Goal: Task Accomplishment & Management: Manage account settings

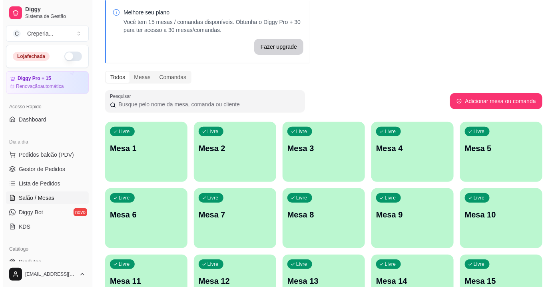
scroll to position [94, 0]
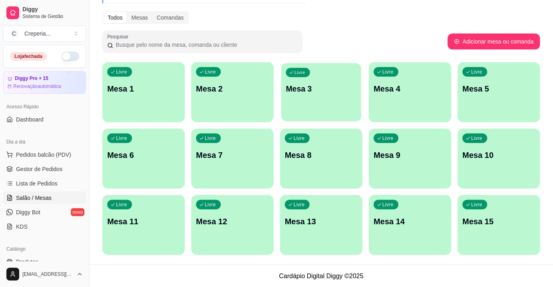
click at [321, 102] on div "Livre Mesa 3" at bounding box center [321, 87] width 80 height 49
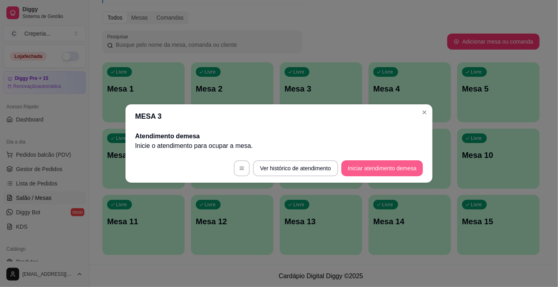
click at [363, 171] on button "Iniciar atendimento de mesa" at bounding box center [383, 168] width 82 height 16
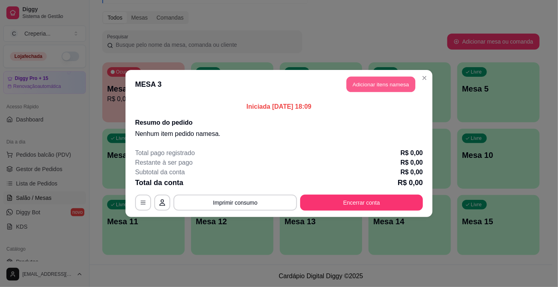
click at [394, 79] on button "Adicionar itens na mesa" at bounding box center [381, 85] width 69 height 16
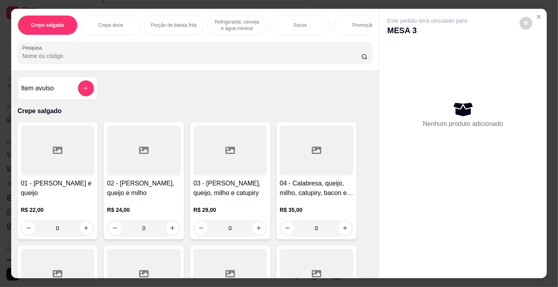
click at [130, 43] on div "Crepe salgado Crepe doce Porção de batata frita Refrigerante, cerveja e água mi…" at bounding box center [195, 40] width 368 height 62
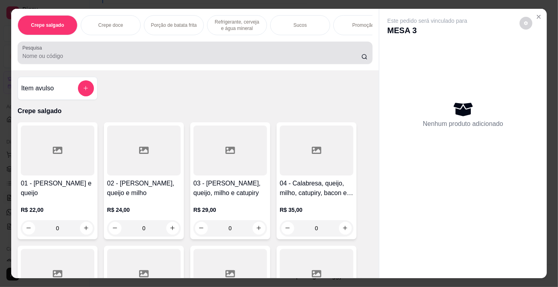
click at [130, 47] on div at bounding box center [195, 53] width 346 height 16
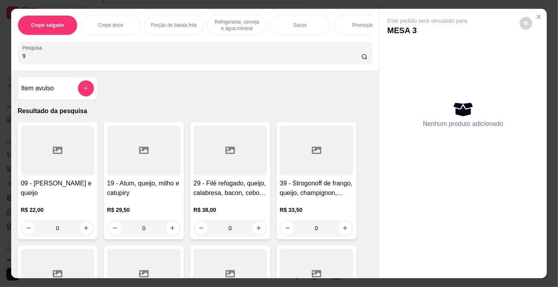
type input "9"
click at [50, 132] on div at bounding box center [58, 151] width 74 height 50
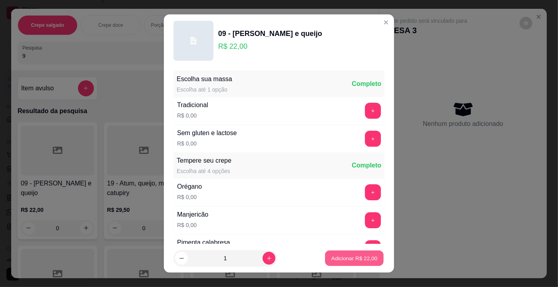
click at [325, 260] on button "Adicionar R$ 22,00" at bounding box center [354, 259] width 59 height 16
type input "1"
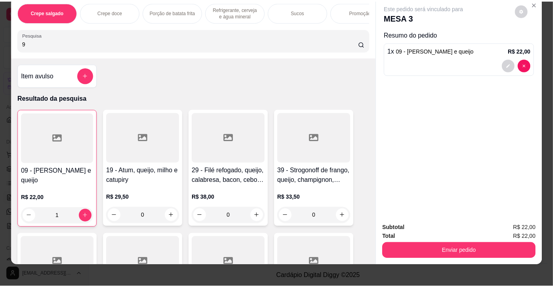
scroll to position [20, 0]
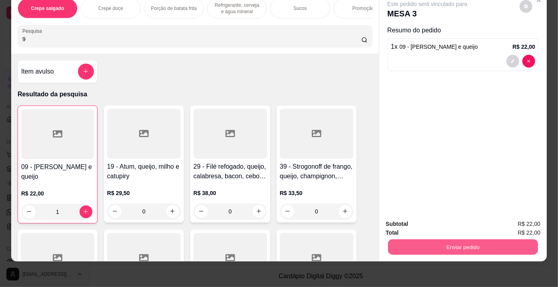
click at [421, 242] on button "Enviar pedido" at bounding box center [463, 248] width 150 height 16
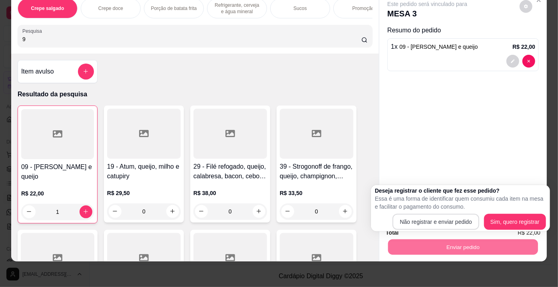
click at [403, 230] on div "Deseja registrar o cliente que fez esse pedido? Essa é uma forma de identificar…" at bounding box center [460, 208] width 179 height 46
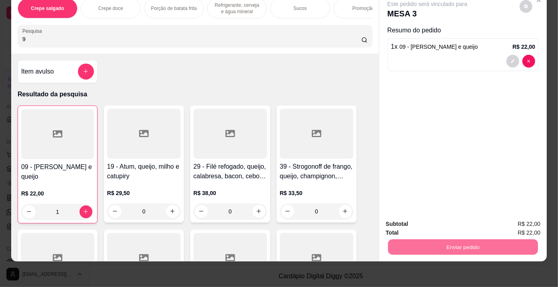
click at [419, 226] on button "Não registrar e enviar pedido" at bounding box center [437, 222] width 83 height 15
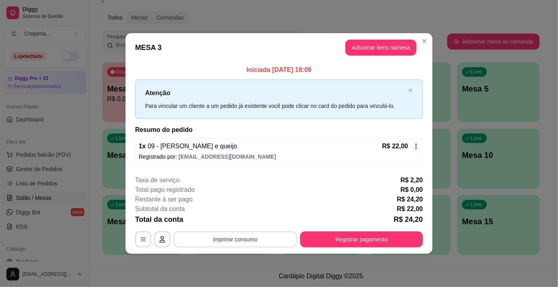
click at [246, 232] on button "Imprimir consumo" at bounding box center [236, 240] width 124 height 16
click at [250, 224] on button "IMPRESSORA" at bounding box center [238, 221] width 56 height 12
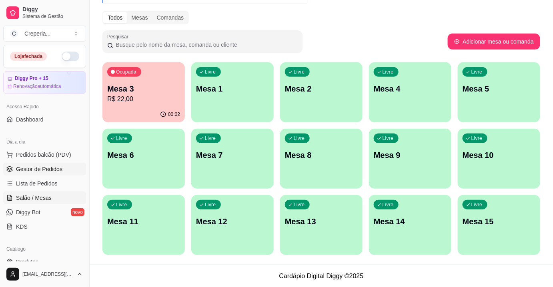
click at [49, 170] on span "Gestor de Pedidos" at bounding box center [39, 169] width 46 height 8
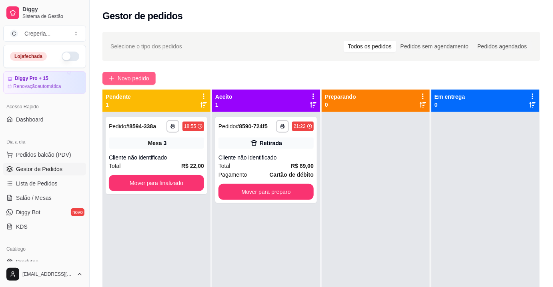
click at [119, 78] on span "Novo pedido" at bounding box center [134, 78] width 32 height 9
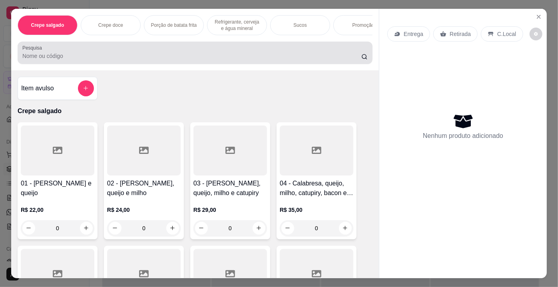
click at [199, 57] on input "Pesquisa" at bounding box center [191, 56] width 339 height 8
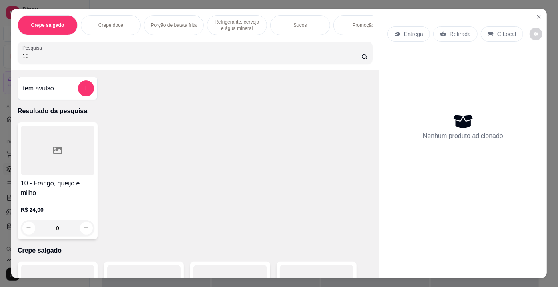
type input "10"
click at [58, 150] on icon at bounding box center [58, 150] width 10 height 7
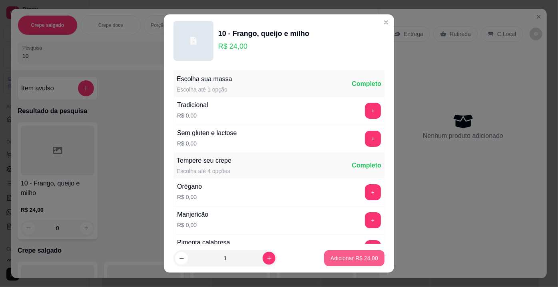
click at [352, 260] on p "Adicionar R$ 24,00" at bounding box center [355, 258] width 48 height 8
type input "1"
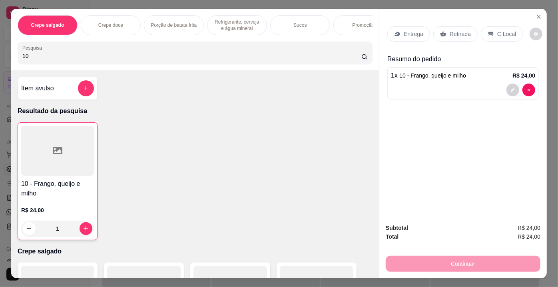
drag, startPoint x: 52, startPoint y: 56, endPoint x: 0, endPoint y: 60, distance: 52.1
click at [0, 60] on div "Crepe salgado Crepe doce Porção de batata frita Refrigerante, cerveja e água mi…" at bounding box center [279, 143] width 558 height 287
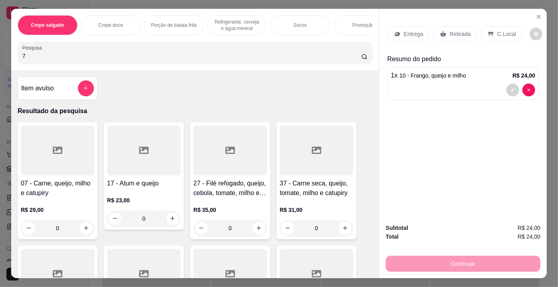
type input "7"
click at [64, 155] on div at bounding box center [58, 151] width 74 height 50
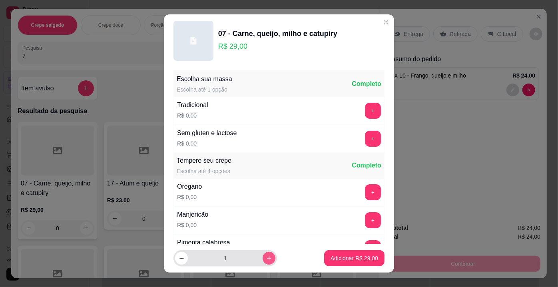
click at [263, 256] on button "increase-product-quantity" at bounding box center [269, 258] width 13 height 13
type input "2"
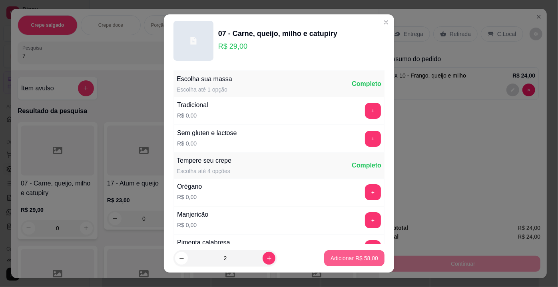
click at [337, 258] on p "Adicionar R$ 58,00" at bounding box center [355, 258] width 48 height 8
type input "2"
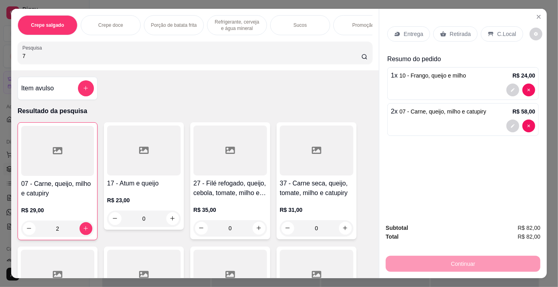
click at [27, 58] on input "7" at bounding box center [191, 56] width 339 height 8
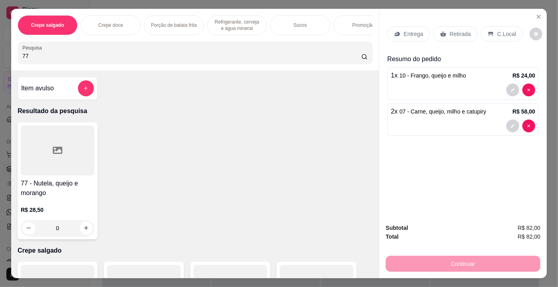
type input "77"
click at [72, 172] on div at bounding box center [58, 151] width 74 height 50
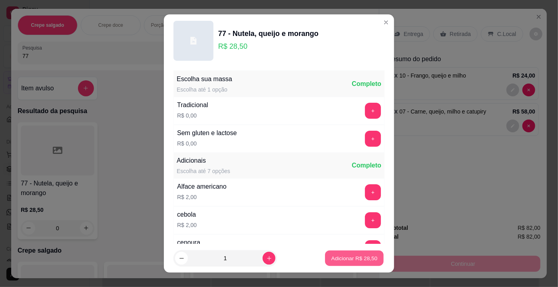
click at [346, 261] on p "Adicionar R$ 28,50" at bounding box center [355, 258] width 46 height 8
type input "1"
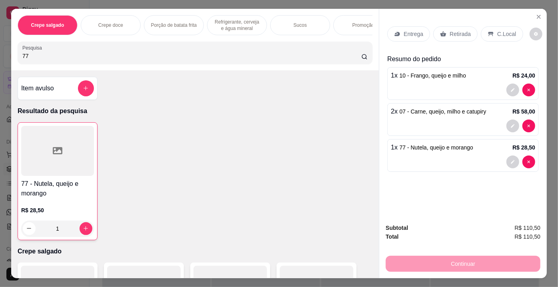
drag, startPoint x: 31, startPoint y: 61, endPoint x: 4, endPoint y: 61, distance: 26.8
click at [4, 61] on div "Crepe salgado Crepe doce Porção de batata frita Refrigerante, cerveja e água mi…" at bounding box center [279, 143] width 558 height 287
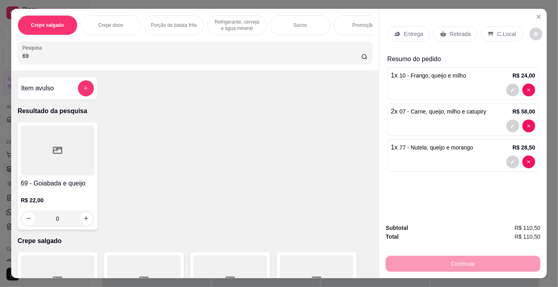
type input "69"
click at [70, 165] on div at bounding box center [58, 151] width 74 height 50
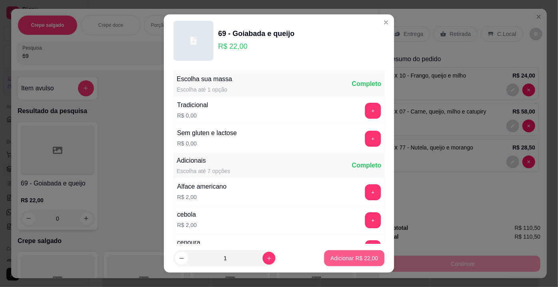
click at [336, 258] on p "Adicionar R$ 22,00" at bounding box center [355, 258] width 48 height 8
type input "1"
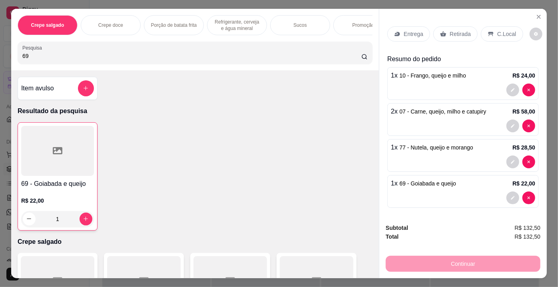
click at [404, 33] on p "Entrega" at bounding box center [414, 34] width 20 height 8
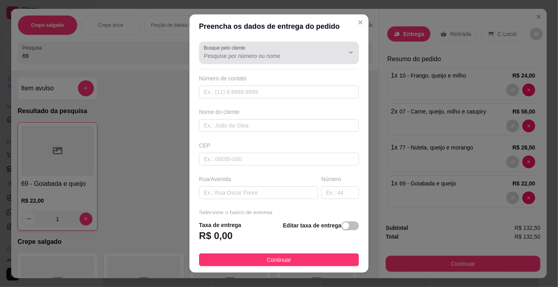
click at [277, 54] on input "Busque pelo cliente" at bounding box center [268, 56] width 128 height 8
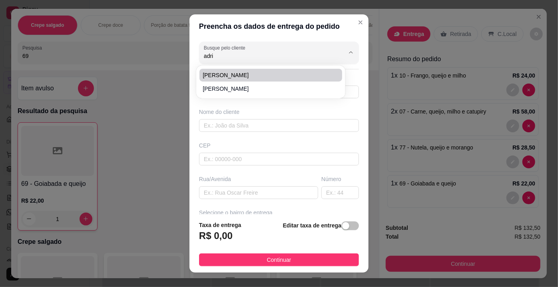
click at [226, 74] on span "[PERSON_NAME]" at bounding box center [267, 75] width 128 height 8
type input "[PERSON_NAME]"
type input "7791255000"
type input "[PERSON_NAME]"
type input "rua [PERSON_NAME]"
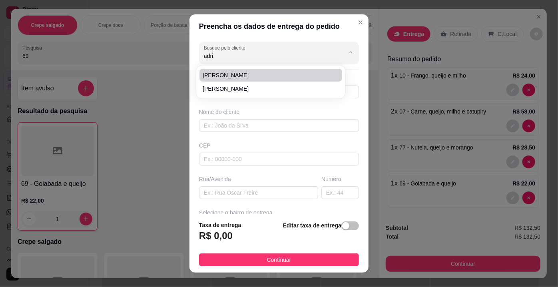
type input "233"
type input "Barreiras"
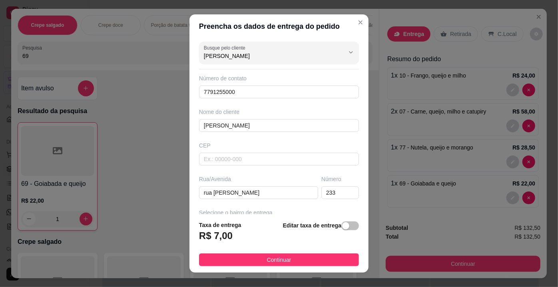
type input "[PERSON_NAME]"
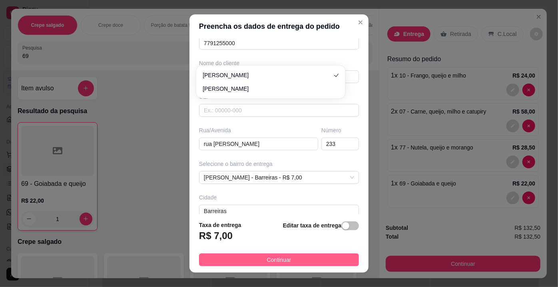
scroll to position [92, 0]
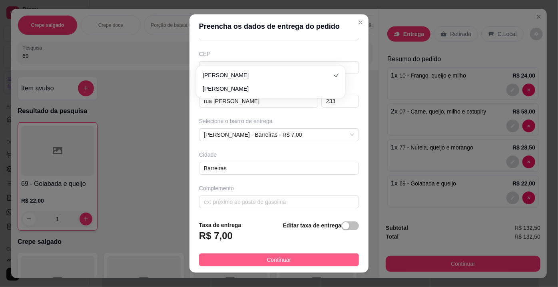
click at [272, 258] on span "Continuar" at bounding box center [279, 260] width 24 height 9
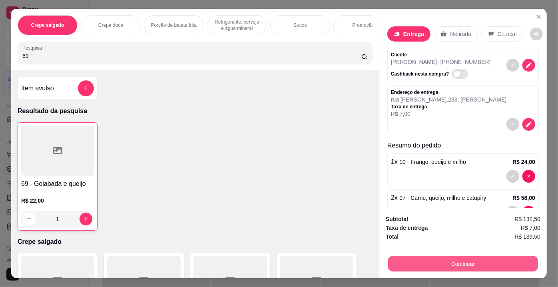
click at [474, 260] on button "Continuar" at bounding box center [463, 264] width 150 height 16
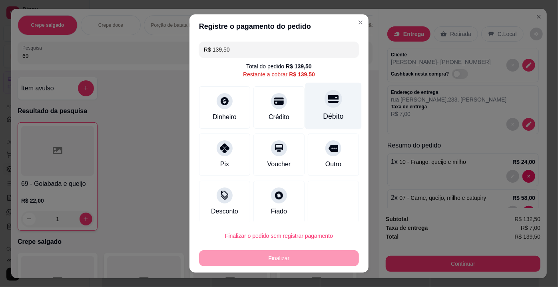
click at [330, 113] on div "Débito" at bounding box center [334, 116] width 20 height 10
type input "R$ 0,00"
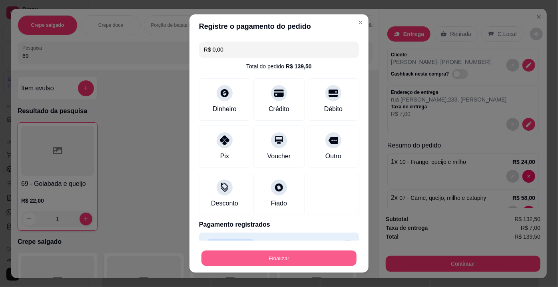
click at [281, 259] on button "Finalizar" at bounding box center [279, 259] width 155 height 16
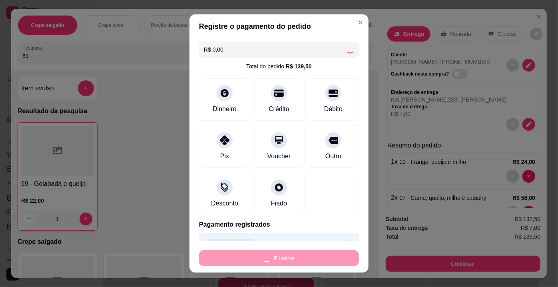
type input "0"
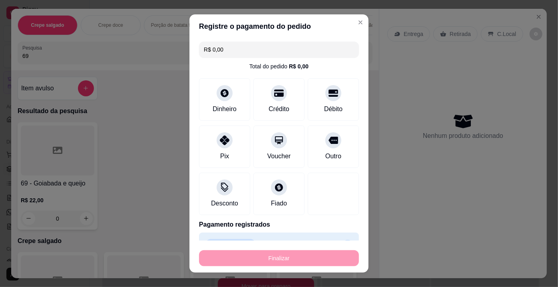
type input "-R$ 139,50"
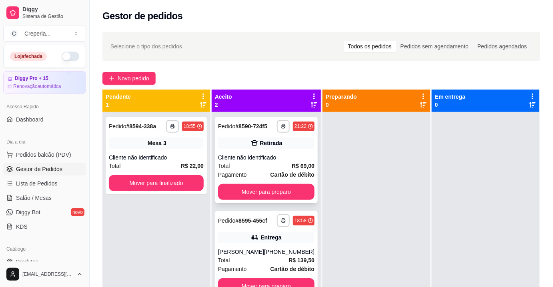
click at [285, 168] on div "Total R$ 69,00" at bounding box center [266, 166] width 96 height 9
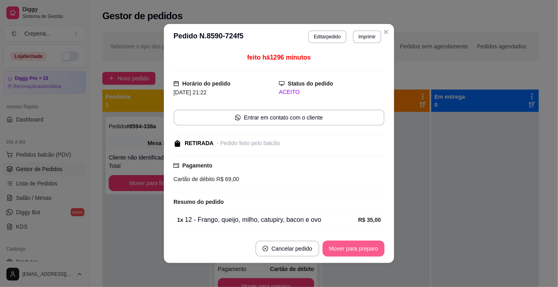
click at [349, 252] on button "Mover para preparo" at bounding box center [354, 249] width 62 height 16
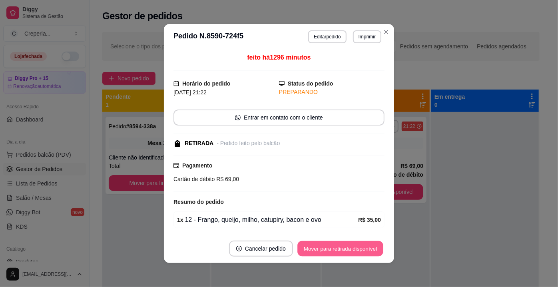
click at [378, 249] on button "Mover para retirada disponível" at bounding box center [341, 249] width 86 height 16
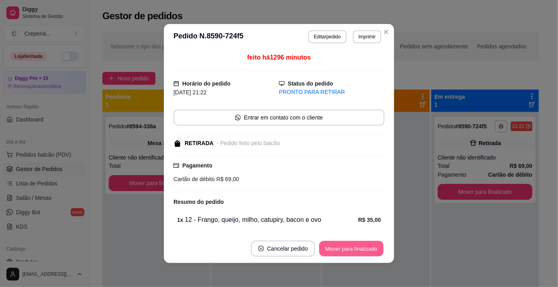
click at [376, 248] on button "Mover para finalizado" at bounding box center [352, 249] width 64 height 16
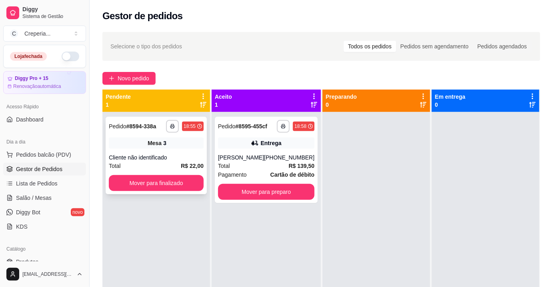
click at [183, 154] on div "Cliente não identificado" at bounding box center [156, 158] width 95 height 8
click at [264, 160] on div "[PERSON_NAME]" at bounding box center [241, 158] width 46 height 8
click at [300, 159] on div "[PHONE_NUMBER]" at bounding box center [289, 158] width 50 height 8
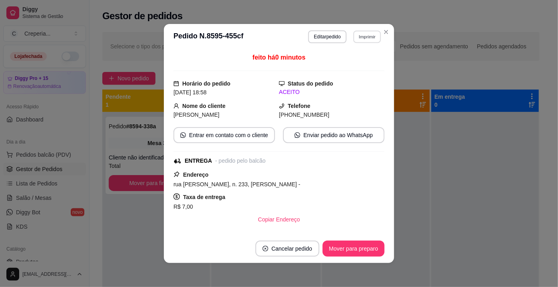
click at [358, 38] on button "Imprimir" at bounding box center [368, 36] width 28 height 12
click at [349, 62] on button "IMPRESSORA" at bounding box center [350, 64] width 56 height 12
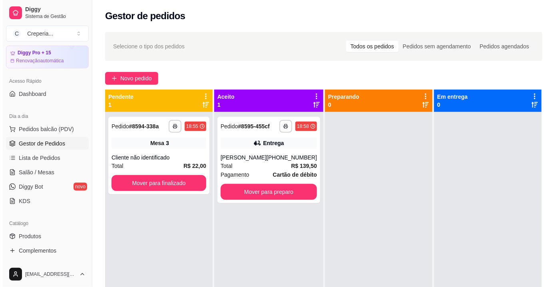
scroll to position [72, 0]
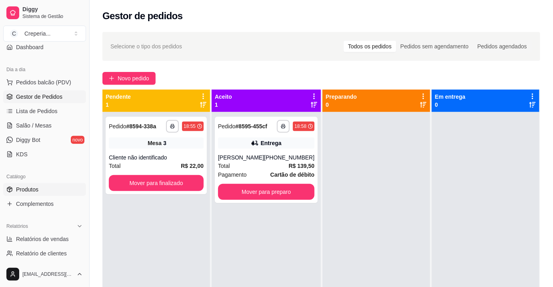
click at [35, 194] on link "Produtos" at bounding box center [44, 189] width 83 height 13
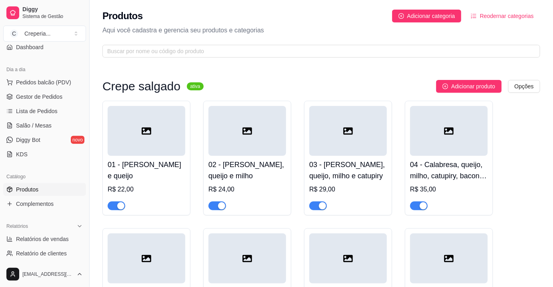
click at [161, 139] on div at bounding box center [147, 131] width 78 height 50
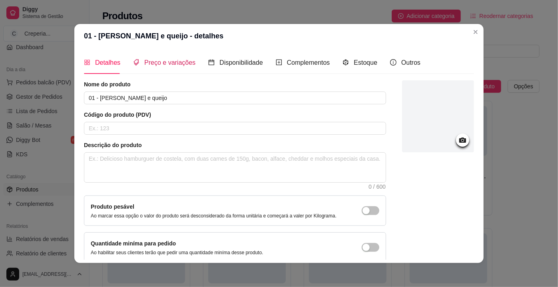
click at [162, 64] on span "Preço e variações" at bounding box center [169, 62] width 51 height 7
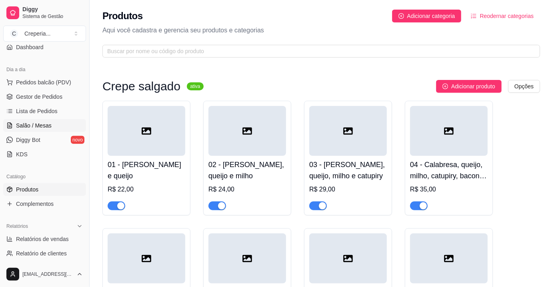
click at [51, 125] on link "Salão / Mesas" at bounding box center [44, 125] width 83 height 13
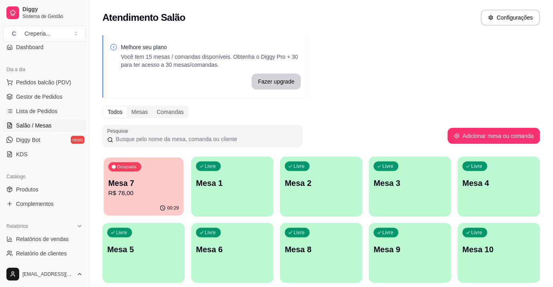
click at [174, 175] on div "Ocupada Mesa 7 R$ 78,00" at bounding box center [144, 179] width 80 height 43
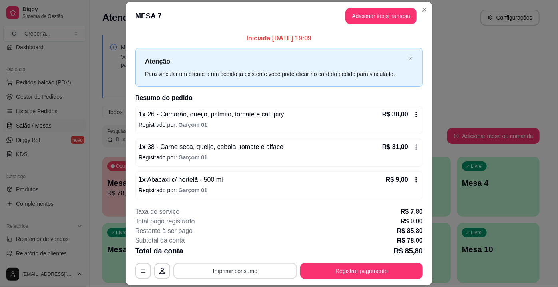
click at [257, 271] on button "Imprimir consumo" at bounding box center [236, 271] width 124 height 16
click at [247, 258] on button "IMPRESSORA" at bounding box center [235, 253] width 58 height 13
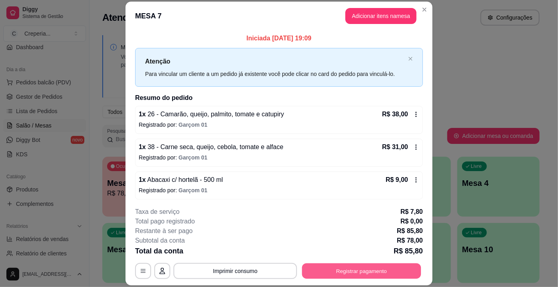
click at [324, 274] on button "Registrar pagamento" at bounding box center [361, 272] width 119 height 16
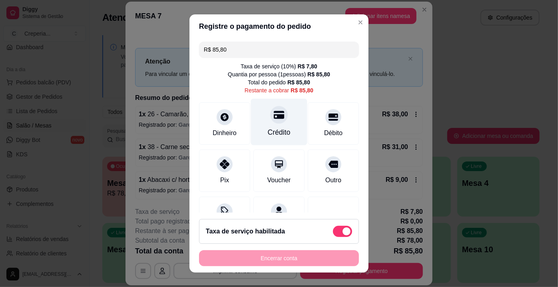
click at [278, 118] on div at bounding box center [279, 115] width 18 height 18
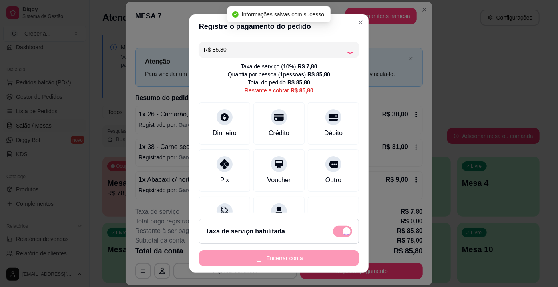
type input "R$ 0,00"
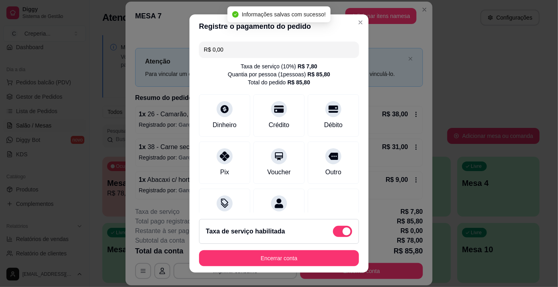
click at [320, 249] on footer "Taxa de serviço habilitada Encerrar conta" at bounding box center [279, 243] width 179 height 60
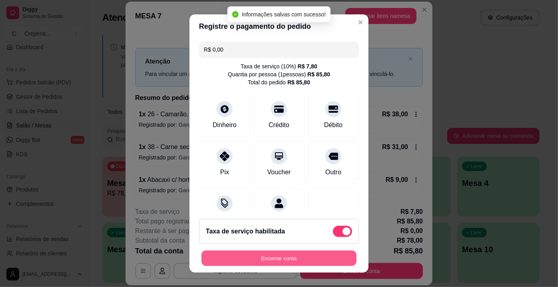
click at [321, 257] on button "Encerrar conta" at bounding box center [279, 259] width 155 height 16
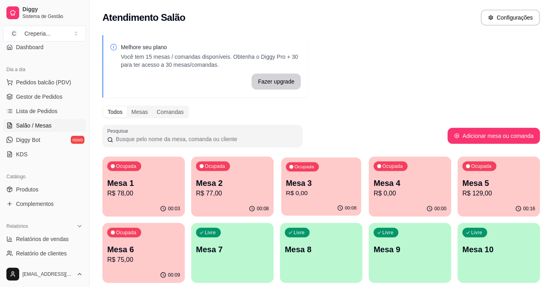
click at [332, 194] on p "R$ 0,00" at bounding box center [321, 193] width 71 height 9
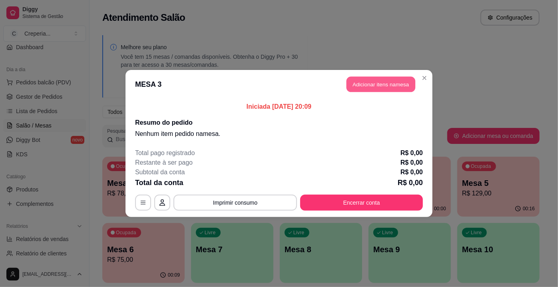
click at [371, 89] on button "Adicionar itens na mesa" at bounding box center [381, 85] width 69 height 16
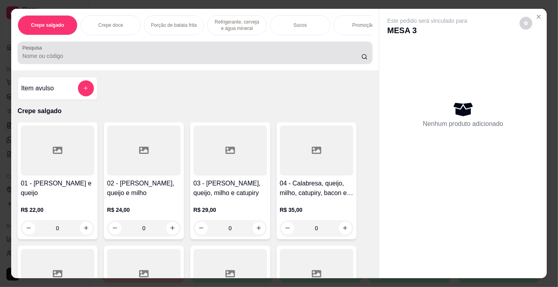
click at [228, 59] on input "Pesquisa" at bounding box center [191, 56] width 339 height 8
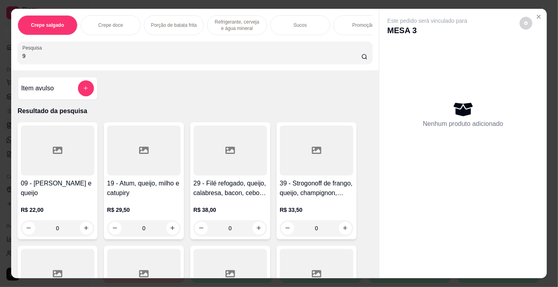
type input "9"
click at [53, 151] on icon at bounding box center [58, 151] width 10 height 10
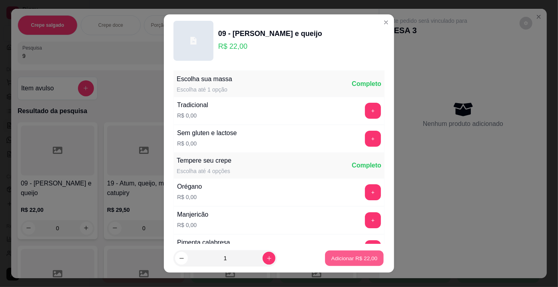
click at [332, 255] on p "Adicionar R$ 22,00" at bounding box center [355, 258] width 46 height 8
type input "1"
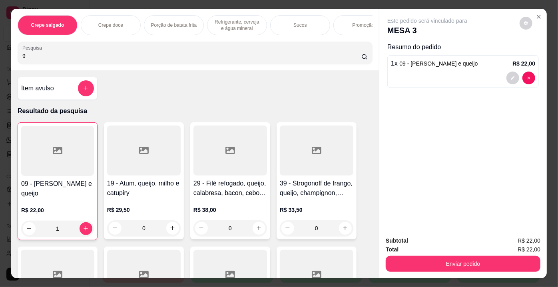
drag, startPoint x: 65, startPoint y: 62, endPoint x: 0, endPoint y: 61, distance: 64.8
click at [0, 61] on div "Crepe salgado Crepe doce Porção de batata frita Refrigerante, cerveja e água mi…" at bounding box center [279, 143] width 558 height 287
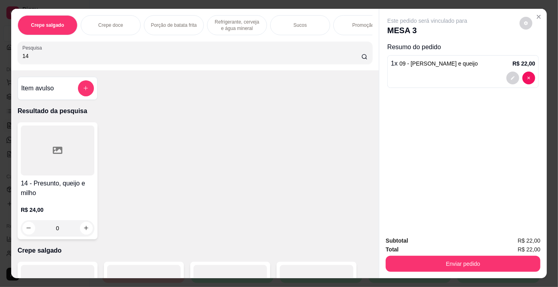
type input "14"
click at [55, 155] on icon at bounding box center [58, 151] width 10 height 10
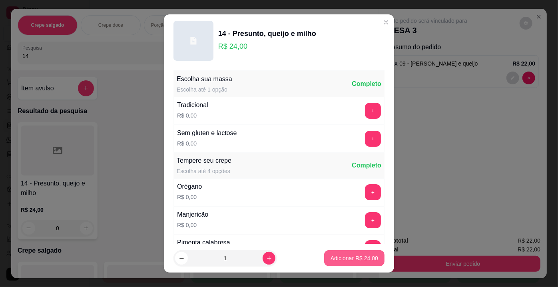
click at [339, 259] on p "Adicionar R$ 24,00" at bounding box center [355, 258] width 48 height 8
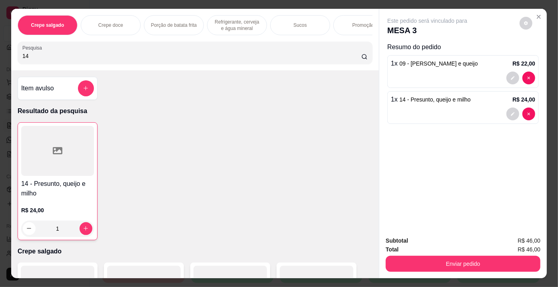
type input "1"
drag, startPoint x: 37, startPoint y: 62, endPoint x: 5, endPoint y: 61, distance: 31.6
click at [5, 61] on div "Crepe salgado Crepe doce Porção de batata frita Refrigerante, cerveja e água mi…" at bounding box center [279, 143] width 558 height 287
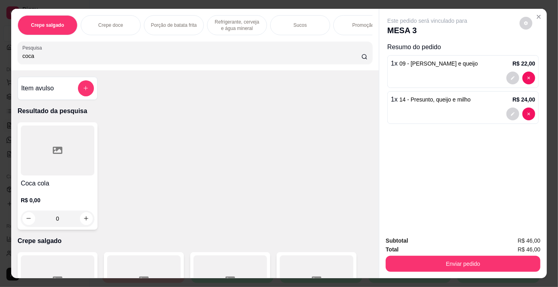
type input "coca"
click at [60, 152] on div at bounding box center [58, 151] width 74 height 50
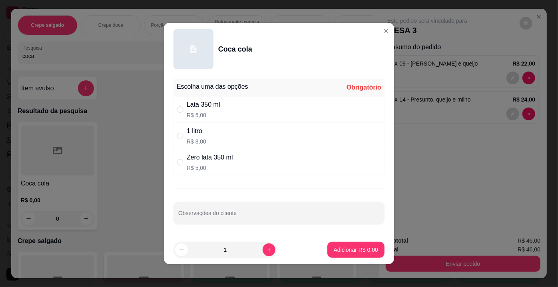
click at [205, 166] on p "R$ 5,00" at bounding box center [210, 168] width 46 height 8
radio input "true"
click at [337, 245] on button "Adicionar R$ 5,00" at bounding box center [356, 250] width 56 height 16
type input "1"
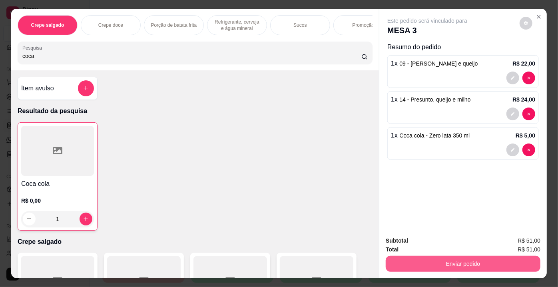
click at [426, 262] on button "Enviar pedido" at bounding box center [463, 264] width 155 height 16
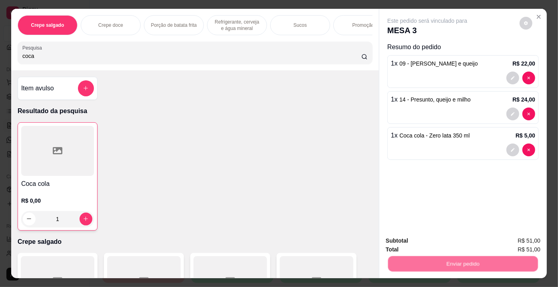
click at [432, 241] on button "Não registrar e enviar pedido" at bounding box center [437, 241] width 81 height 15
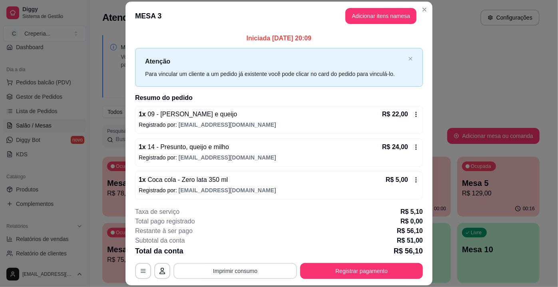
click at [250, 271] on button "Imprimir consumo" at bounding box center [236, 271] width 124 height 16
click at [245, 251] on button "IMPRESSORA" at bounding box center [235, 253] width 58 height 13
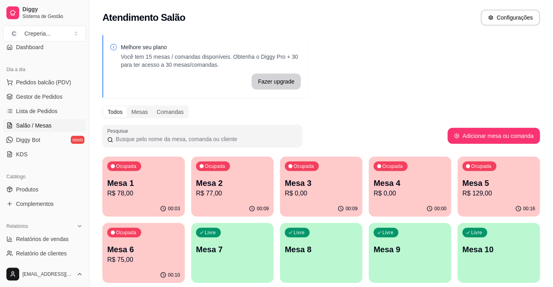
click at [164, 250] on p "Mesa 6" at bounding box center [143, 249] width 73 height 11
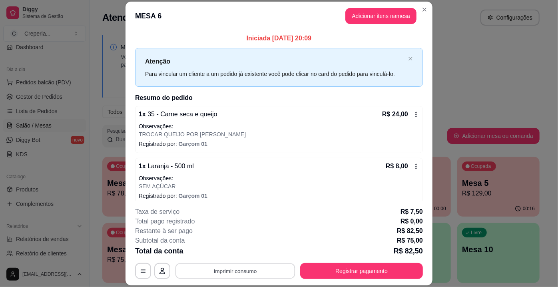
click at [236, 275] on button "Imprimir consumo" at bounding box center [236, 272] width 120 height 16
click at [235, 256] on button "IMPRESSORA" at bounding box center [235, 253] width 56 height 12
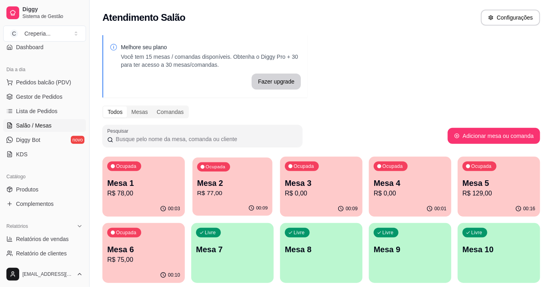
click at [239, 185] on p "Mesa 2" at bounding box center [232, 183] width 71 height 11
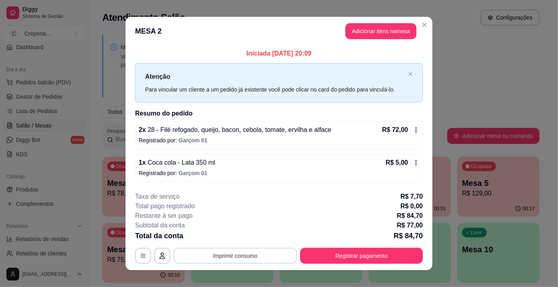
click at [228, 253] on button "Imprimir consumo" at bounding box center [236, 256] width 124 height 16
click at [224, 234] on button "IMPRESSORA" at bounding box center [235, 237] width 56 height 12
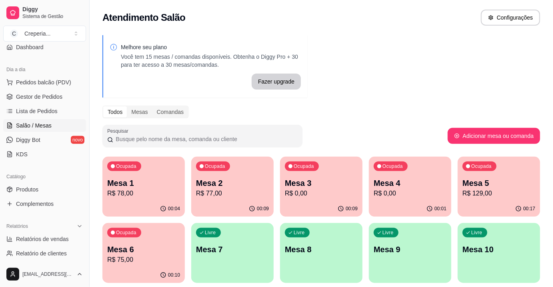
click at [154, 182] on p "Mesa 1" at bounding box center [143, 183] width 73 height 11
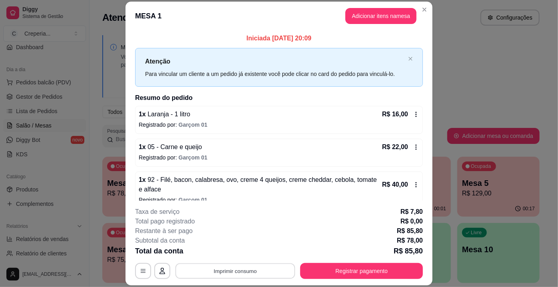
click at [228, 269] on button "Imprimir consumo" at bounding box center [236, 272] width 120 height 16
click at [228, 253] on button "IMPRESSORA" at bounding box center [235, 253] width 58 height 13
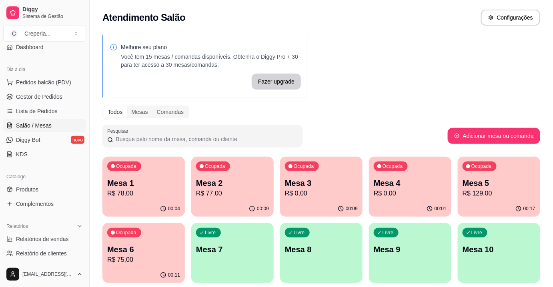
click at [107, 180] on div "Ocupada Mesa 1 R$ 78,00" at bounding box center [143, 179] width 82 height 44
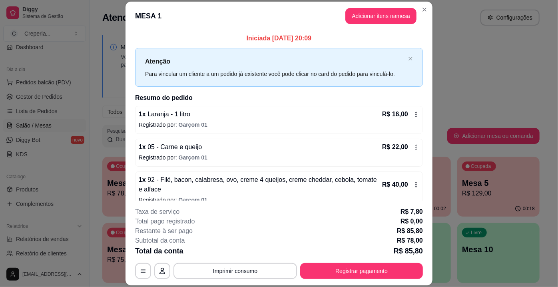
scroll to position [10, 0]
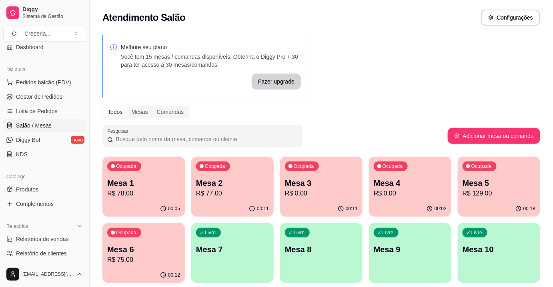
click at [248, 191] on p "R$ 77,00" at bounding box center [232, 194] width 73 height 10
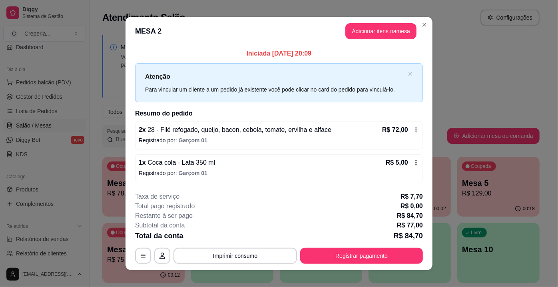
scroll to position [8, 0]
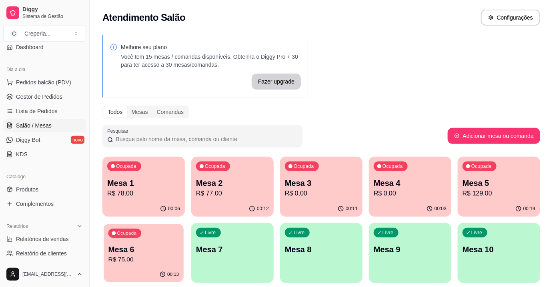
click at [124, 249] on p "Mesa 6" at bounding box center [143, 249] width 71 height 11
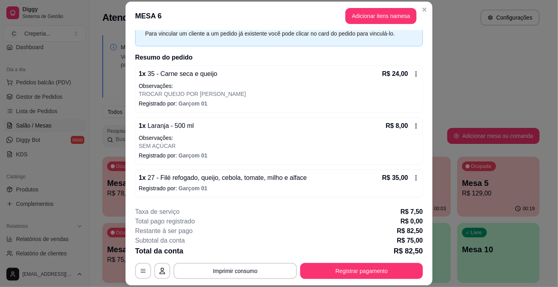
scroll to position [71, 0]
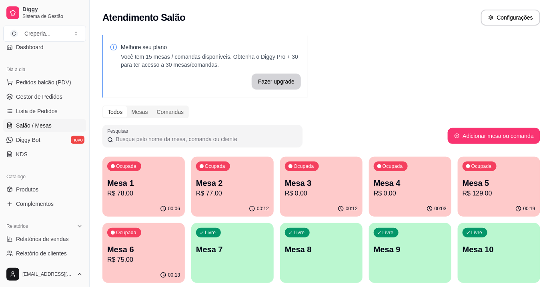
click at [343, 138] on div "Pesquisar" at bounding box center [274, 136] width 345 height 22
click at [248, 172] on div "Ocupada Mesa 2 R$ 77,00" at bounding box center [232, 179] width 82 height 44
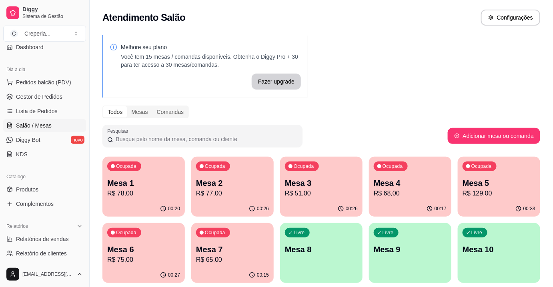
click at [325, 173] on div "Ocupada Mesa 3 R$ 51,00" at bounding box center [321, 179] width 82 height 44
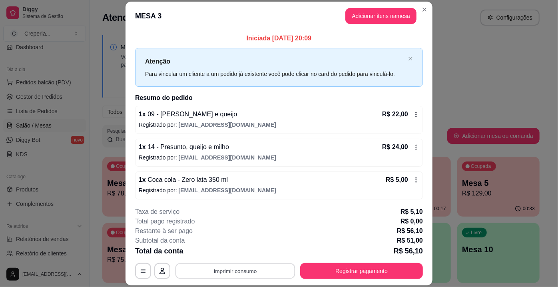
click at [240, 272] on button "Imprimir consumo" at bounding box center [236, 272] width 120 height 16
click at [239, 251] on button "IMPRESSORA" at bounding box center [235, 253] width 58 height 13
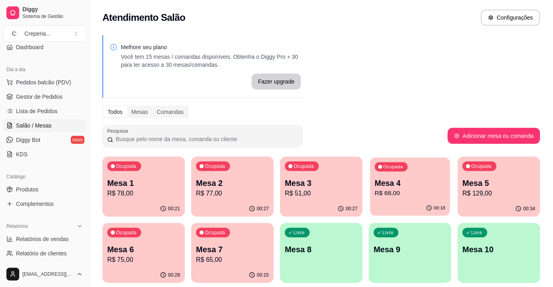
click at [406, 193] on p "R$ 68,00" at bounding box center [410, 193] width 71 height 9
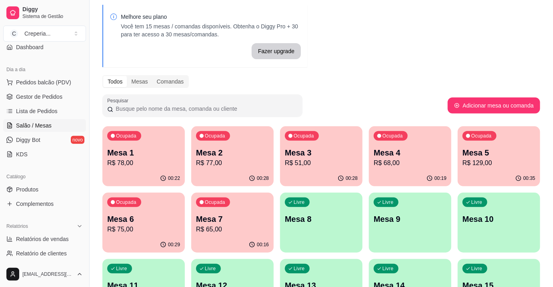
scroll to position [35, 0]
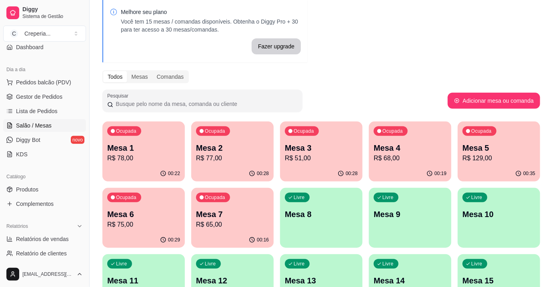
click at [515, 155] on p "R$ 129,00" at bounding box center [498, 159] width 73 height 10
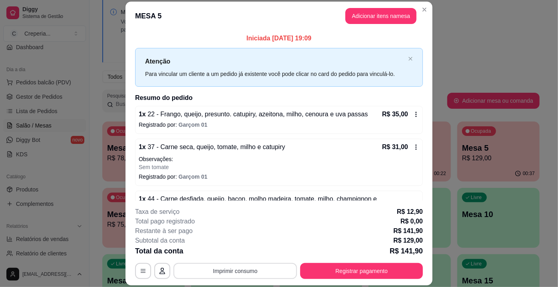
click at [271, 276] on button "Imprimir consumo" at bounding box center [236, 271] width 124 height 16
click at [244, 249] on button "IMPRESSORA" at bounding box center [235, 253] width 58 height 13
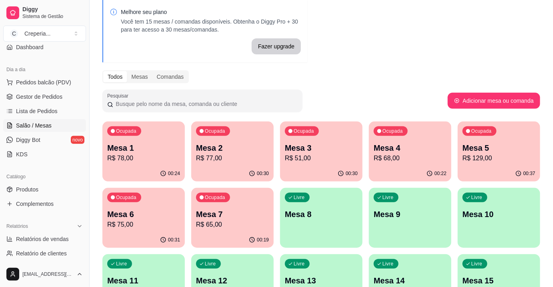
click at [108, 150] on p "Mesa 1" at bounding box center [143, 147] width 73 height 11
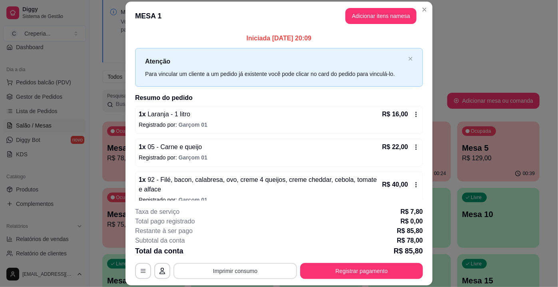
click at [266, 279] on button "Imprimir consumo" at bounding box center [236, 271] width 124 height 16
click at [245, 257] on button "IMPRESSORA" at bounding box center [235, 253] width 58 height 13
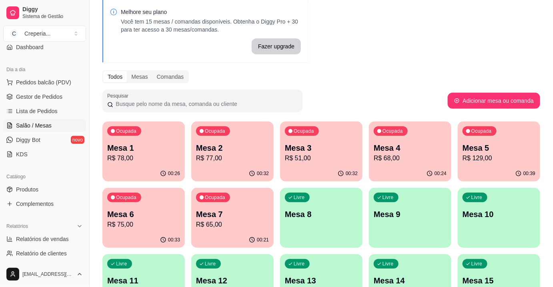
click at [474, 145] on p "Mesa 5" at bounding box center [498, 147] width 73 height 11
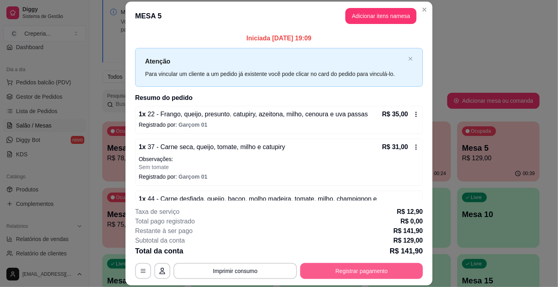
click at [362, 266] on button "Registrar pagamento" at bounding box center [361, 271] width 123 height 16
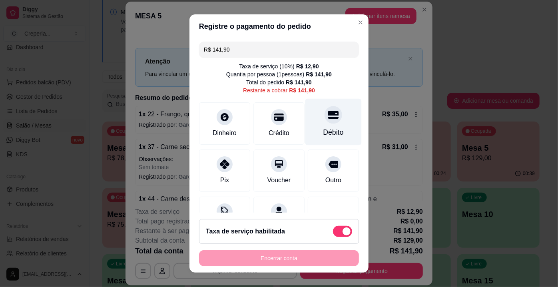
drag, startPoint x: 320, startPoint y: 121, endPoint x: 324, endPoint y: 125, distance: 6.2
click at [324, 125] on div "Débito" at bounding box center [334, 122] width 56 height 47
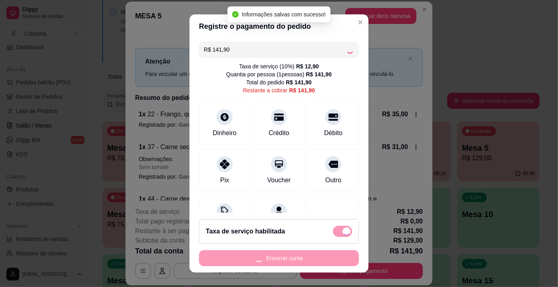
type input "R$ 0,00"
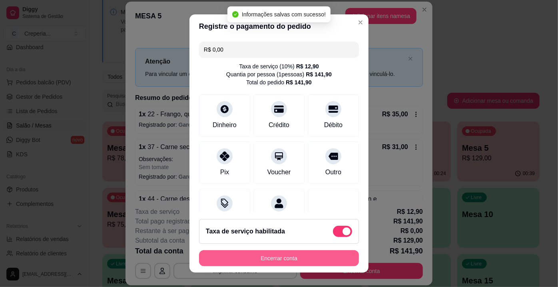
click at [308, 262] on button "Encerrar conta" at bounding box center [279, 258] width 160 height 16
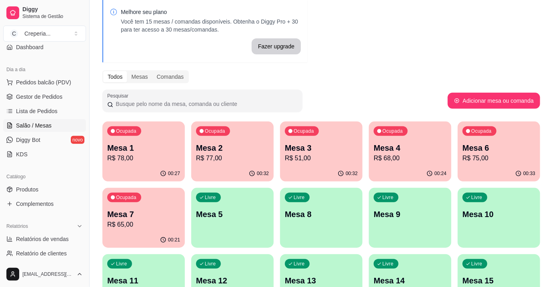
click at [390, 154] on p "R$ 68,00" at bounding box center [410, 159] width 73 height 10
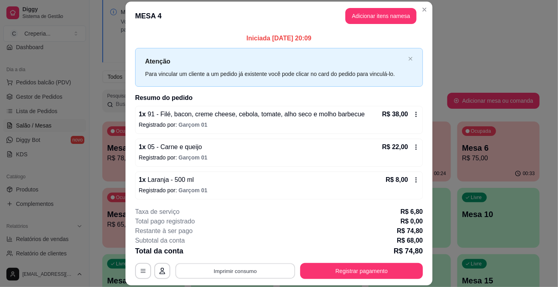
click at [260, 274] on button "Imprimir consumo" at bounding box center [236, 272] width 120 height 16
click at [246, 252] on button "IMPRESSORA" at bounding box center [235, 253] width 58 height 13
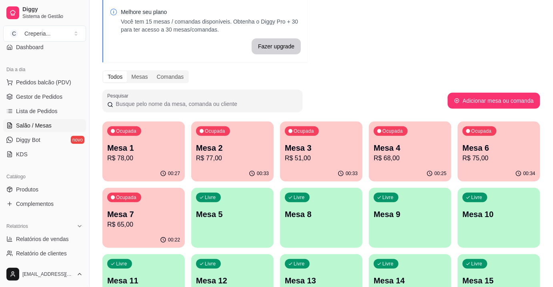
click at [245, 136] on div "Ocupada Mesa 2 R$ 77,00" at bounding box center [232, 144] width 82 height 44
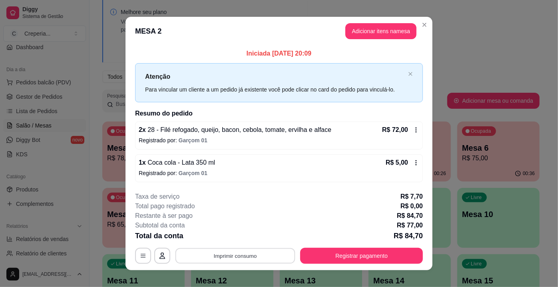
click at [270, 258] on button "Imprimir consumo" at bounding box center [236, 256] width 120 height 16
click at [252, 237] on button "IMPRESSORA" at bounding box center [235, 237] width 58 height 13
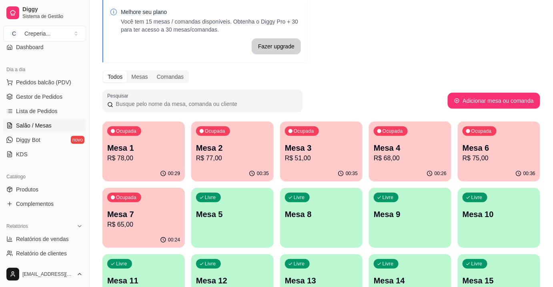
click at [330, 158] on p "R$ 51,00" at bounding box center [321, 159] width 73 height 10
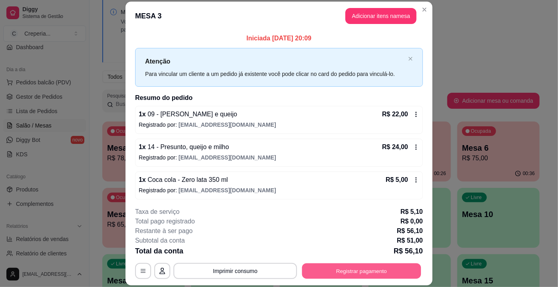
click at [327, 266] on button "Registrar pagamento" at bounding box center [361, 272] width 119 height 16
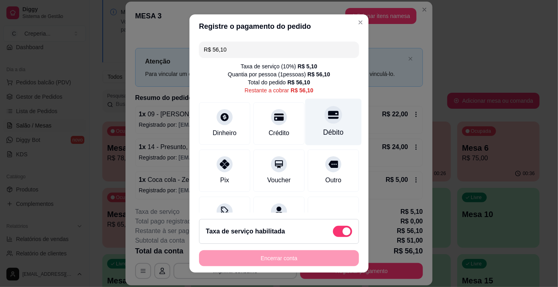
click at [324, 128] on div "Débito" at bounding box center [334, 132] width 20 height 10
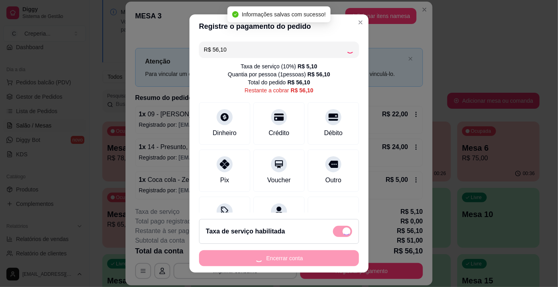
type input "R$ 0,00"
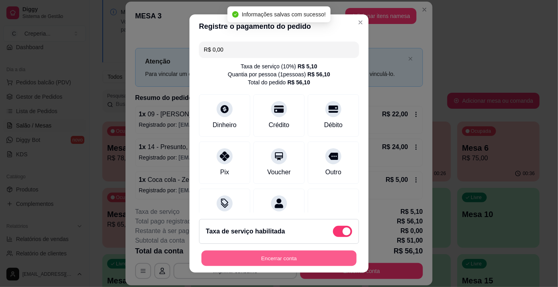
click at [331, 259] on button "Encerrar conta" at bounding box center [279, 259] width 155 height 16
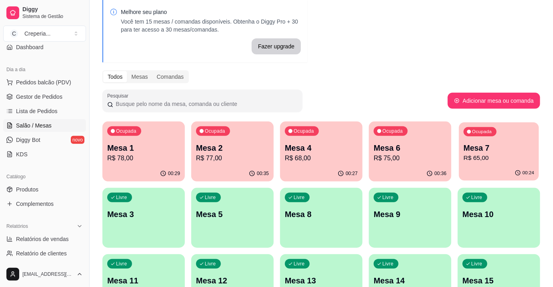
click at [475, 172] on div "00:24" at bounding box center [499, 173] width 80 height 15
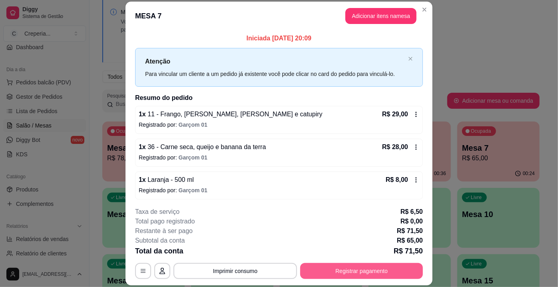
click at [404, 272] on button "Registrar pagamento" at bounding box center [361, 271] width 123 height 16
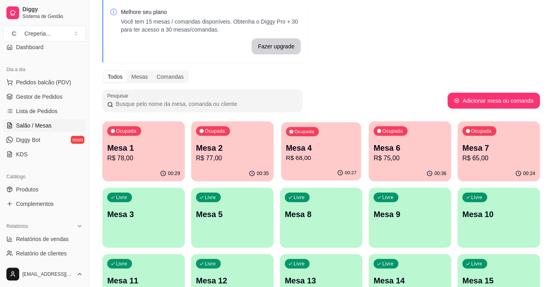
click at [330, 152] on p "Mesa 4" at bounding box center [321, 148] width 71 height 11
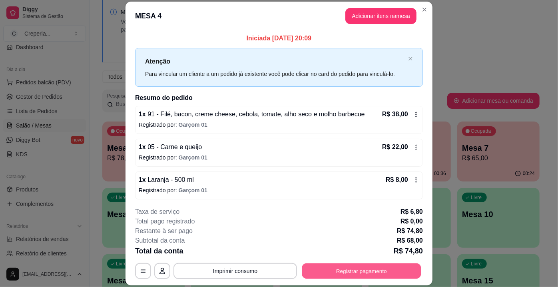
click at [333, 269] on button "Registrar pagamento" at bounding box center [361, 272] width 119 height 16
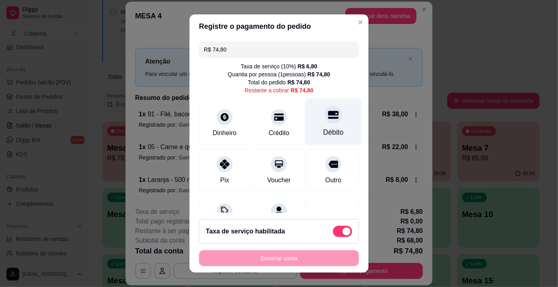
click at [307, 138] on div "Débito" at bounding box center [334, 122] width 56 height 47
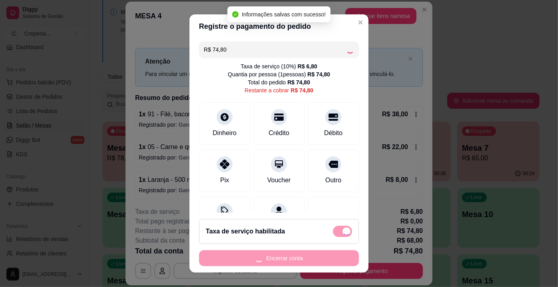
type input "R$ 0,00"
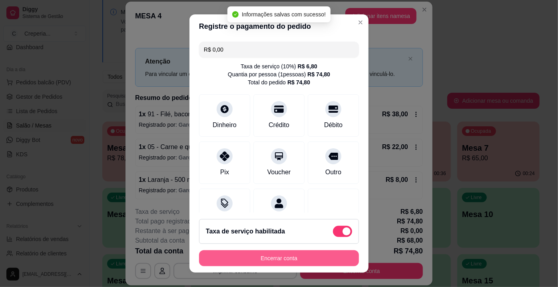
click at [316, 258] on button "Encerrar conta" at bounding box center [279, 258] width 160 height 16
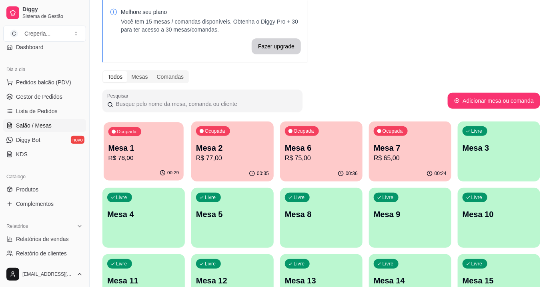
click at [170, 162] on p "R$ 78,00" at bounding box center [143, 158] width 71 height 9
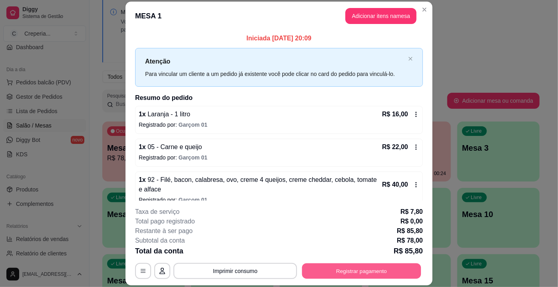
click at [314, 270] on button "Registrar pagamento" at bounding box center [361, 272] width 119 height 16
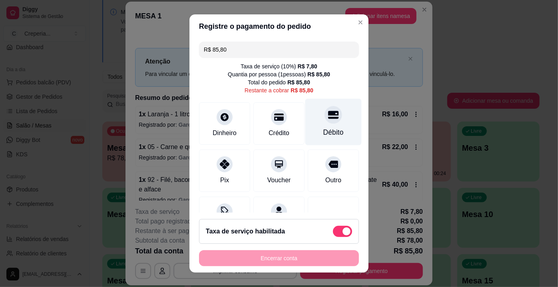
click at [311, 119] on div "Débito" at bounding box center [334, 122] width 56 height 47
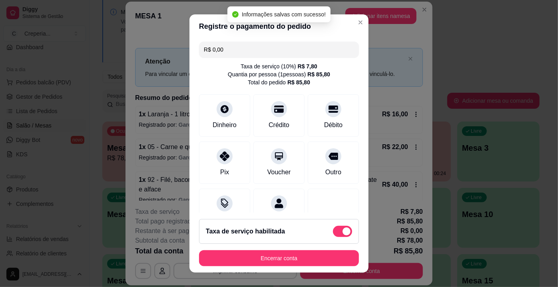
type input "R$ 0,00"
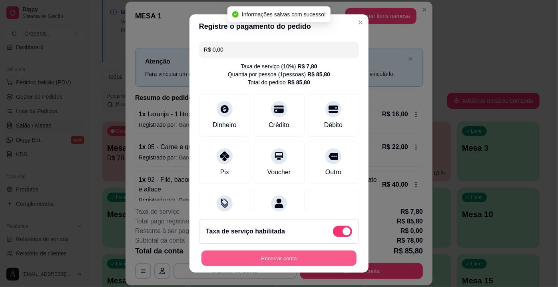
click at [338, 266] on button "Encerrar conta" at bounding box center [279, 259] width 155 height 16
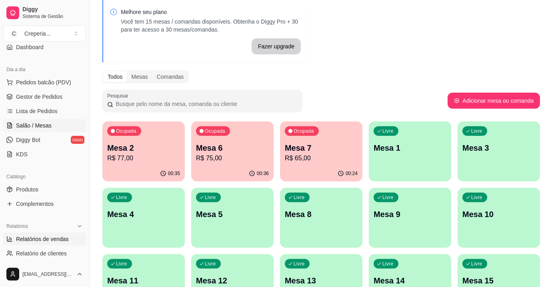
click at [32, 237] on span "Relatórios de vendas" at bounding box center [42, 239] width 53 height 8
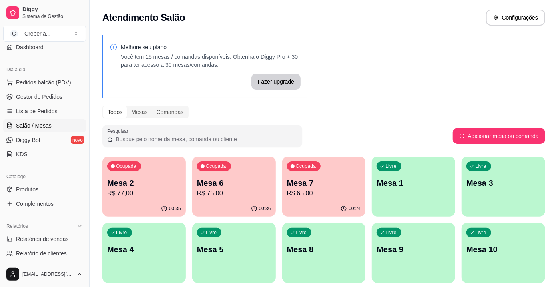
select select "ALL"
select select "0"
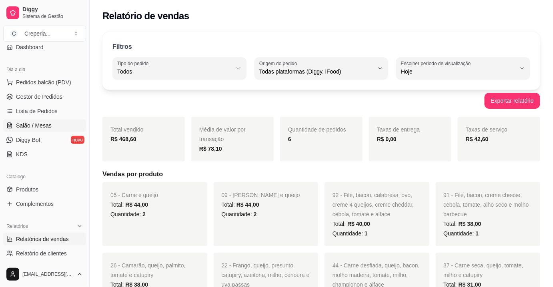
click at [55, 123] on link "Salão / Mesas" at bounding box center [44, 125] width 83 height 13
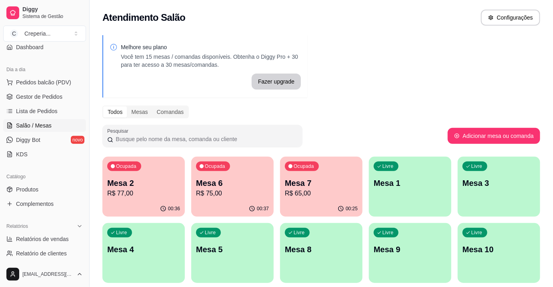
click at [163, 187] on p "Mesa 2" at bounding box center [143, 183] width 73 height 11
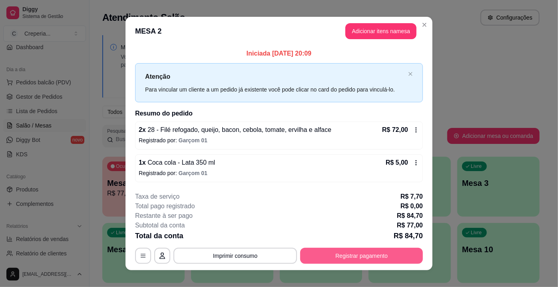
click at [358, 254] on button "Registrar pagamento" at bounding box center [361, 256] width 123 height 16
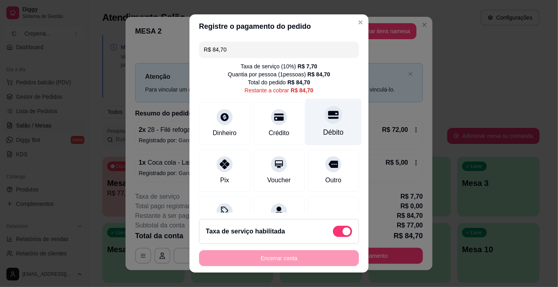
click at [328, 118] on div at bounding box center [334, 115] width 18 height 18
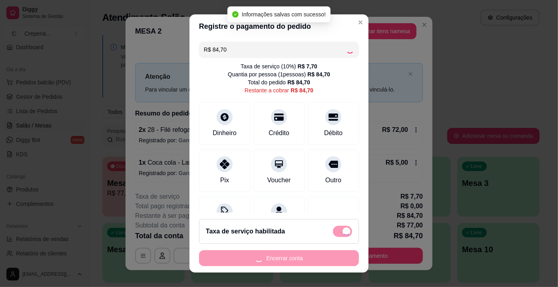
type input "R$ 0,00"
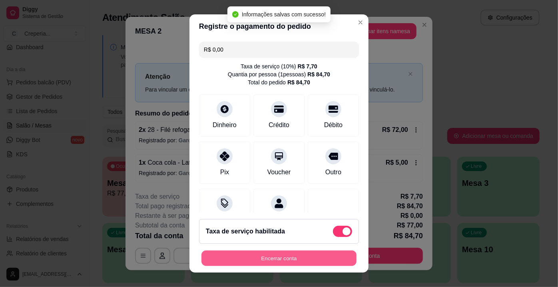
click at [298, 260] on button "Encerrar conta" at bounding box center [279, 259] width 155 height 16
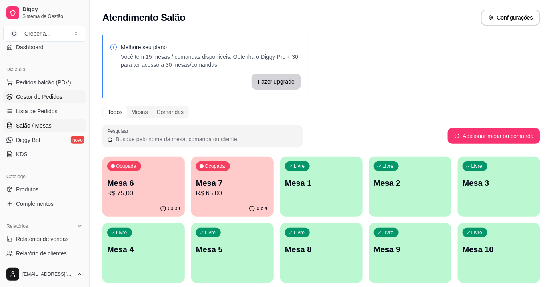
click at [52, 98] on span "Gestor de Pedidos" at bounding box center [39, 97] width 46 height 8
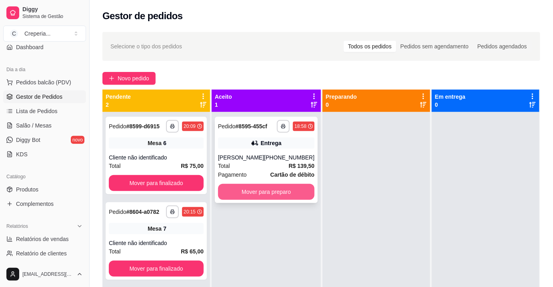
click at [301, 190] on button "Mover para preparo" at bounding box center [266, 192] width 96 height 16
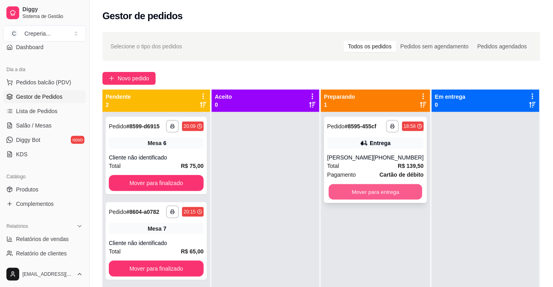
click at [365, 190] on button "Mover para entrega" at bounding box center [375, 192] width 94 height 16
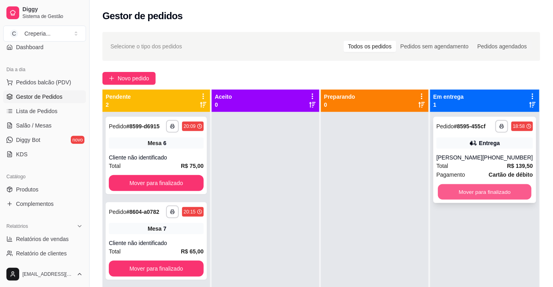
click at [459, 190] on button "Mover para finalizado" at bounding box center [485, 192] width 94 height 16
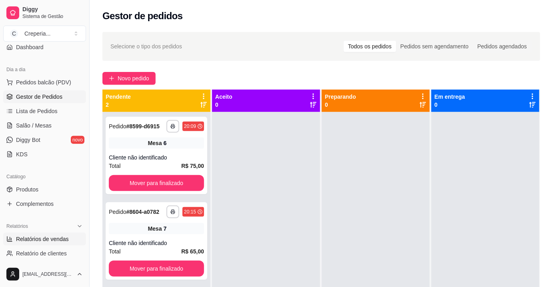
click at [50, 237] on span "Relatórios de vendas" at bounding box center [42, 239] width 53 height 8
select select "ALL"
select select "0"
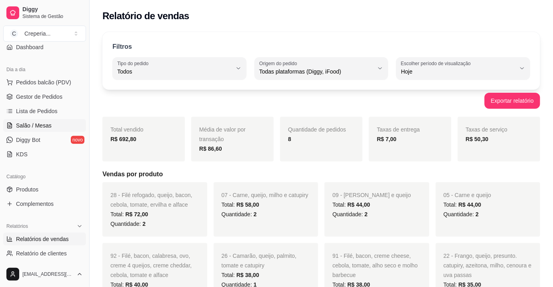
click at [45, 126] on span "Salão / Mesas" at bounding box center [34, 126] width 36 height 8
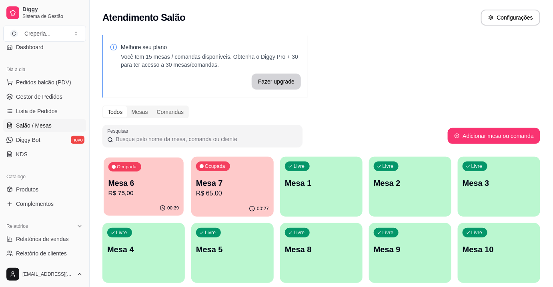
click at [133, 175] on div "Ocupada Mesa 6 R$ 75,00" at bounding box center [144, 179] width 80 height 43
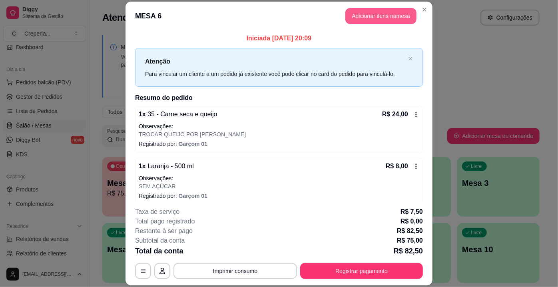
click at [359, 21] on button "Adicionar itens na mesa" at bounding box center [381, 16] width 71 height 16
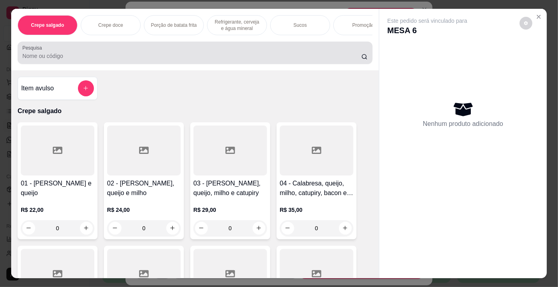
click at [158, 48] on div at bounding box center [195, 53] width 346 height 16
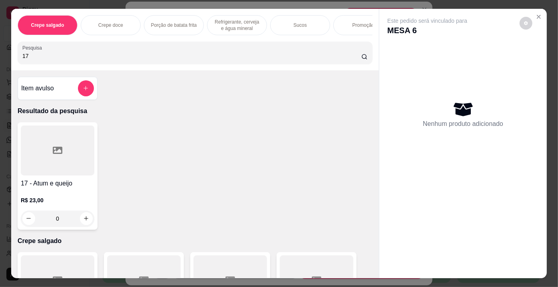
type input "17"
click at [34, 153] on div at bounding box center [58, 151] width 74 height 50
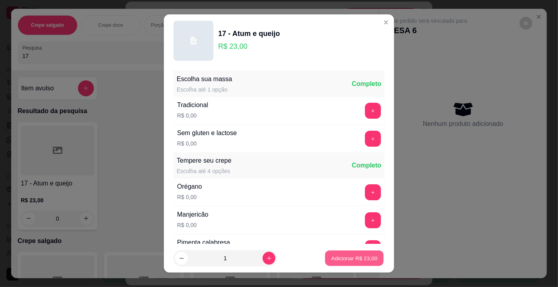
click at [342, 260] on p "Adicionar R$ 23,00" at bounding box center [355, 258] width 46 height 8
type input "1"
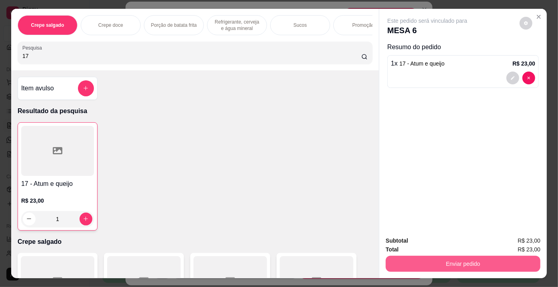
click at [436, 260] on button "Enviar pedido" at bounding box center [463, 264] width 155 height 16
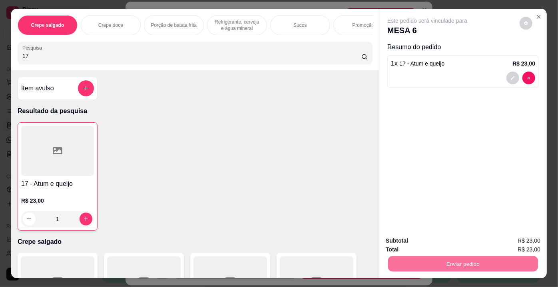
click at [414, 244] on button "Não registrar e enviar pedido" at bounding box center [437, 241] width 83 height 15
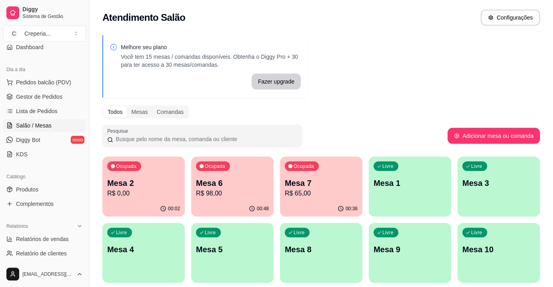
click at [321, 195] on p "R$ 65,00" at bounding box center [321, 194] width 73 height 10
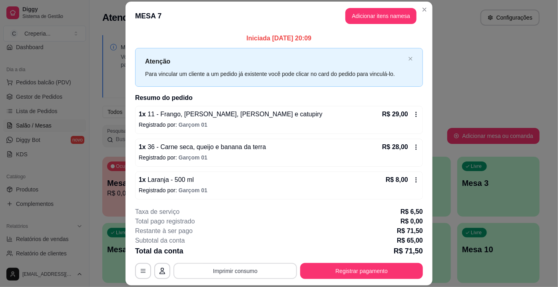
click at [196, 267] on button "Imprimir consumo" at bounding box center [236, 271] width 124 height 16
click at [220, 248] on button "IMPRESSORA" at bounding box center [235, 253] width 56 height 12
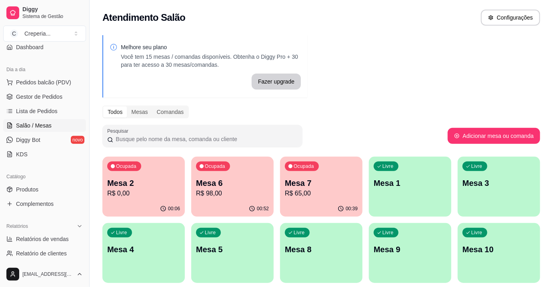
click at [294, 176] on div "Ocupada Mesa 7 R$ 65,00" at bounding box center [321, 179] width 82 height 44
click at [258, 190] on p "R$ 98,00" at bounding box center [232, 194] width 73 height 10
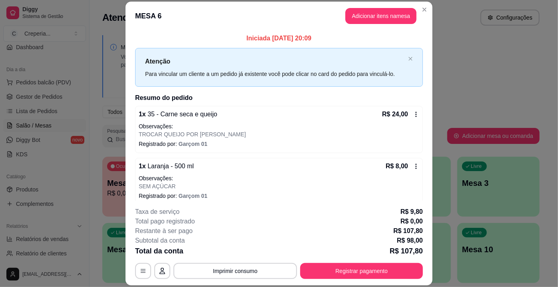
drag, startPoint x: 246, startPoint y: 263, endPoint x: 245, endPoint y: 256, distance: 7.4
click at [246, 262] on div "**********" at bounding box center [279, 243] width 288 height 72
click at [240, 264] on button "Imprimir consumo" at bounding box center [236, 271] width 124 height 16
click at [242, 250] on button "IMPRESSORA" at bounding box center [235, 253] width 56 height 12
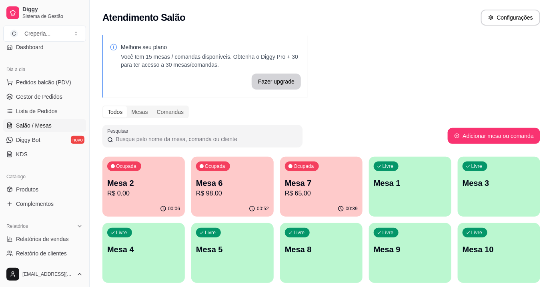
click at [400, 179] on p "Mesa 1" at bounding box center [410, 183] width 73 height 11
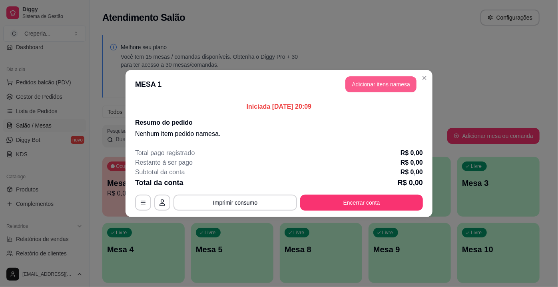
click at [348, 77] on button "Adicionar itens na mesa" at bounding box center [381, 84] width 71 height 16
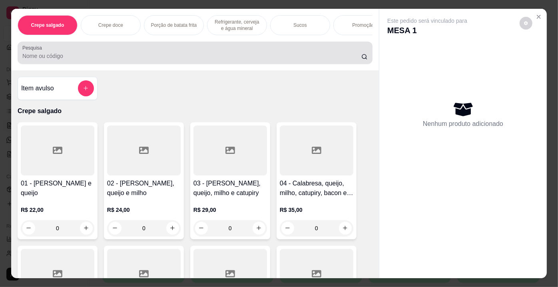
drag, startPoint x: 214, startPoint y: 50, endPoint x: 214, endPoint y: 36, distance: 13.6
click at [214, 47] on div at bounding box center [195, 53] width 346 height 16
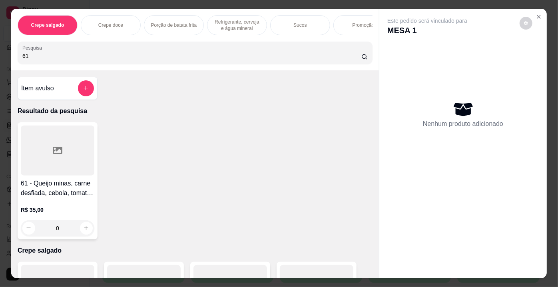
type input "61"
click at [72, 144] on div at bounding box center [58, 151] width 74 height 50
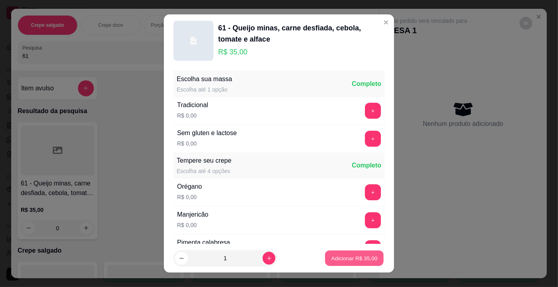
click at [332, 255] on p "Adicionar R$ 35,00" at bounding box center [355, 258] width 46 height 8
type input "1"
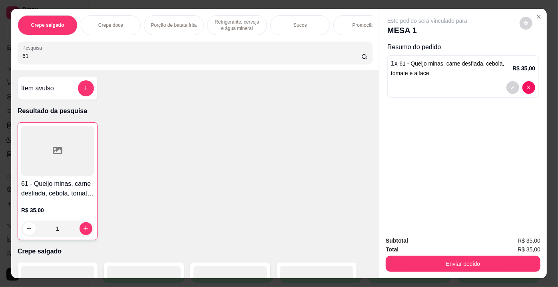
click at [132, 60] on input "61" at bounding box center [191, 56] width 339 height 8
type input "6"
type input "24"
drag, startPoint x: 57, startPoint y: 182, endPoint x: 58, endPoint y: 177, distance: 5.4
click at [58, 177] on div "24 - Carne, calabresa, queijo, catupiry, cheddar cremoso, milho e pimenta calab…" at bounding box center [58, 180] width 80 height 117
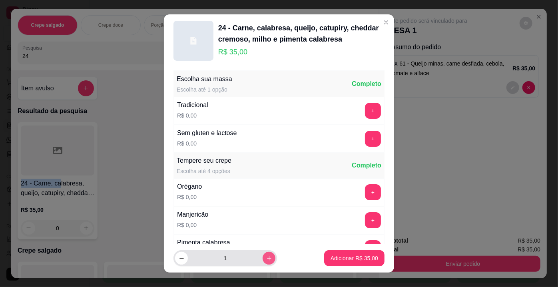
click at [263, 258] on button "increase-product-quantity" at bounding box center [269, 258] width 13 height 13
type input "2"
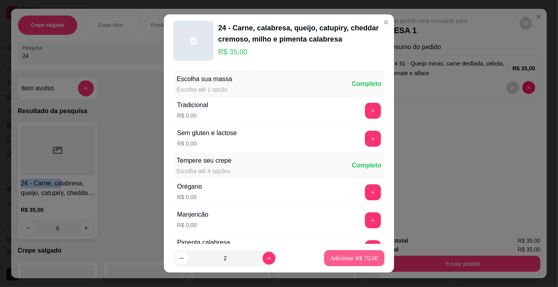
click at [324, 258] on button "Adicionar R$ 70,00" at bounding box center [354, 258] width 60 height 16
type input "2"
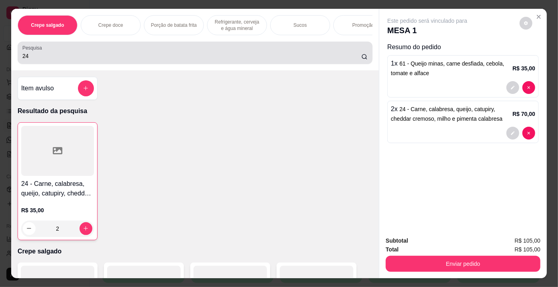
click at [103, 52] on div "24" at bounding box center [195, 53] width 346 height 16
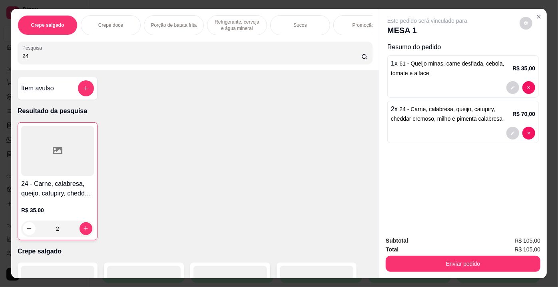
type input "2"
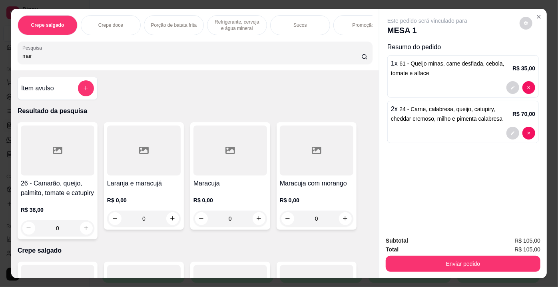
type input "mar"
click at [157, 146] on div at bounding box center [144, 151] width 74 height 50
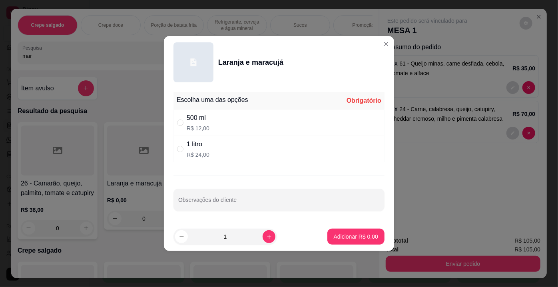
drag, startPoint x: 186, startPoint y: 147, endPoint x: 243, endPoint y: 142, distance: 57.0
click at [189, 144] on div "1 litro R$ 24,00" at bounding box center [279, 149] width 211 height 26
radio input "true"
click at [359, 230] on button "Adicionar R$ 24,00" at bounding box center [354, 237] width 60 height 16
type input "1"
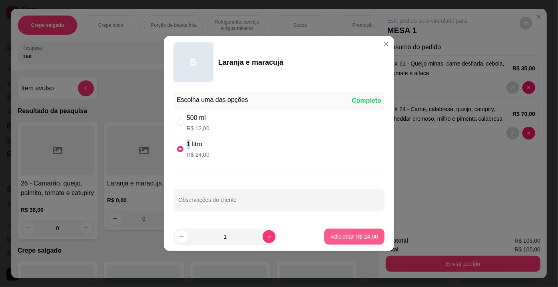
type input "1"
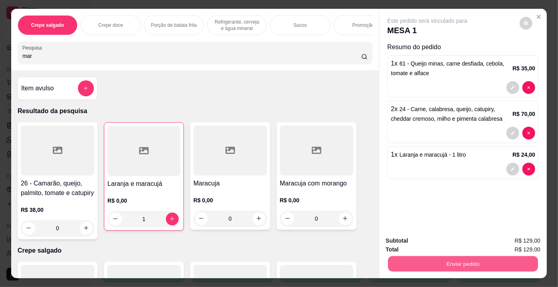
click at [432, 258] on button "Enviar pedido" at bounding box center [463, 264] width 150 height 16
click at [428, 245] on button "Não registrar e enviar pedido" at bounding box center [437, 241] width 81 height 15
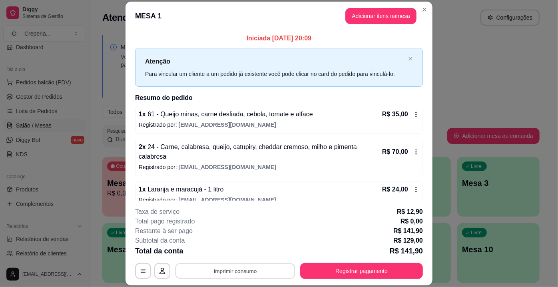
click at [237, 270] on button "Imprimir consumo" at bounding box center [236, 272] width 120 height 16
click at [236, 251] on button "IMPRESSORA" at bounding box center [235, 253] width 56 height 12
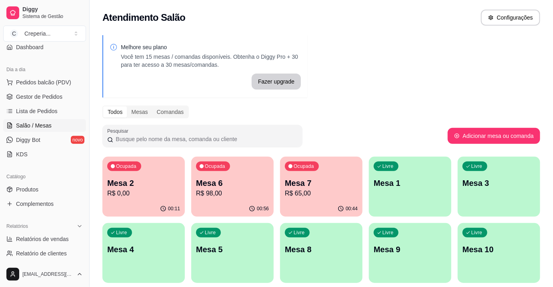
click at [154, 181] on p "Mesa 2" at bounding box center [143, 183] width 73 height 11
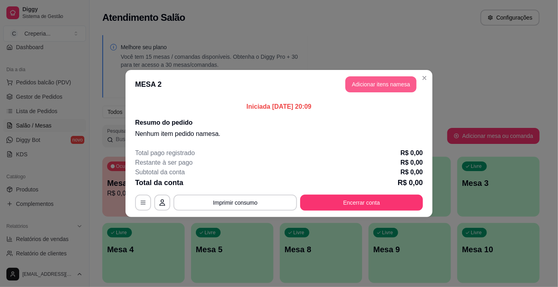
click at [368, 86] on button "Adicionar itens na mesa" at bounding box center [381, 84] width 71 height 16
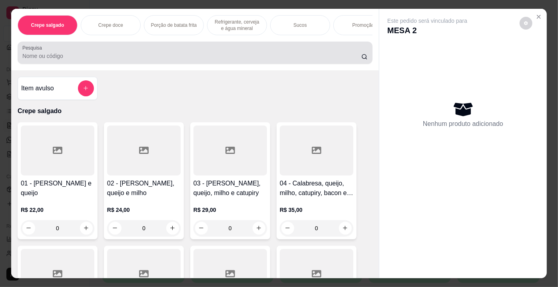
click at [248, 54] on div at bounding box center [195, 53] width 346 height 16
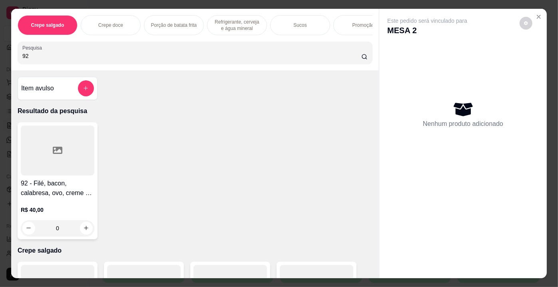
type input "92"
click at [64, 154] on div at bounding box center [58, 151] width 74 height 50
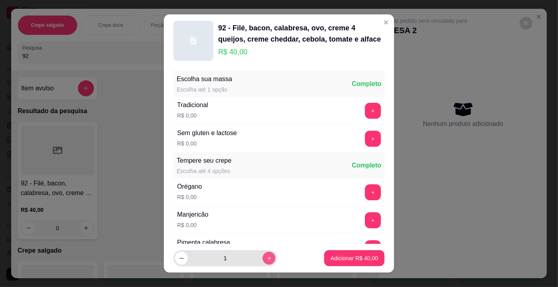
click at [266, 260] on icon "increase-product-quantity" at bounding box center [269, 259] width 6 height 6
type input "3"
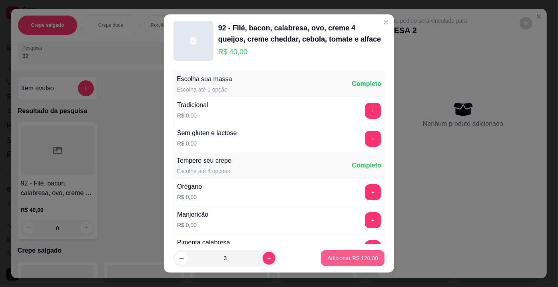
click at [328, 260] on p "Adicionar R$ 120,00" at bounding box center [353, 258] width 51 height 8
type input "3"
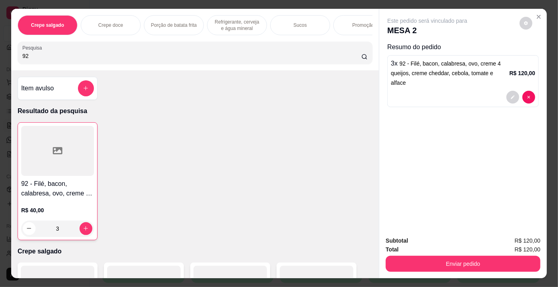
drag, startPoint x: 65, startPoint y: 56, endPoint x: 3, endPoint y: 61, distance: 61.8
click at [3, 61] on div "Crepe salgado Crepe doce Porção de batata frita Refrigerante, cerveja e água mi…" at bounding box center [279, 143] width 558 height 287
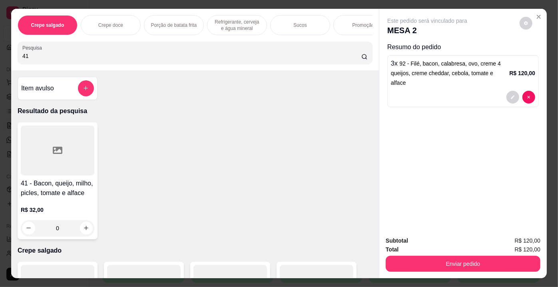
type input "41"
click at [53, 154] on icon at bounding box center [58, 151] width 10 height 10
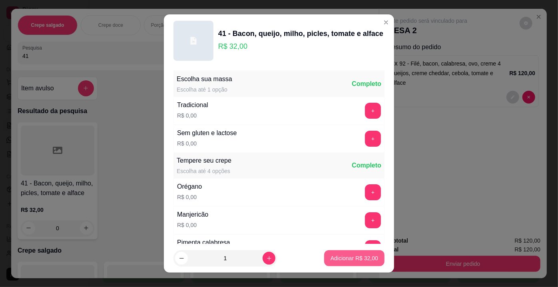
click at [331, 259] on p "Adicionar R$ 32,00" at bounding box center [355, 258] width 48 height 8
type input "1"
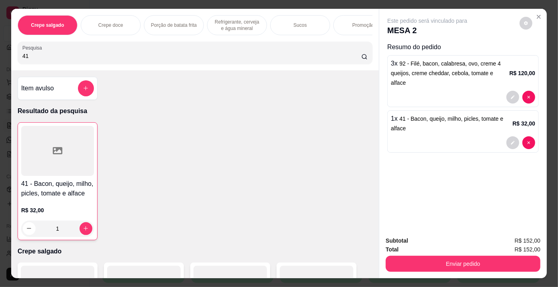
click at [53, 90] on div "Item avulso" at bounding box center [57, 88] width 73 height 16
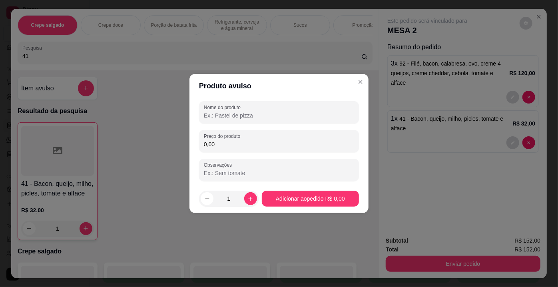
click at [232, 117] on input "Nome do produto" at bounding box center [279, 116] width 150 height 8
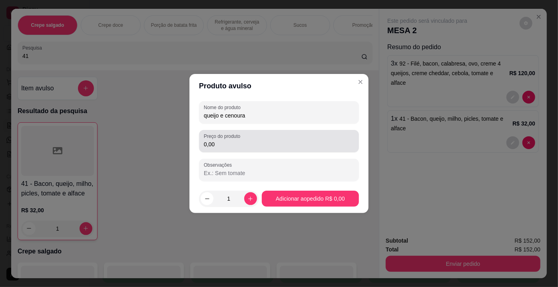
type input "queijo e cenoura"
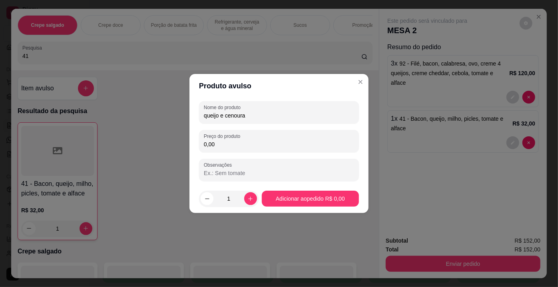
drag, startPoint x: 223, startPoint y: 144, endPoint x: 184, endPoint y: 134, distance: 40.4
click at [184, 134] on div "Produto avulso Nome do produto queijo e cenoura Preço do produto 0,00 Observaçõ…" at bounding box center [279, 143] width 558 height 287
type input "20,00"
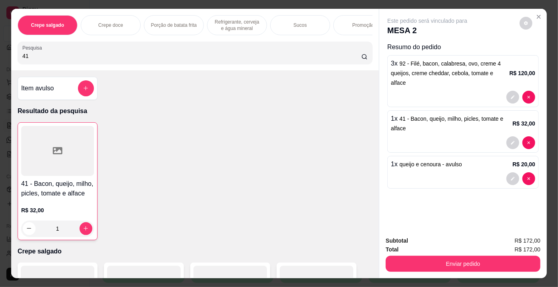
drag, startPoint x: 57, startPoint y: 58, endPoint x: 2, endPoint y: 58, distance: 55.2
click at [2, 58] on div "Crepe salgado Crepe doce Porção de batata frita Refrigerante, cerveja e água mi…" at bounding box center [279, 143] width 558 height 287
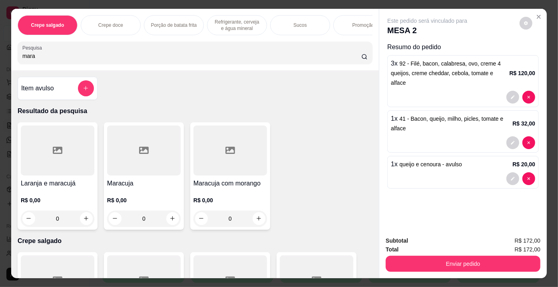
type input "mara"
click at [154, 168] on div at bounding box center [144, 151] width 74 height 50
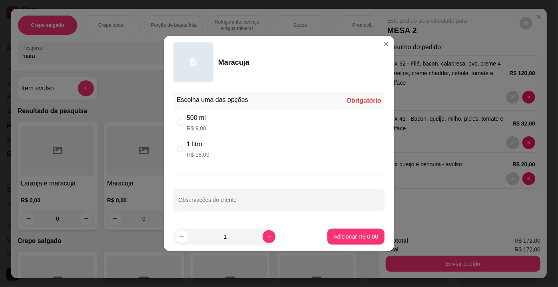
click at [211, 149] on div "1 litro R$ 18,00" at bounding box center [279, 149] width 211 height 26
radio input "true"
click at [336, 240] on p "Adicionar R$ 18,00" at bounding box center [355, 237] width 48 height 8
type input "1"
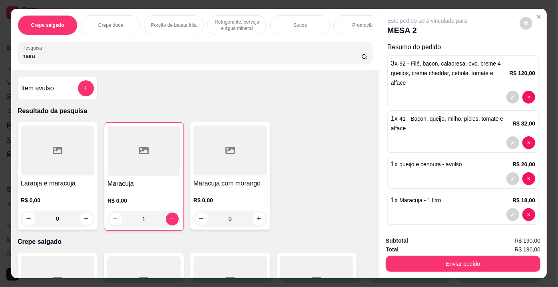
drag, startPoint x: 43, startPoint y: 57, endPoint x: 0, endPoint y: 57, distance: 43.2
click at [0, 57] on div "Crepe salgado Crepe doce Porção de batata frita Refrigerante, cerveja e água mi…" at bounding box center [279, 143] width 558 height 287
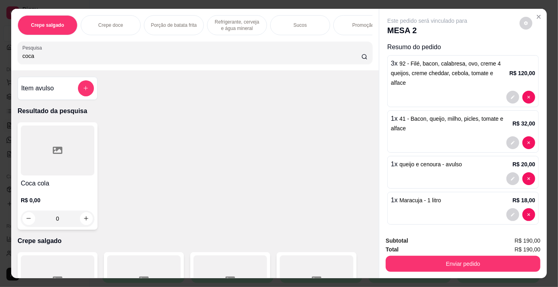
type input "coca"
click at [77, 138] on div at bounding box center [58, 151] width 74 height 50
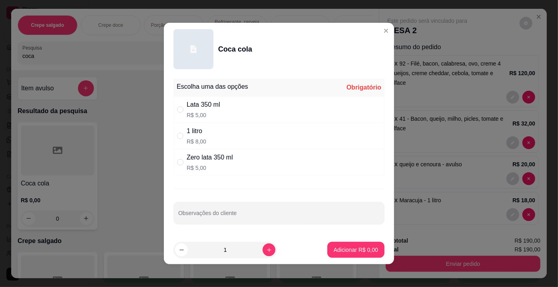
drag, startPoint x: 202, startPoint y: 138, endPoint x: 220, endPoint y: 154, distance: 24.0
click at [204, 140] on div "1 litro R$ 8,00" at bounding box center [279, 136] width 211 height 26
radio input "true"
click at [364, 248] on p "Adicionar R$ 8,00" at bounding box center [356, 250] width 44 height 8
type input "1"
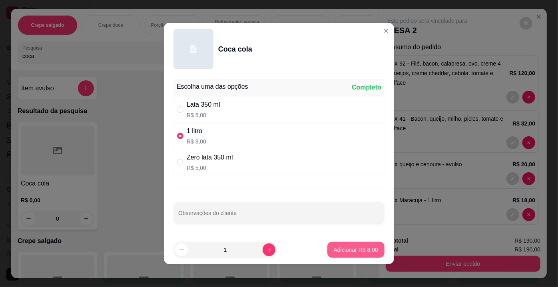
type input "1"
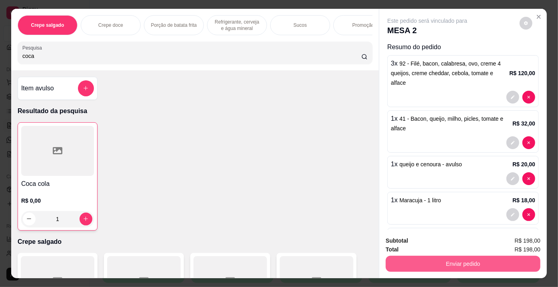
click at [414, 263] on button "Enviar pedido" at bounding box center [463, 264] width 155 height 16
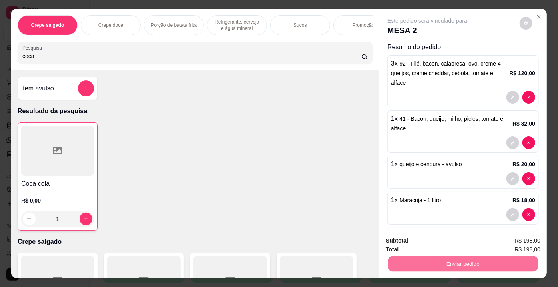
click at [401, 240] on button "Não registrar e enviar pedido" at bounding box center [437, 241] width 81 height 15
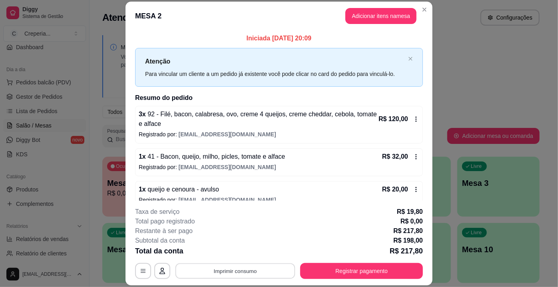
click at [228, 269] on button "Imprimir consumo" at bounding box center [236, 272] width 120 height 16
click at [227, 253] on button "IMPRESSORA" at bounding box center [235, 253] width 56 height 12
click at [248, 270] on button "Imprimir consumo" at bounding box center [236, 272] width 120 height 16
click at [233, 252] on button "IMPRESSORA" at bounding box center [235, 253] width 58 height 13
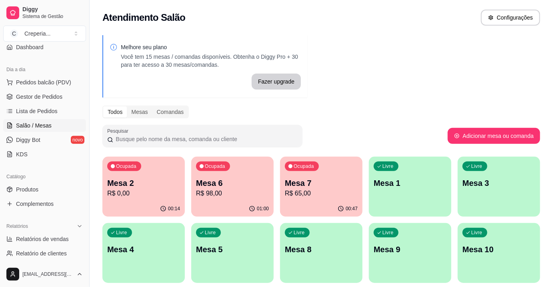
click at [314, 189] on p "R$ 65,00" at bounding box center [321, 194] width 73 height 10
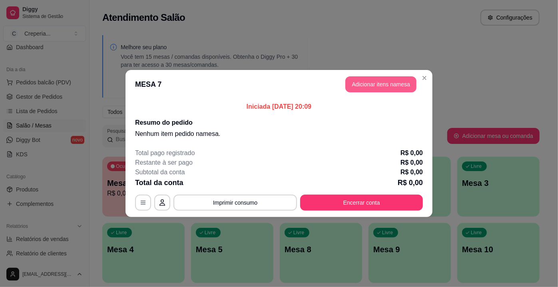
click at [349, 85] on button "Adicionar itens na mesa" at bounding box center [381, 84] width 71 height 16
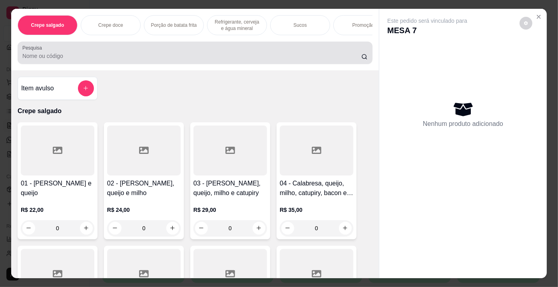
click at [179, 56] on input "Pesquisa" at bounding box center [191, 56] width 339 height 8
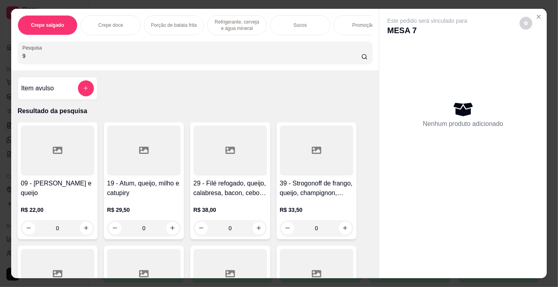
type input "9"
click at [38, 165] on div at bounding box center [58, 151] width 74 height 50
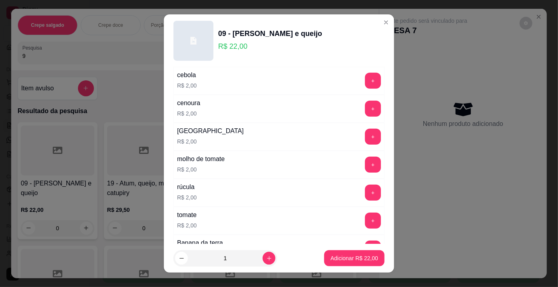
scroll to position [327, 0]
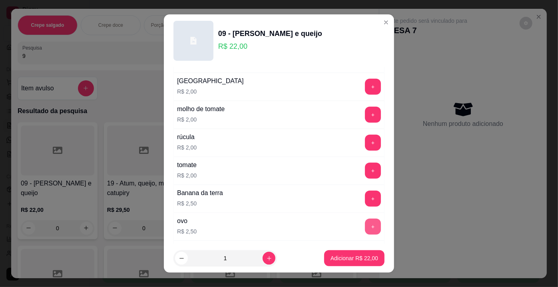
click at [365, 225] on button "+" at bounding box center [373, 227] width 16 height 16
click at [341, 265] on button "Adicionar R$ 24,50" at bounding box center [354, 258] width 60 height 16
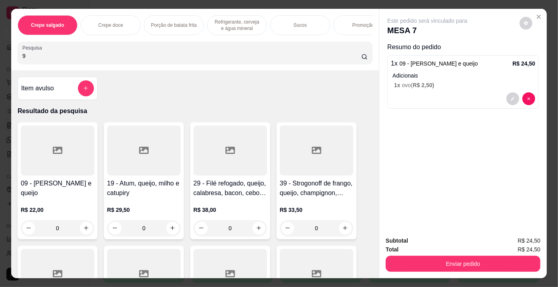
drag, startPoint x: 128, startPoint y: 68, endPoint x: 131, endPoint y: 53, distance: 14.7
click at [128, 66] on div "Crepe salgado Crepe doce Porção de batata frita Refrigerante, cerveja e água mi…" at bounding box center [195, 40] width 368 height 62
click at [130, 55] on input "9" at bounding box center [191, 56] width 339 height 8
click at [62, 276] on div "Crepe salgado Crepe doce Porção de batata frita Refrigerante, cerveja e água mi…" at bounding box center [279, 143] width 558 height 287
click at [58, 267] on div at bounding box center [58, 274] width 74 height 50
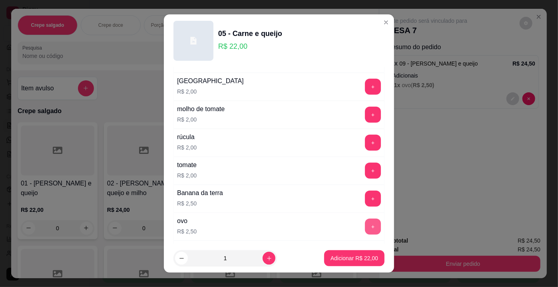
click at [365, 222] on button "+" at bounding box center [373, 227] width 16 height 16
click at [347, 260] on p "Adicionar R$ 24,50" at bounding box center [355, 258] width 48 height 8
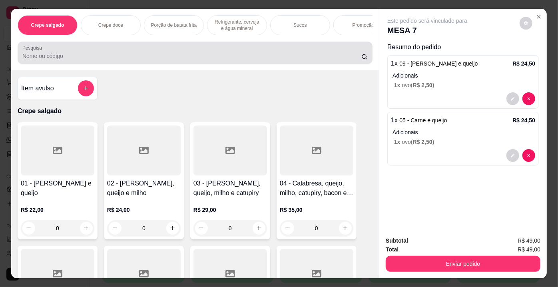
click at [173, 54] on div at bounding box center [195, 53] width 346 height 16
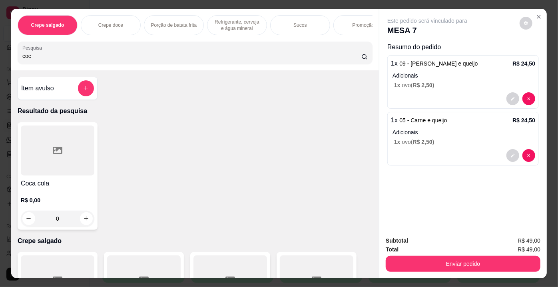
type input "coc"
click at [35, 184] on h4 "Coca cola" at bounding box center [58, 184] width 74 height 10
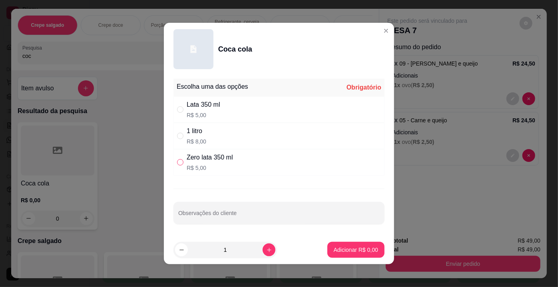
click at [177, 163] on input "" at bounding box center [180, 162] width 6 height 6
radio input "true"
click at [333, 255] on button "Adicionar R$ 5,00" at bounding box center [356, 250] width 57 height 16
type input "1"
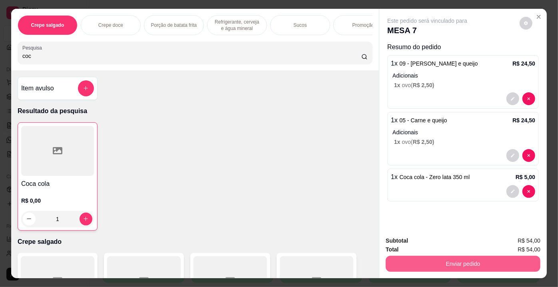
click at [411, 258] on button "Enviar pedido" at bounding box center [463, 264] width 155 height 16
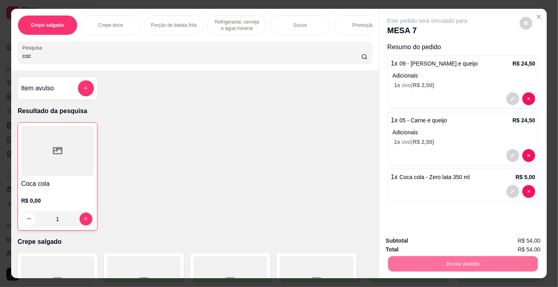
click at [405, 240] on button "Não registrar e enviar pedido" at bounding box center [437, 241] width 83 height 15
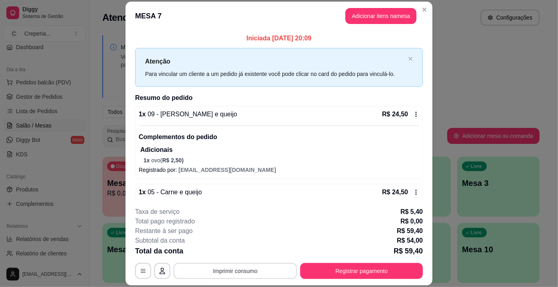
click at [234, 262] on div "**********" at bounding box center [279, 243] width 288 height 72
click at [230, 268] on button "Imprimir consumo" at bounding box center [236, 271] width 124 height 16
click at [225, 253] on button "IMPRESSORA" at bounding box center [235, 253] width 56 height 12
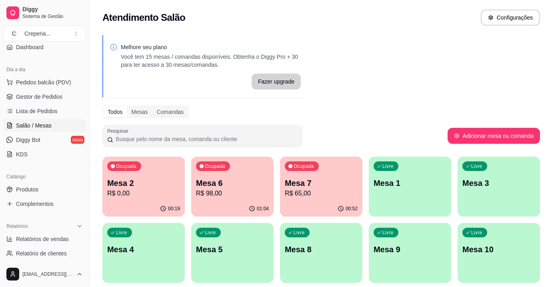
click at [242, 248] on p "Mesa 5" at bounding box center [232, 249] width 73 height 11
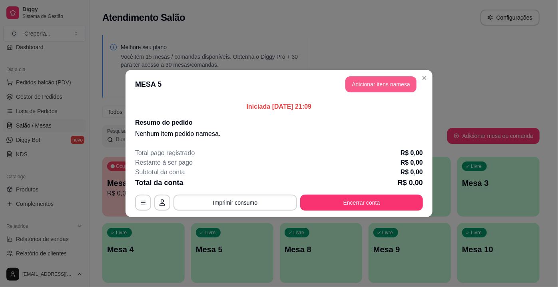
click at [355, 86] on button "Adicionar itens na mesa" at bounding box center [381, 84] width 71 height 16
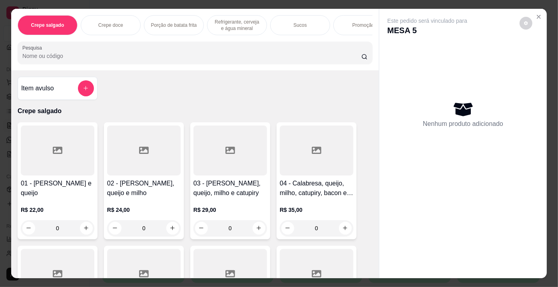
click at [235, 55] on input "Pesquisa" at bounding box center [191, 56] width 339 height 8
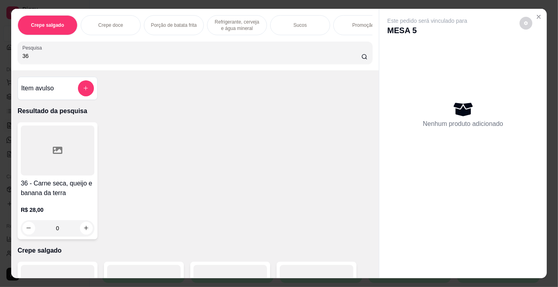
type input "36"
click at [49, 139] on div at bounding box center [58, 151] width 74 height 50
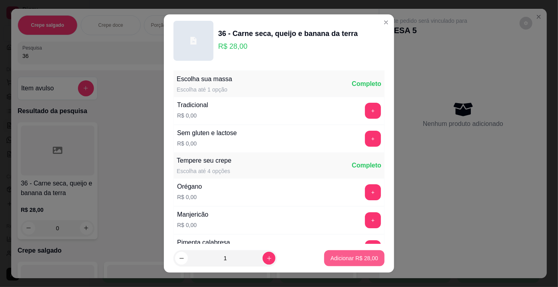
click at [332, 255] on p "Adicionar R$ 28,00" at bounding box center [355, 258] width 48 height 8
type input "1"
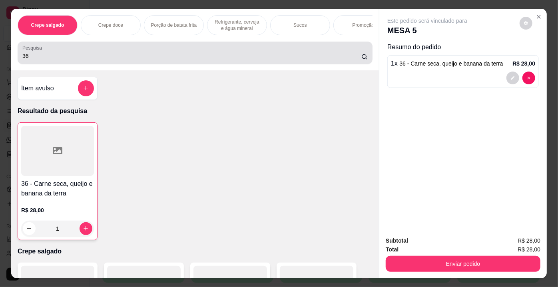
click at [121, 57] on input "36" at bounding box center [191, 56] width 339 height 8
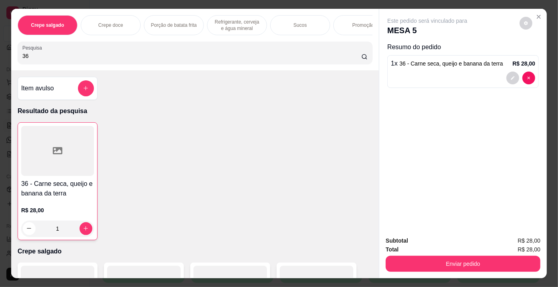
type input "3"
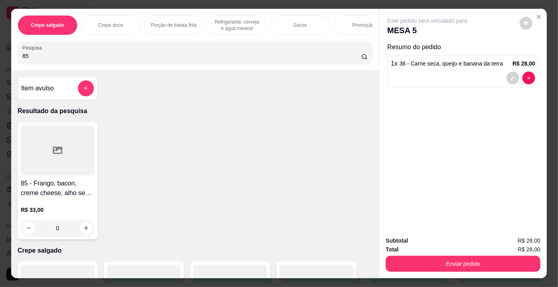
type input "85"
click at [39, 178] on div "85 - Frango, bacon, creme cheese, alho seco, ervilha, tomate e alface R$ 33,00 0" at bounding box center [58, 180] width 80 height 117
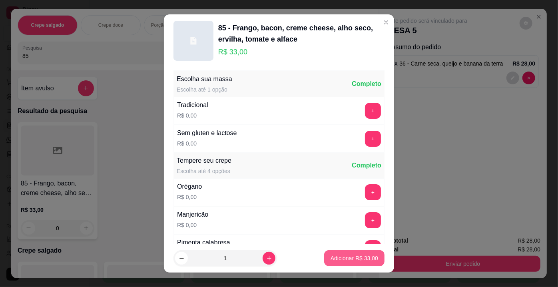
click at [324, 259] on button "Adicionar R$ 33,00" at bounding box center [354, 258] width 60 height 16
type input "1"
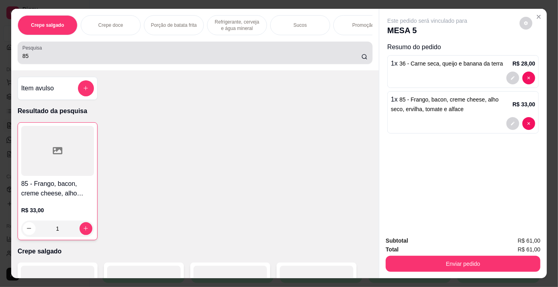
click at [196, 64] on div "Pesquisa 85" at bounding box center [195, 53] width 355 height 22
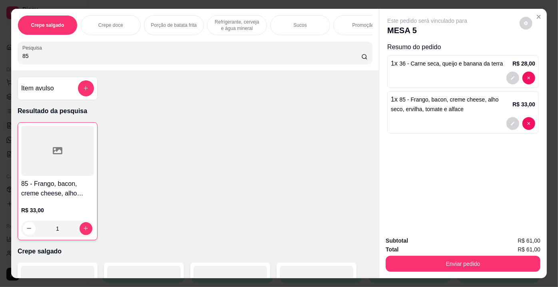
type input "8"
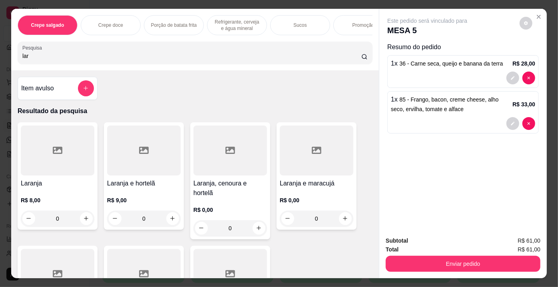
type input "lar"
click at [67, 159] on div at bounding box center [58, 151] width 74 height 50
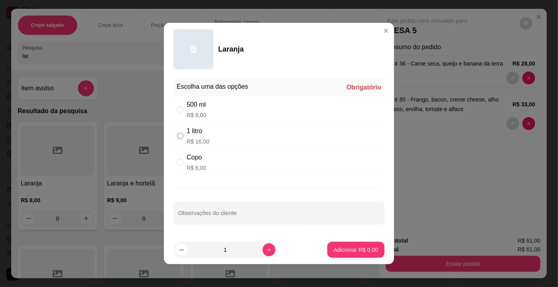
drag, startPoint x: 172, startPoint y: 133, endPoint x: 177, endPoint y: 136, distance: 6.7
click at [174, 134] on div "1 litro R$ 16,00" at bounding box center [279, 136] width 211 height 26
radio input "true"
click at [184, 224] on div "Escolha uma das opções Completo 500 ml R$ 8,00 1 litro R$ 16,00 Copo R$ 6,00 Ob…" at bounding box center [279, 156] width 230 height 160
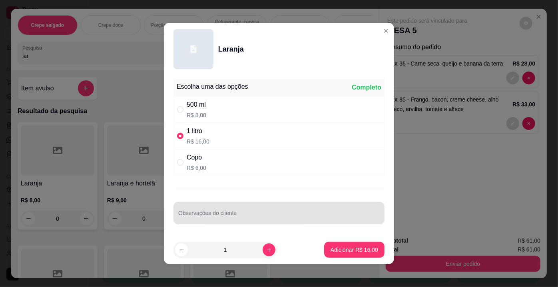
click at [180, 221] on div "Observações do cliente" at bounding box center [279, 213] width 211 height 22
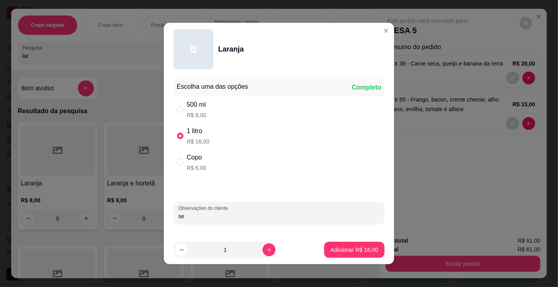
type input "s"
type input "SEM AÇUCAR"
click at [364, 253] on button "Adicionar R$ 16,00" at bounding box center [354, 250] width 59 height 16
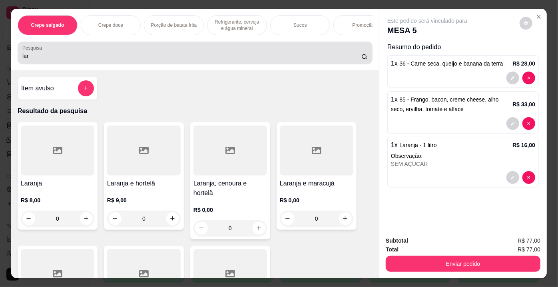
click at [148, 49] on div "lar" at bounding box center [195, 53] width 346 height 16
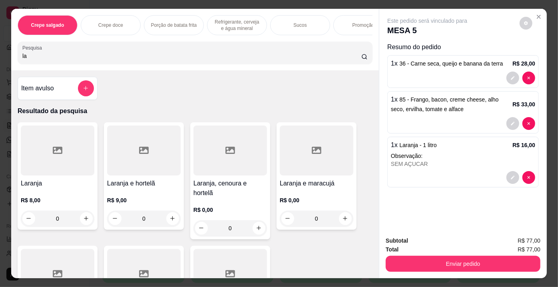
type input "l"
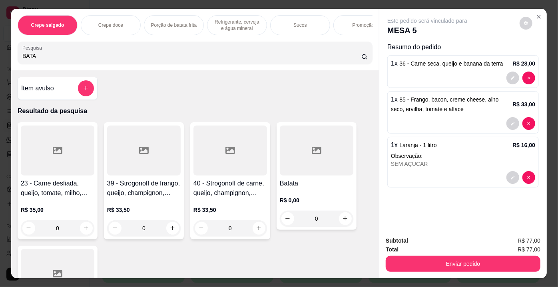
type input "BATA"
drag, startPoint x: 353, startPoint y: 164, endPoint x: 351, endPoint y: 154, distance: 10.2
click at [351, 154] on div "Batata R$ 0,00 0" at bounding box center [317, 176] width 80 height 108
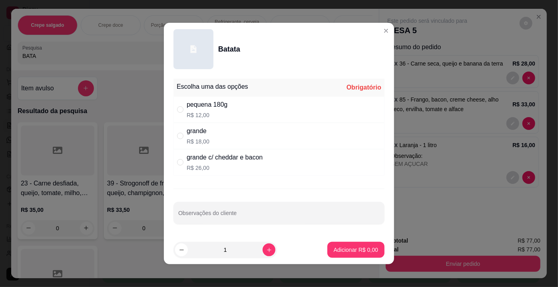
click at [174, 108] on div "pequena 180g R$ 12,00" at bounding box center [279, 109] width 211 height 26
radio input "true"
click at [354, 248] on p "Adicionar R$ 12,00" at bounding box center [355, 250] width 46 height 8
type input "1"
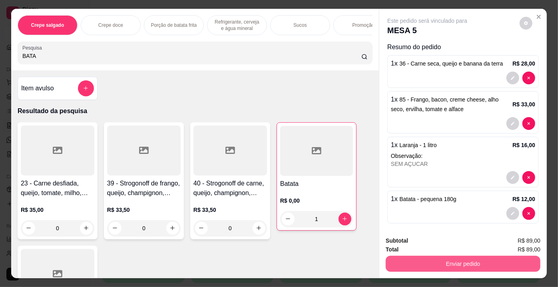
click at [398, 251] on div "Subtotal R$ 89,00 Total R$ 89,00 Enviar pedido" at bounding box center [463, 254] width 155 height 36
click at [399, 256] on button "Enviar pedido" at bounding box center [463, 264] width 155 height 16
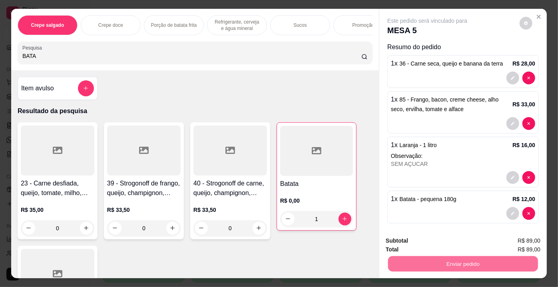
click at [398, 244] on button "Não registrar e enviar pedido" at bounding box center [437, 241] width 81 height 15
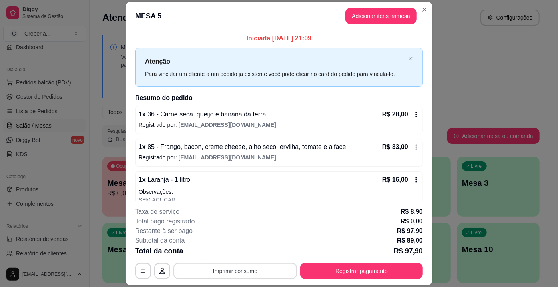
click at [228, 266] on button "Imprimir consumo" at bounding box center [236, 271] width 124 height 16
click at [226, 252] on button "IMPRESSORA" at bounding box center [235, 253] width 56 height 12
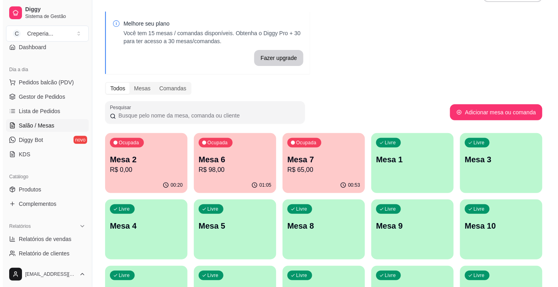
scroll to position [36, 0]
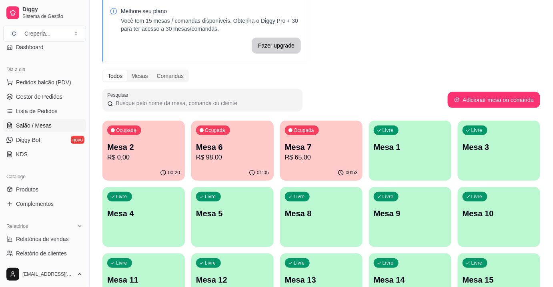
click at [229, 148] on div "Mesa 6 R$ 98,00" at bounding box center [232, 152] width 73 height 21
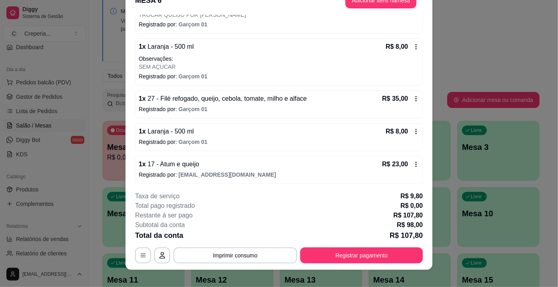
scroll to position [24, 0]
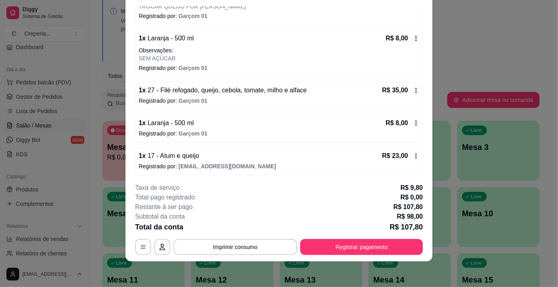
click at [320, 235] on div "**********" at bounding box center [279, 219] width 288 height 72
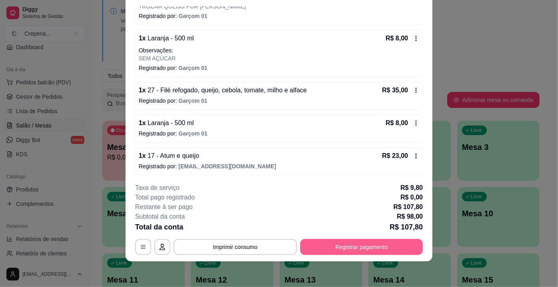
click at [324, 238] on div "**********" at bounding box center [279, 219] width 288 height 72
click at [353, 252] on button "Registrar pagamento" at bounding box center [361, 248] width 119 height 16
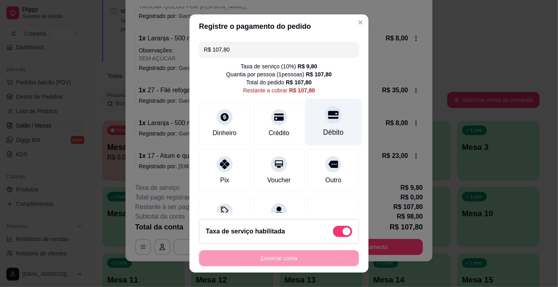
drag, startPoint x: 327, startPoint y: 130, endPoint x: 327, endPoint y: 126, distance: 4.4
click at [327, 126] on div "Débito" at bounding box center [334, 122] width 56 height 47
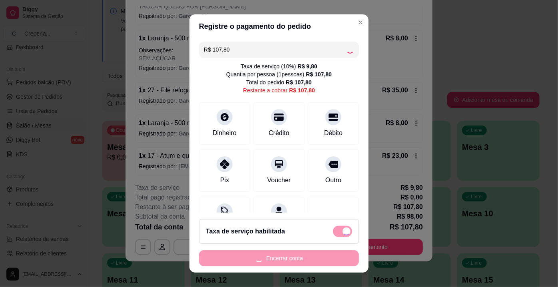
type input "R$ 0,00"
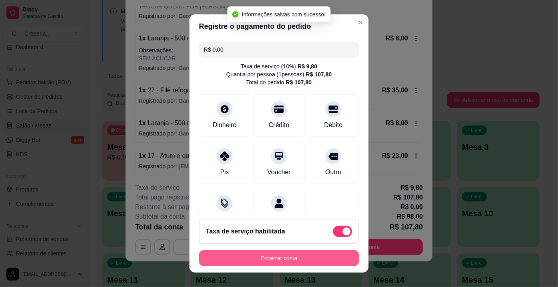
click at [319, 260] on button "Encerrar conta" at bounding box center [279, 258] width 160 height 16
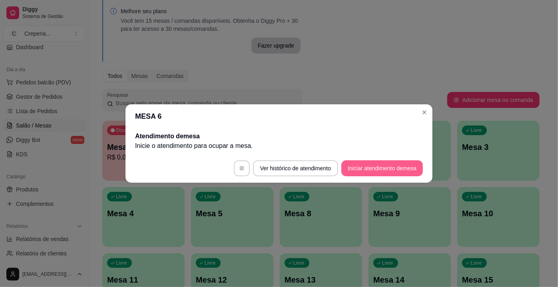
scroll to position [0, 0]
click at [367, 162] on button "Iniciar atendimento de mesa" at bounding box center [383, 168] width 82 height 16
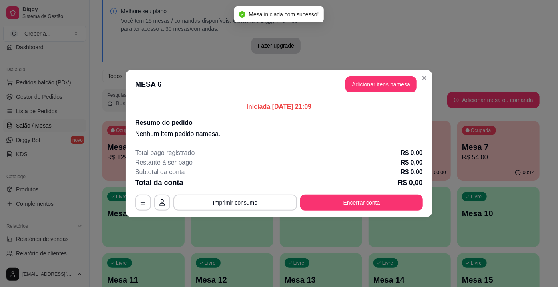
drag, startPoint x: 372, startPoint y: 96, endPoint x: 367, endPoint y: 90, distance: 8.6
click at [372, 96] on header "MESA 6 Adicionar itens na mesa" at bounding box center [279, 84] width 307 height 29
click at [367, 88] on button "Adicionar itens na mesa" at bounding box center [381, 85] width 69 height 16
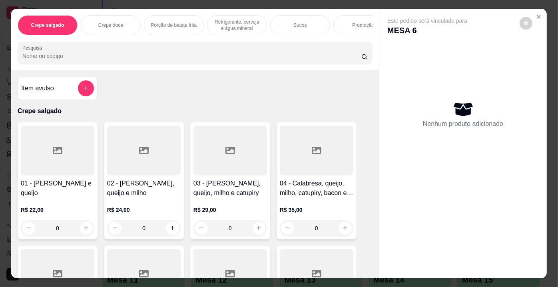
click at [244, 69] on div "Crepe salgado Crepe doce Porção de batata frita Refrigerante, cerveja e água mi…" at bounding box center [195, 40] width 368 height 62
click at [242, 68] on div "Crepe salgado Crepe doce Porção de batata frita Refrigerante, cerveja e água mi…" at bounding box center [195, 40] width 368 height 62
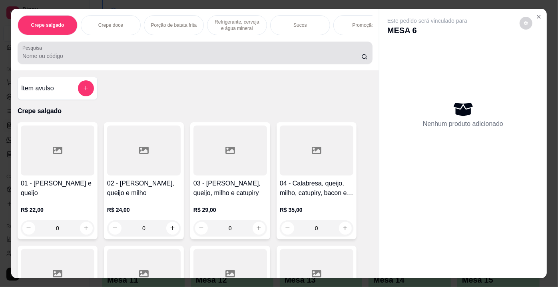
click at [238, 60] on input "Pesquisa" at bounding box center [191, 56] width 339 height 8
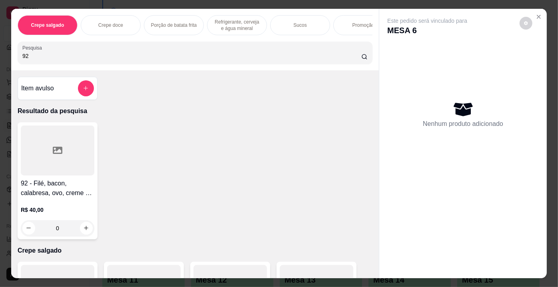
type input "92"
click at [76, 184] on h4 "92 - Filé, bacon, calabresa, ovo, creme 4 queijos, creme cheddar, cebola, tomat…" at bounding box center [58, 188] width 74 height 19
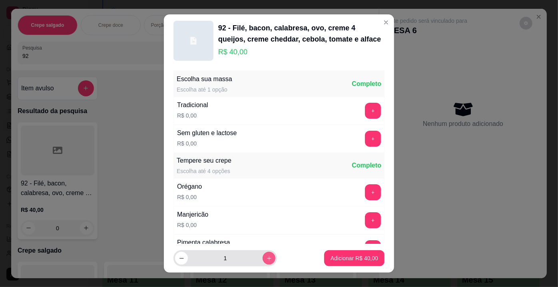
click at [266, 258] on icon "increase-product-quantity" at bounding box center [269, 259] width 6 height 6
type input "2"
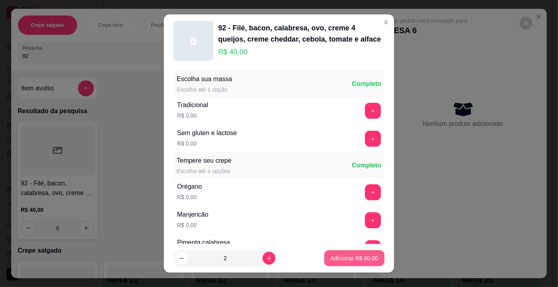
click at [330, 254] on button "Adicionar R$ 80,00" at bounding box center [354, 258] width 60 height 16
type input "2"
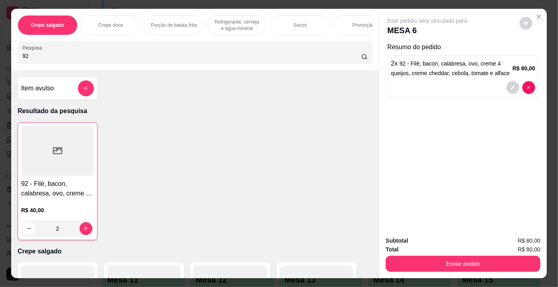
drag, startPoint x: 150, startPoint y: 68, endPoint x: 149, endPoint y: 56, distance: 11.7
click at [150, 60] on div "Crepe salgado Crepe doce Porção de batata frita Refrigerante, cerveja e água mi…" at bounding box center [195, 40] width 368 height 62
type input "9"
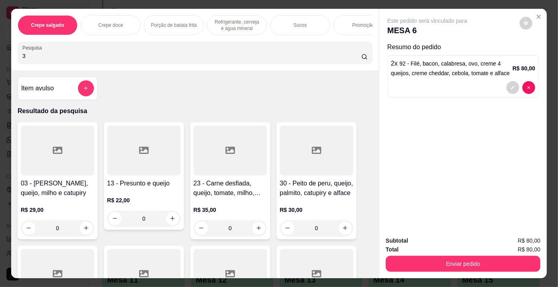
type input "3"
click at [64, 140] on div at bounding box center [58, 151] width 74 height 50
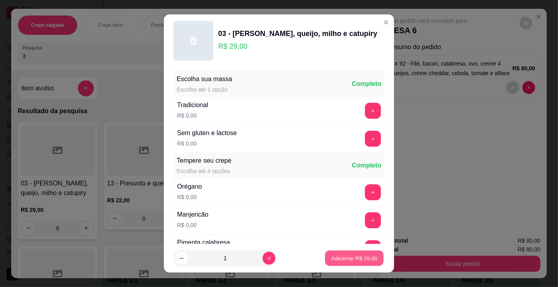
click at [332, 252] on button "Adicionar R$ 29,00" at bounding box center [354, 259] width 59 height 16
type input "1"
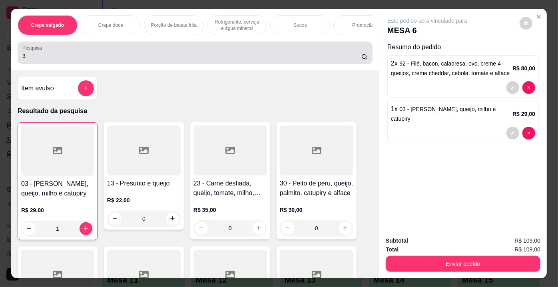
drag, startPoint x: 256, startPoint y: 46, endPoint x: 255, endPoint y: 50, distance: 4.6
click at [255, 50] on div "Pesquisa 3" at bounding box center [195, 53] width 355 height 22
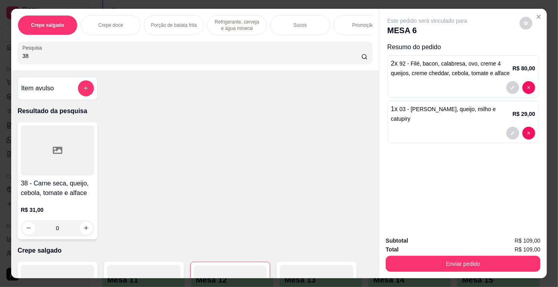
click at [54, 173] on div at bounding box center [58, 151] width 74 height 50
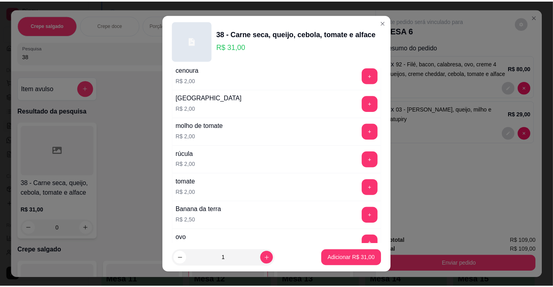
scroll to position [327, 0]
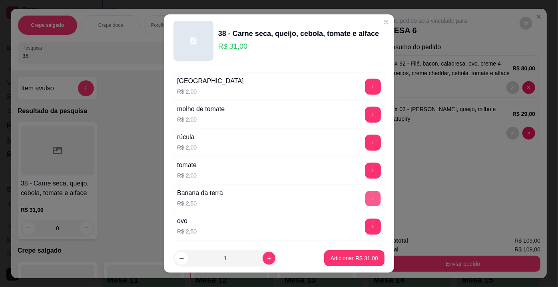
click at [366, 195] on button "+" at bounding box center [374, 199] width 16 height 16
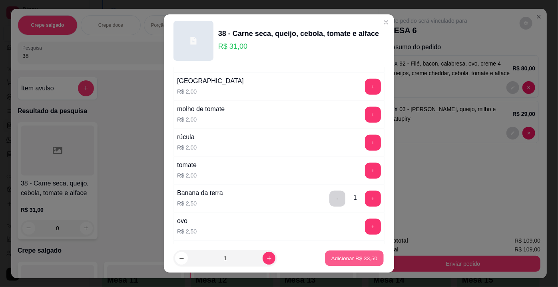
click at [352, 260] on p "Adicionar R$ 33,50" at bounding box center [355, 258] width 46 height 8
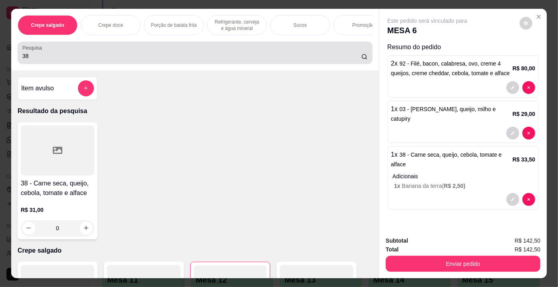
drag, startPoint x: 221, startPoint y: 56, endPoint x: 216, endPoint y: 51, distance: 7.6
click at [220, 56] on input "38" at bounding box center [191, 56] width 339 height 8
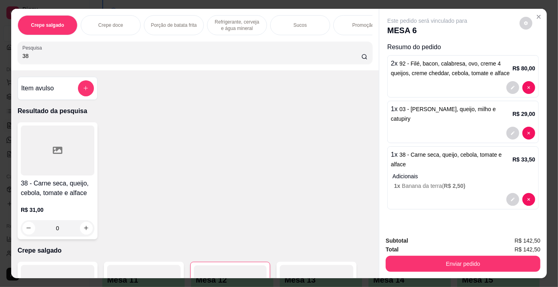
drag, startPoint x: 216, startPoint y: 50, endPoint x: 215, endPoint y: 44, distance: 6.5
click at [216, 48] on div "38" at bounding box center [195, 53] width 346 height 16
type input "3"
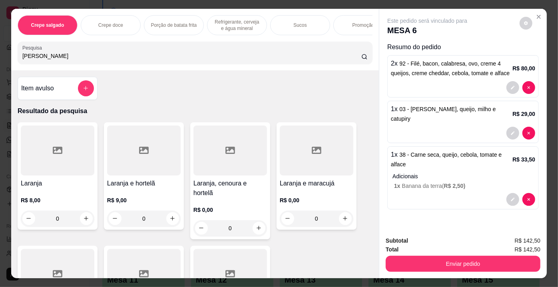
type input "[PERSON_NAME]"
click at [32, 149] on div at bounding box center [58, 151] width 74 height 50
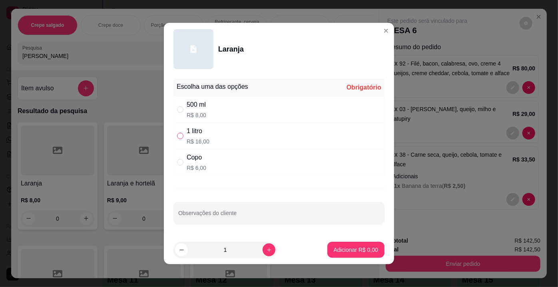
click at [179, 137] on input "" at bounding box center [180, 136] width 6 height 6
radio input "true"
click at [336, 245] on button "Adicionar R$ 16,00" at bounding box center [354, 250] width 60 height 16
type input "1"
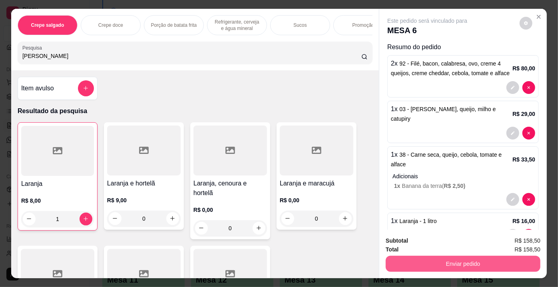
click at [430, 259] on button "Enviar pedido" at bounding box center [463, 264] width 155 height 16
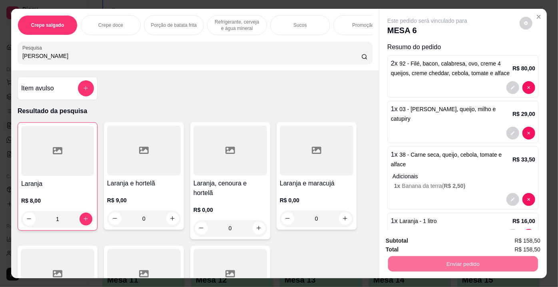
click at [431, 237] on button "Não registrar e enviar pedido" at bounding box center [437, 242] width 83 height 15
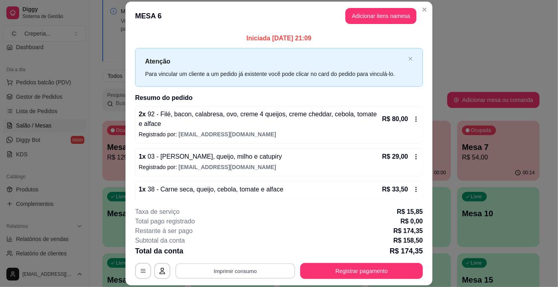
click at [210, 276] on button "Imprimir consumo" at bounding box center [236, 272] width 120 height 16
click at [214, 254] on button "IMPRESSORA" at bounding box center [235, 253] width 56 height 12
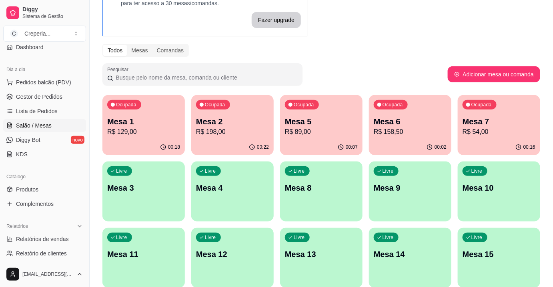
scroll to position [72, 0]
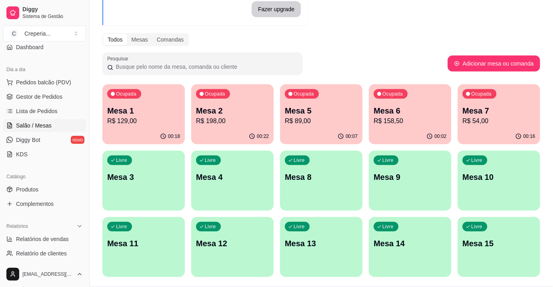
click at [507, 251] on div "Livre Mesa 15" at bounding box center [499, 242] width 82 height 50
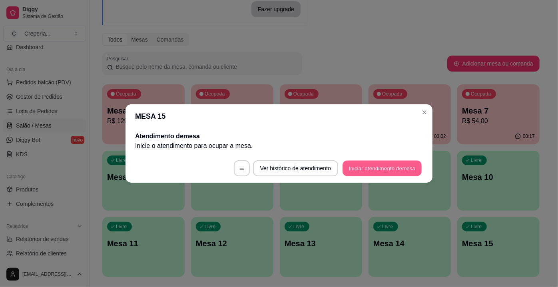
click at [368, 167] on button "Iniciar atendimento de mesa" at bounding box center [382, 169] width 79 height 16
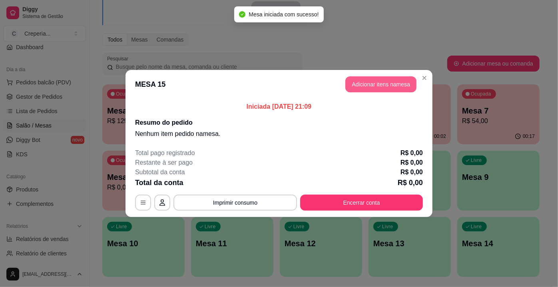
click at [354, 82] on button "Adicionar itens na mesa" at bounding box center [381, 84] width 71 height 16
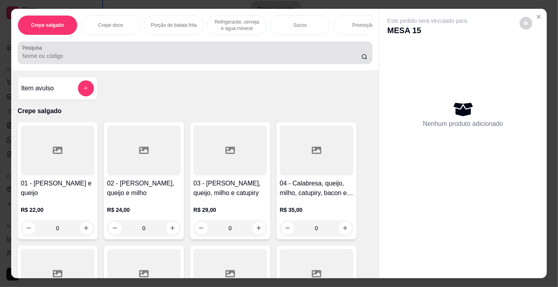
click at [68, 49] on div at bounding box center [195, 53] width 346 height 16
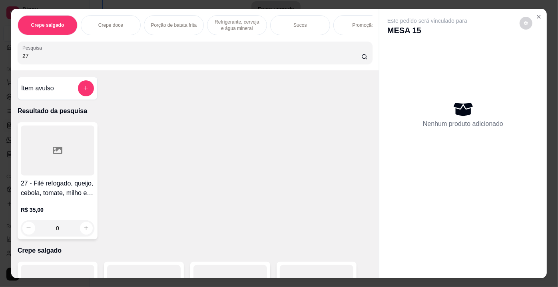
type input "27"
click at [46, 142] on div at bounding box center [58, 151] width 74 height 50
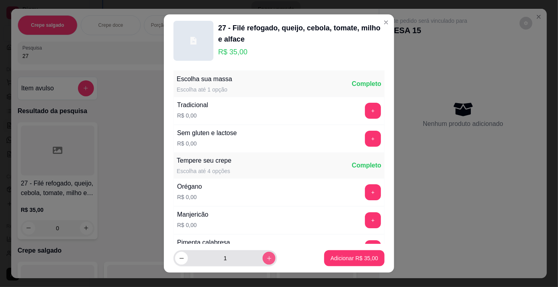
drag, startPoint x: 257, startPoint y: 253, endPoint x: 273, endPoint y: 257, distance: 16.9
click at [258, 254] on div "1" at bounding box center [225, 258] width 100 height 16
click at [266, 260] on icon "increase-product-quantity" at bounding box center [269, 259] width 6 height 6
type input "2"
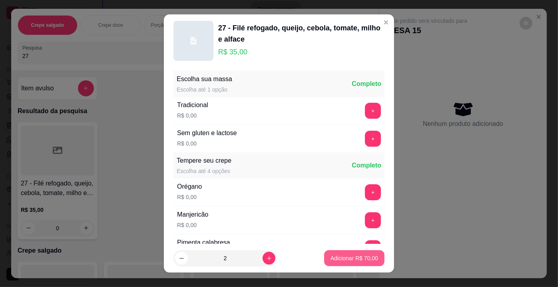
click at [324, 258] on button "Adicionar R$ 70,00" at bounding box center [354, 258] width 60 height 16
type input "2"
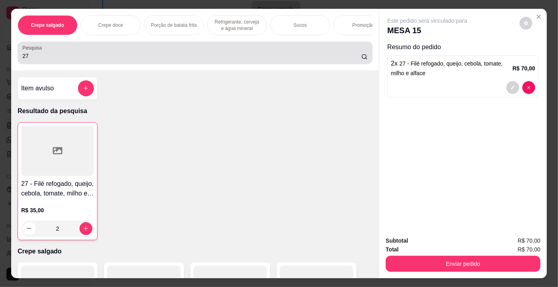
click at [183, 58] on input "27" at bounding box center [191, 56] width 339 height 8
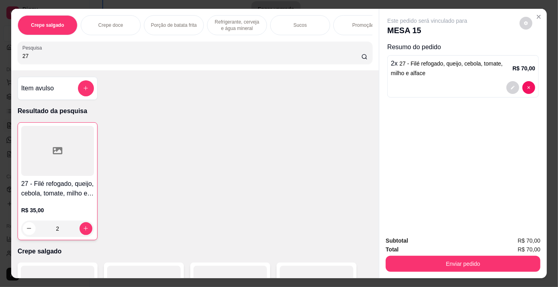
type input "2"
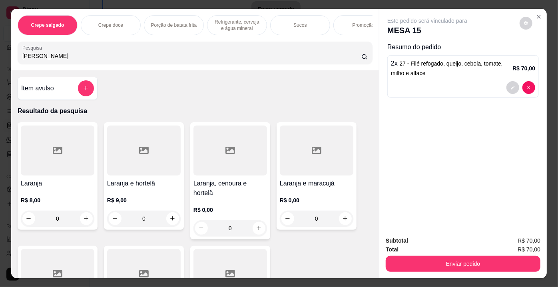
type input "[PERSON_NAME]"
click at [53, 168] on div at bounding box center [58, 151] width 74 height 50
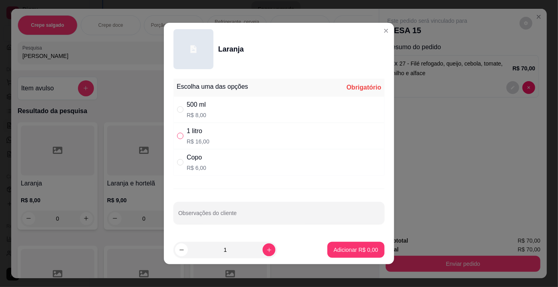
click at [177, 136] on input "" at bounding box center [180, 136] width 6 height 6
radio input "true"
click at [370, 248] on button "Adicionar R$ 16,00" at bounding box center [354, 250] width 60 height 16
type input "1"
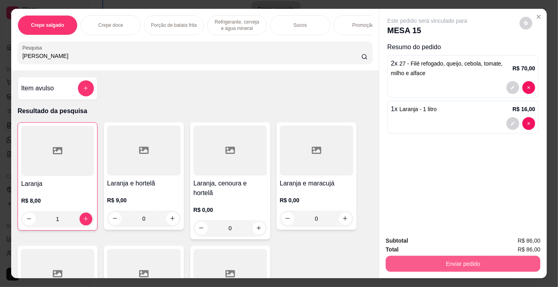
click at [433, 260] on button "Enviar pedido" at bounding box center [463, 264] width 155 height 16
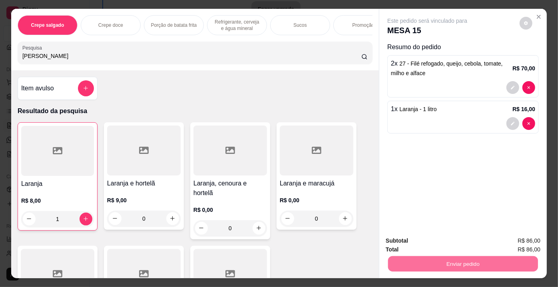
click at [424, 238] on button "Não registrar e enviar pedido" at bounding box center [437, 242] width 83 height 15
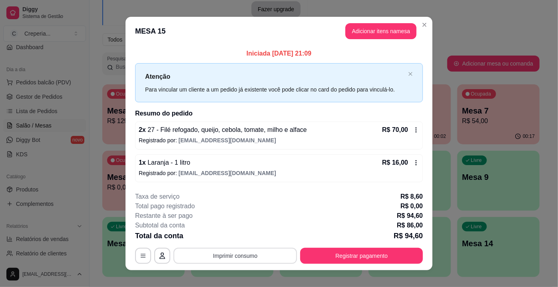
click at [248, 252] on button "Imprimir consumo" at bounding box center [236, 256] width 124 height 16
click at [245, 238] on button "IMPRESSORA" at bounding box center [235, 237] width 56 height 12
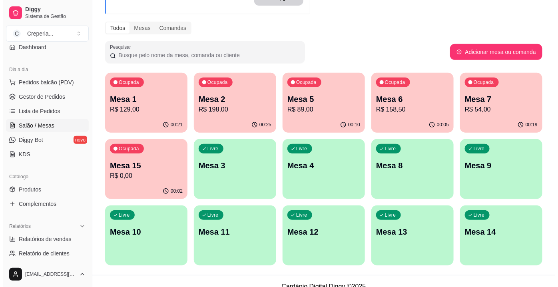
scroll to position [94, 0]
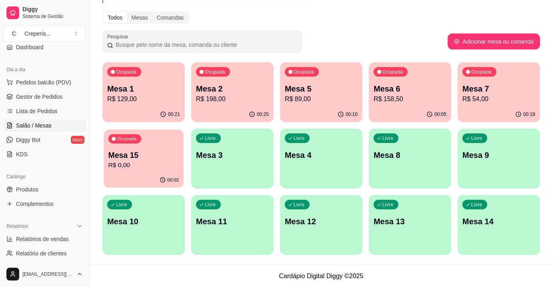
click at [147, 158] on p "Mesa 15" at bounding box center [143, 155] width 71 height 11
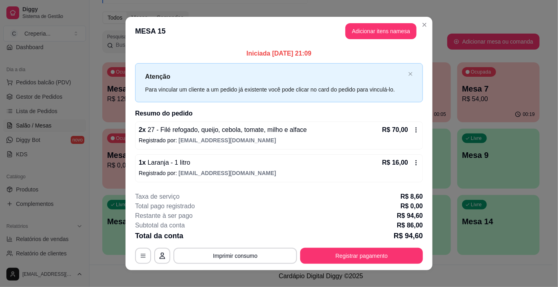
scroll to position [8, 0]
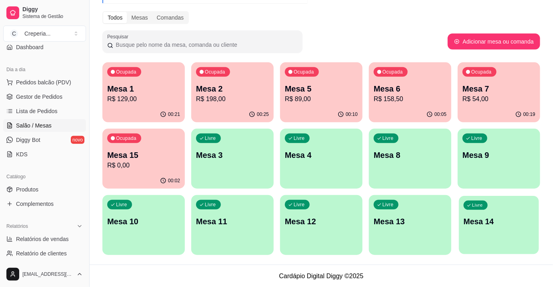
click at [477, 218] on p "Mesa 14" at bounding box center [499, 221] width 71 height 11
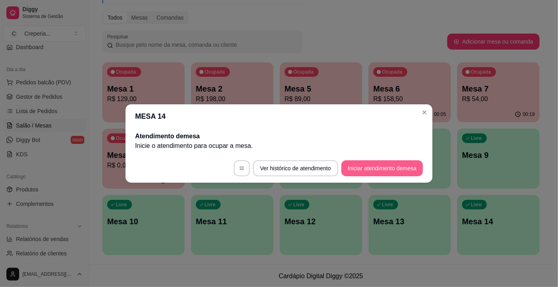
click at [369, 172] on button "Iniciar atendimento de mesa" at bounding box center [383, 168] width 82 height 16
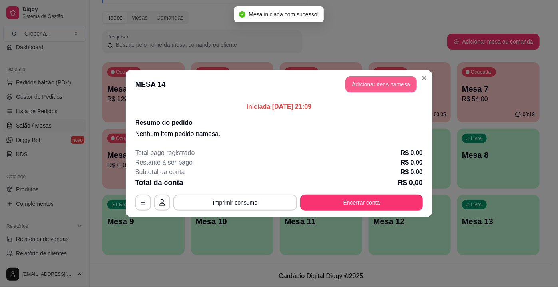
click at [398, 84] on button "Adicionar itens na mesa" at bounding box center [381, 84] width 71 height 16
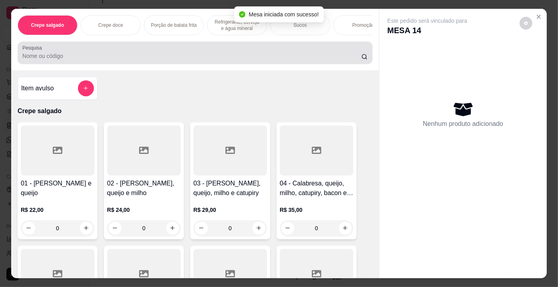
click at [157, 60] on input "Pesquisa" at bounding box center [191, 56] width 339 height 8
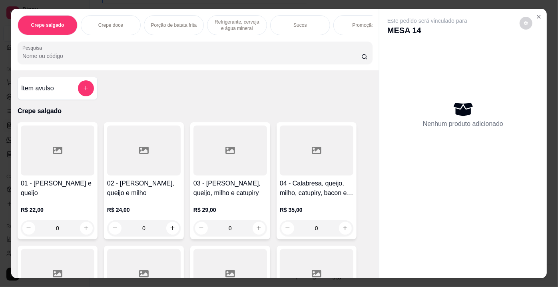
click at [157, 60] on input "Pesquisa" at bounding box center [191, 56] width 339 height 8
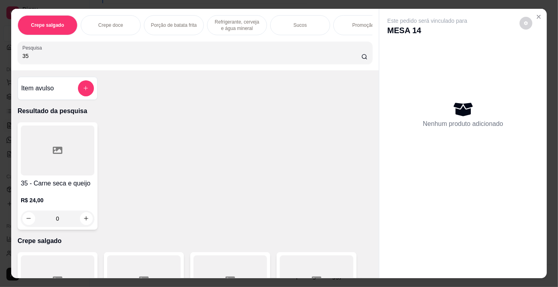
type input "35"
click at [82, 148] on div at bounding box center [58, 151] width 74 height 50
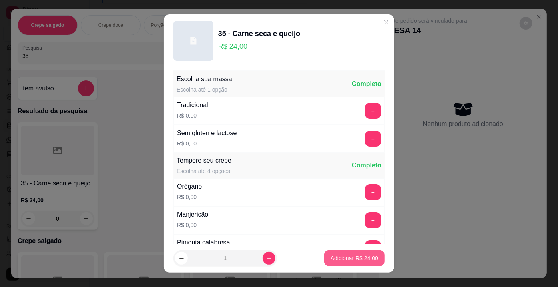
click at [369, 264] on button "Adicionar R$ 24,00" at bounding box center [354, 258] width 60 height 16
type input "1"
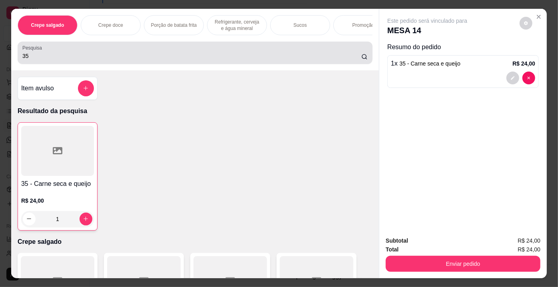
click at [38, 58] on input "35" at bounding box center [191, 56] width 339 height 8
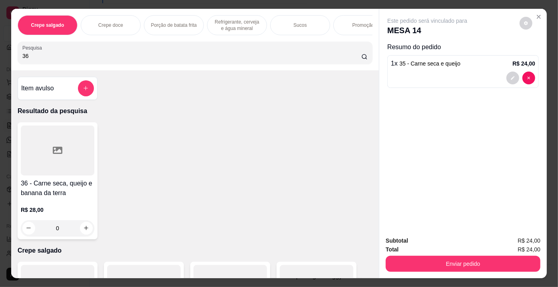
type input "36"
click at [71, 150] on div at bounding box center [58, 151] width 74 height 50
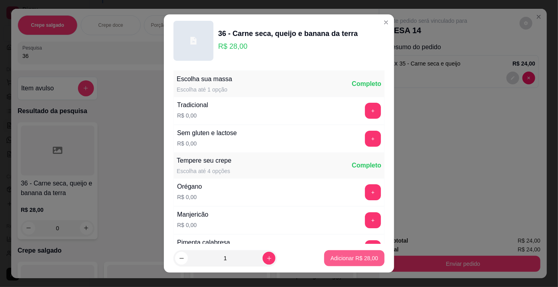
click at [331, 260] on p "Adicionar R$ 28,00" at bounding box center [355, 258] width 48 height 8
type input "1"
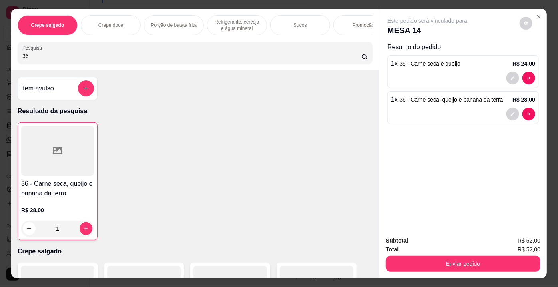
drag, startPoint x: 31, startPoint y: 60, endPoint x: 0, endPoint y: 61, distance: 31.2
click at [0, 61] on div "Crepe salgado Crepe doce Porção de batata frita Refrigerante, cerveja e água mi…" at bounding box center [279, 143] width 558 height 287
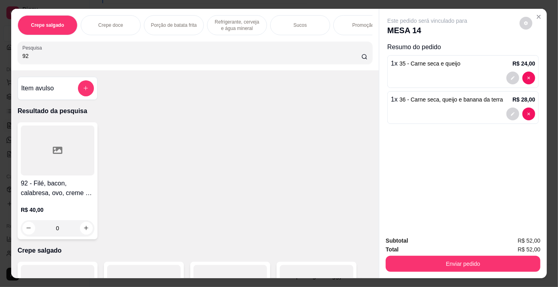
type input "92"
click at [44, 145] on div at bounding box center [58, 151] width 74 height 50
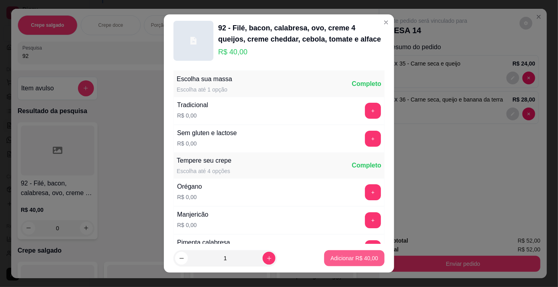
click at [341, 255] on p "Adicionar R$ 40,00" at bounding box center [355, 258] width 48 height 8
type input "1"
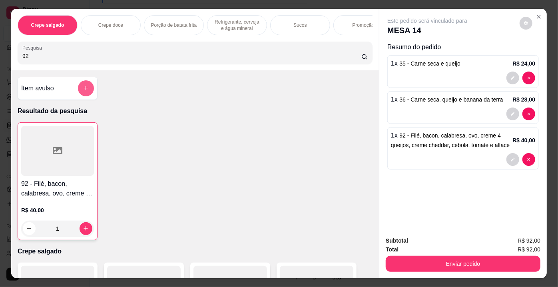
click at [83, 90] on icon "add-separate-item" at bounding box center [86, 88] width 6 height 6
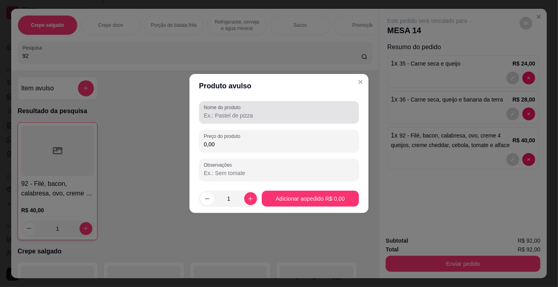
click at [228, 113] on input "Nome do produto" at bounding box center [279, 116] width 150 height 8
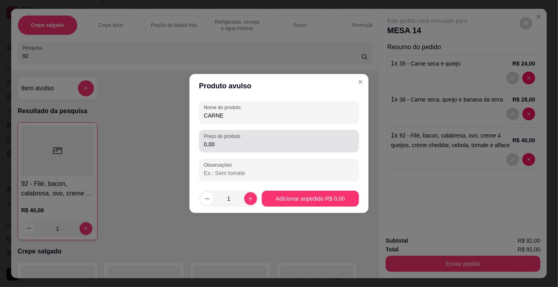
type input "CARNE"
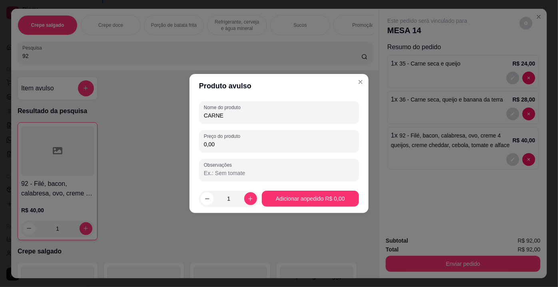
drag, startPoint x: 220, startPoint y: 143, endPoint x: 189, endPoint y: 145, distance: 30.5
click at [189, 145] on div "Produto avulso Nome do produto CARNE Preço do produto 0,00 Observações 1 Adicio…" at bounding box center [279, 143] width 558 height 287
type input "20,00"
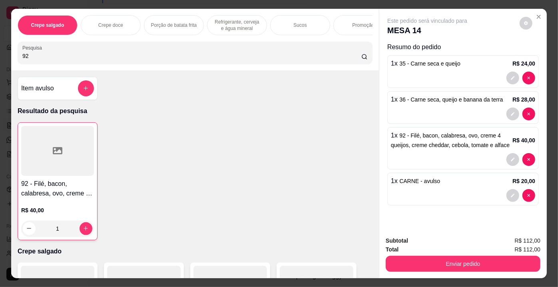
drag, startPoint x: 34, startPoint y: 55, endPoint x: 8, endPoint y: 50, distance: 26.8
click at [8, 50] on div "Crepe salgado Crepe doce Porção de batata frita Refrigerante, cerveja e água mi…" at bounding box center [279, 143] width 558 height 287
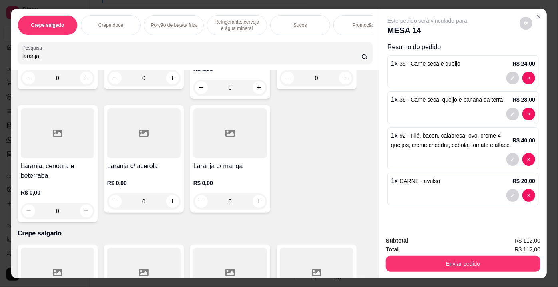
scroll to position [145, 0]
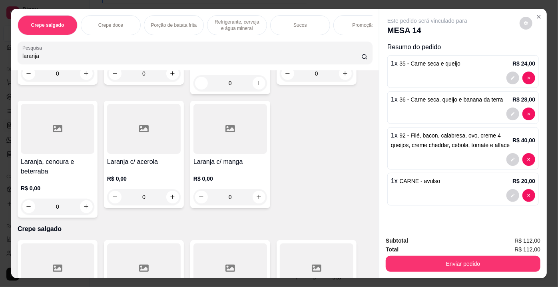
type input "laranja"
click at [58, 124] on icon at bounding box center [58, 129] width 10 height 10
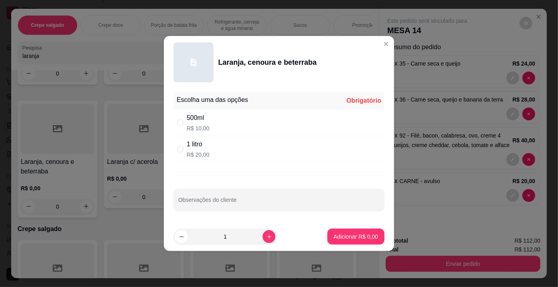
click at [207, 149] on div "1 litro" at bounding box center [198, 145] width 23 height 10
radio input "true"
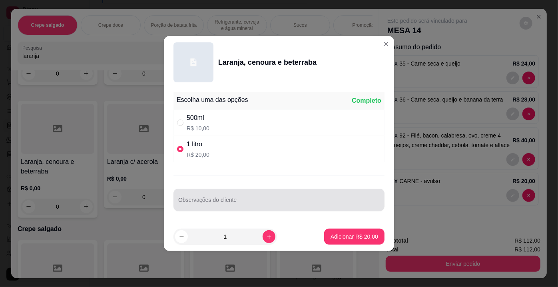
click at [212, 200] on input "Observações do cliente" at bounding box center [279, 203] width 202 height 8
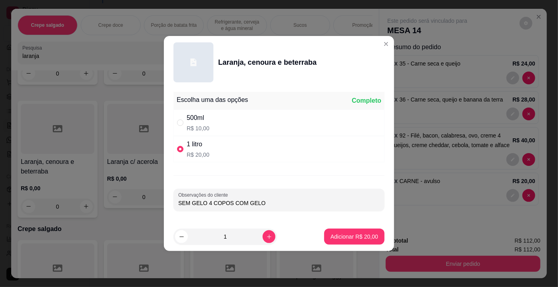
type input "SEM GELO 4 COPOS COM GELO"
click at [372, 237] on p "Adicionar R$ 20,00" at bounding box center [355, 237] width 46 height 8
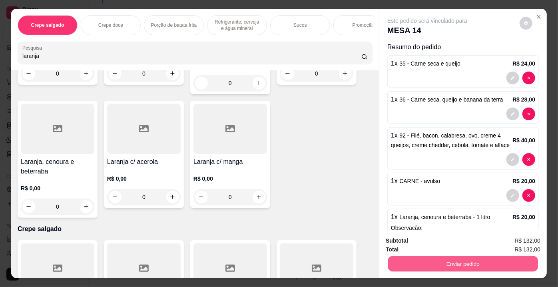
click at [410, 257] on button "Enviar pedido" at bounding box center [463, 264] width 150 height 16
click at [406, 242] on button "Não registrar e enviar pedido" at bounding box center [437, 241] width 83 height 15
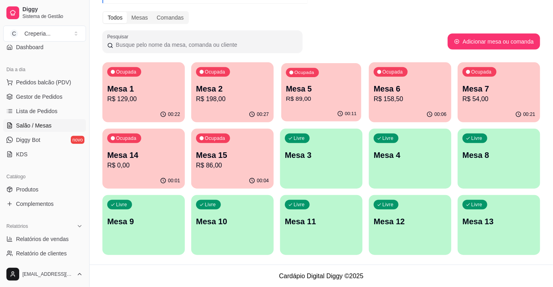
click at [327, 105] on div "Ocupada Mesa 5 R$ 89,00" at bounding box center [321, 84] width 80 height 43
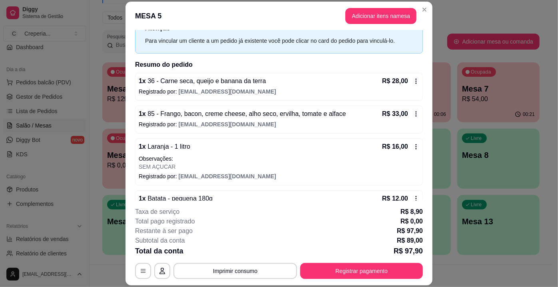
scroll to position [0, 0]
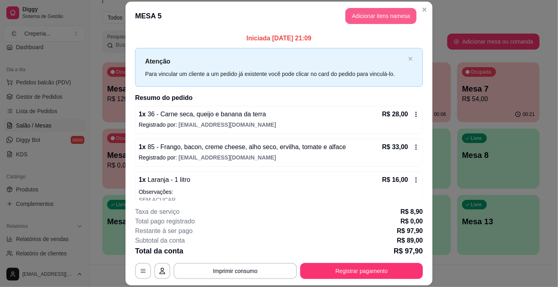
click at [360, 19] on button "Adicionar itens na mesa" at bounding box center [381, 16] width 71 height 16
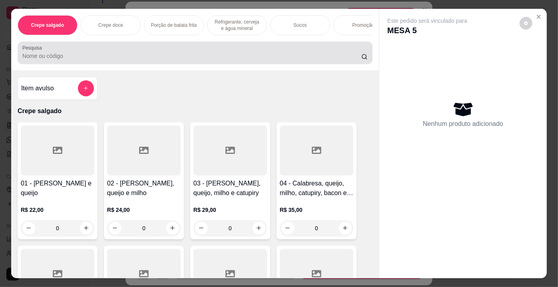
click at [191, 58] on input "Pesquisa" at bounding box center [191, 56] width 339 height 8
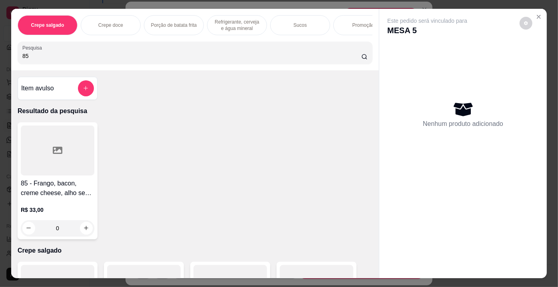
type input "85"
click at [69, 159] on div at bounding box center [58, 151] width 74 height 50
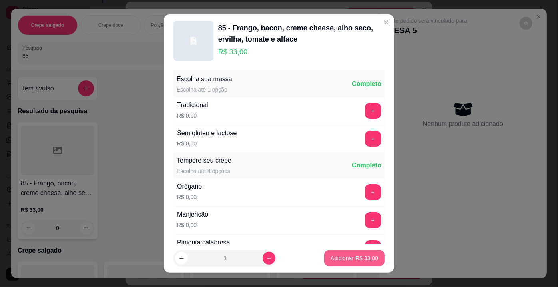
click at [341, 262] on p "Adicionar R$ 33,00" at bounding box center [355, 258] width 48 height 8
type input "1"
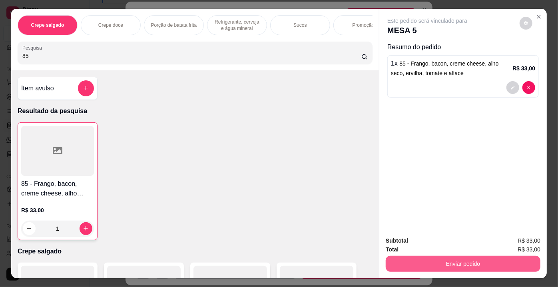
click at [438, 261] on button "Enviar pedido" at bounding box center [463, 264] width 155 height 16
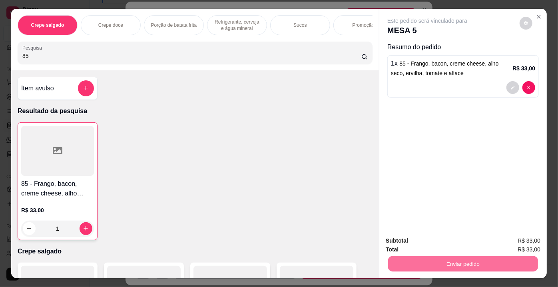
click at [433, 242] on button "Não registrar e enviar pedido" at bounding box center [437, 241] width 83 height 15
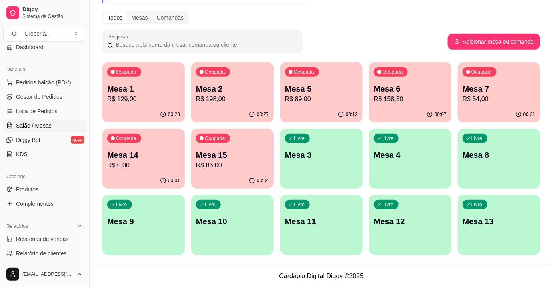
click at [160, 165] on p "R$ 0,00" at bounding box center [143, 166] width 73 height 10
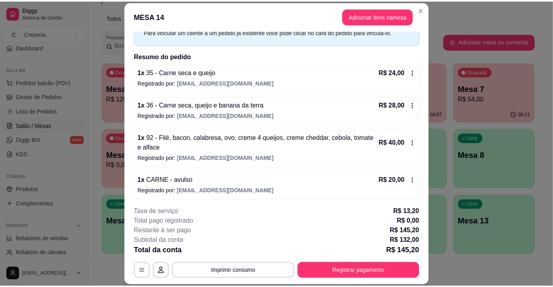
scroll to position [94, 0]
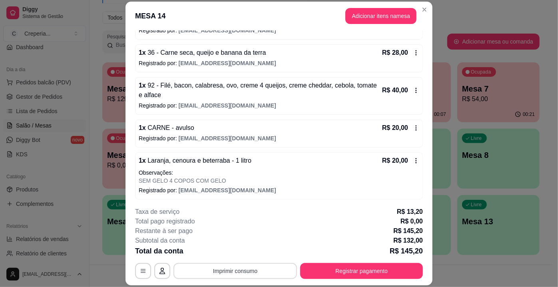
click at [254, 268] on button "Imprimir consumo" at bounding box center [236, 271] width 124 height 16
click at [248, 254] on button "IMPRESSORA" at bounding box center [235, 253] width 58 height 13
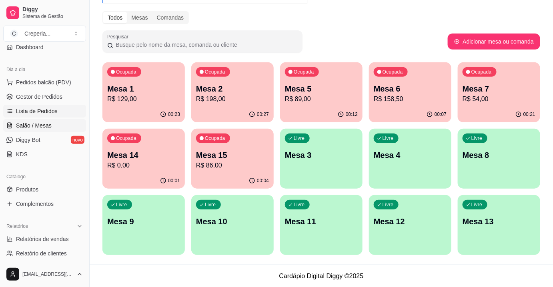
click at [38, 110] on span "Lista de Pedidos" at bounding box center [37, 111] width 42 height 8
click at [40, 111] on span "Lista de Pedidos" at bounding box center [37, 111] width 42 height 8
click at [49, 112] on span "Lista de Pedidos" at bounding box center [37, 111] width 42 height 8
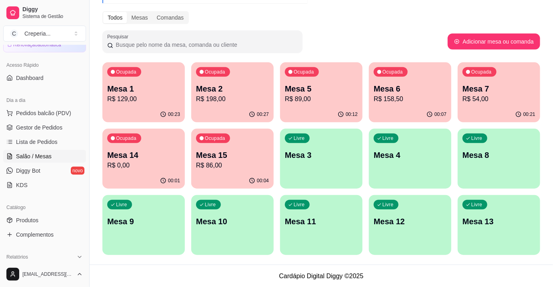
scroll to position [0, 0]
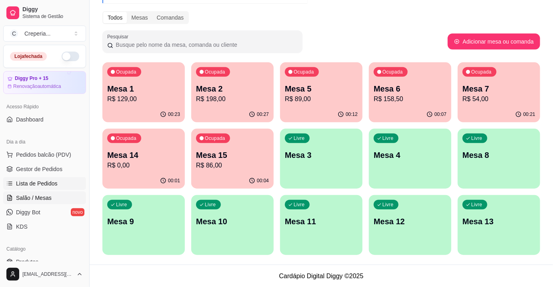
click at [46, 182] on span "Lista de Pedidos" at bounding box center [37, 184] width 42 height 8
click at [55, 182] on span "Lista de Pedidos" at bounding box center [37, 184] width 42 height 8
click at [55, 170] on span "Gestor de Pedidos" at bounding box center [39, 169] width 46 height 8
click at [48, 180] on span "Lista de Pedidos" at bounding box center [37, 184] width 42 height 8
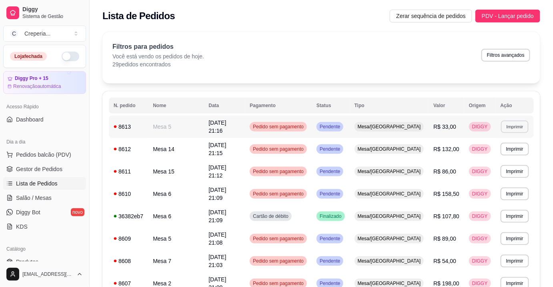
click at [518, 126] on button "Imprimir" at bounding box center [515, 126] width 28 height 12
click at [474, 154] on button "IMPRESSORA" at bounding box center [496, 153] width 58 height 13
click at [36, 194] on span "Salão / Mesas" at bounding box center [34, 198] width 36 height 8
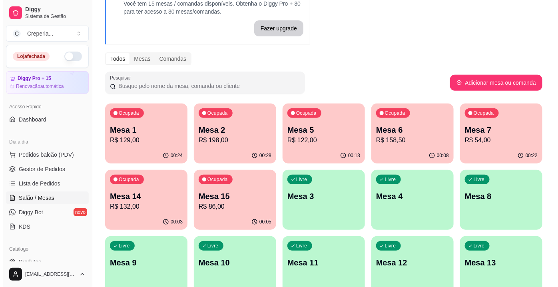
scroll to position [94, 0]
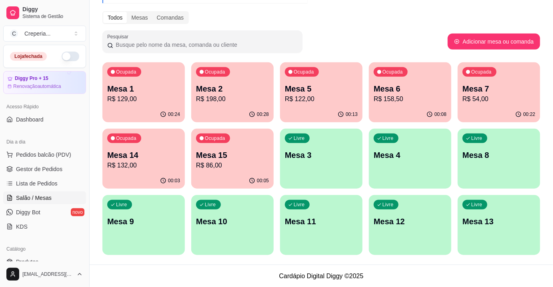
click at [483, 234] on div "Livre Mesa 13" at bounding box center [499, 220] width 82 height 50
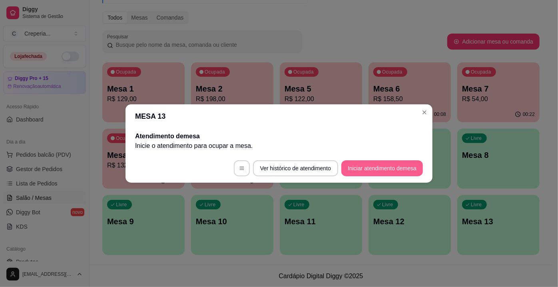
click at [391, 169] on button "Iniciar atendimento de mesa" at bounding box center [383, 168] width 82 height 16
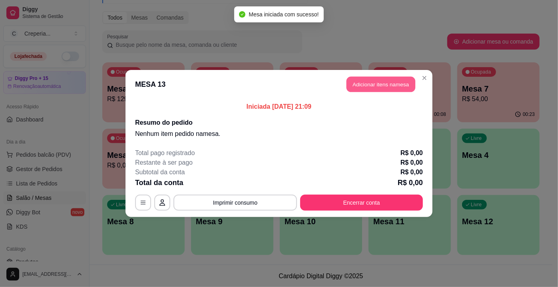
click at [362, 89] on button "Adicionar itens na mesa" at bounding box center [381, 85] width 69 height 16
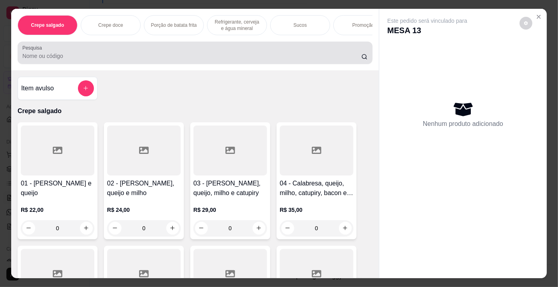
click at [87, 64] on div "Pesquisa" at bounding box center [195, 53] width 355 height 22
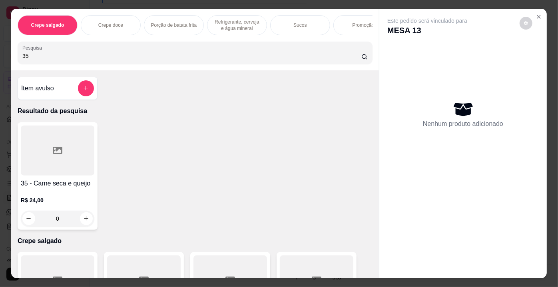
type input "35"
click at [63, 140] on div at bounding box center [58, 151] width 74 height 50
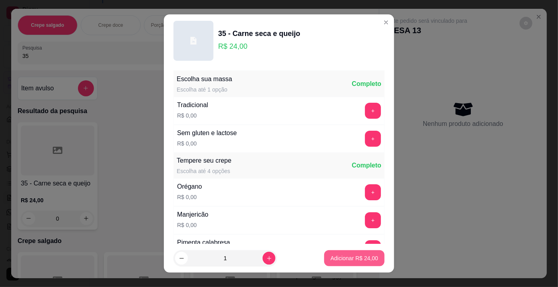
click at [345, 256] on p "Adicionar R$ 24,00" at bounding box center [355, 258] width 48 height 8
type input "1"
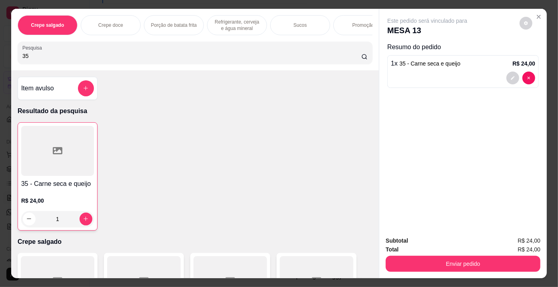
drag, startPoint x: 34, startPoint y: 59, endPoint x: 0, endPoint y: 61, distance: 34.1
click at [0, 61] on div "Crepe salgado Crepe doce Porção de batata frita Refrigerante, cerveja e água mi…" at bounding box center [279, 143] width 558 height 287
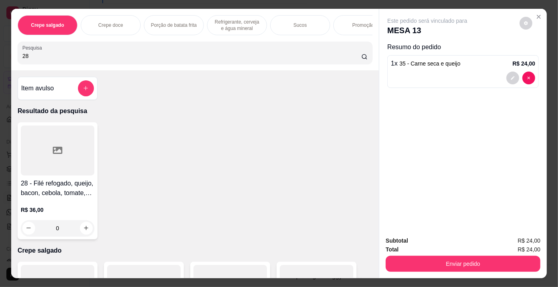
type input "28"
click at [68, 193] on h4 "28 - Filé refogado, queijo, bacon, cebola, tomate, ervilha e alface" at bounding box center [58, 188] width 74 height 19
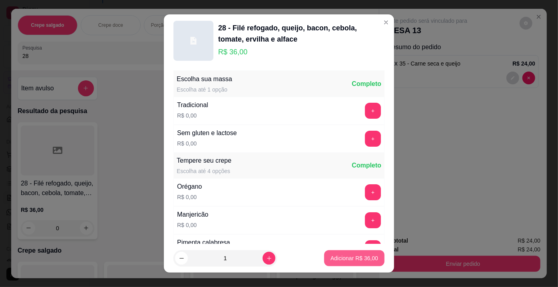
click at [328, 252] on button "Adicionar R$ 36,00" at bounding box center [354, 258] width 60 height 16
type input "1"
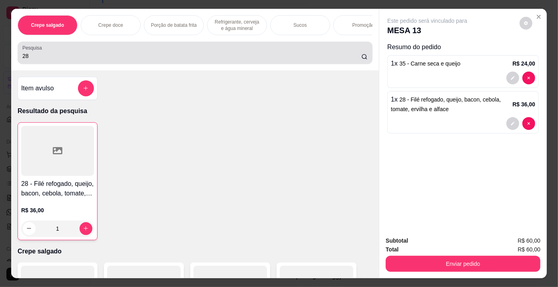
click at [74, 59] on input "28" at bounding box center [191, 56] width 339 height 8
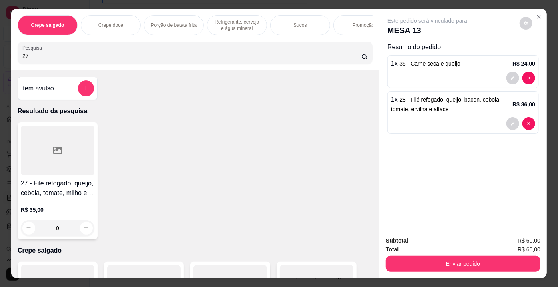
type input "27"
click at [48, 155] on div at bounding box center [58, 151] width 74 height 50
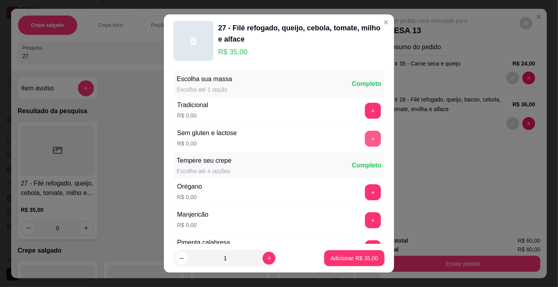
click at [365, 139] on button "+" at bounding box center [373, 139] width 16 height 16
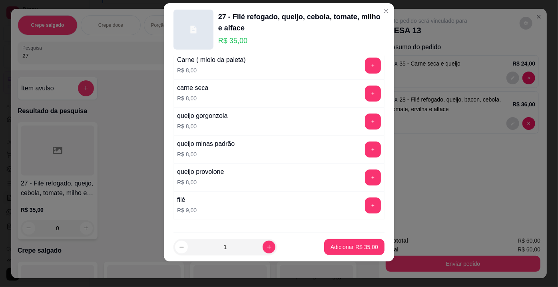
scroll to position [1436, 0]
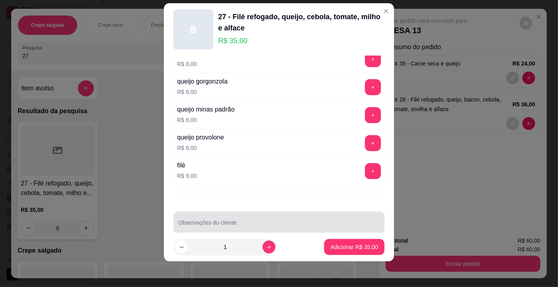
click at [340, 222] on input "Observações do cliente" at bounding box center [279, 226] width 202 height 8
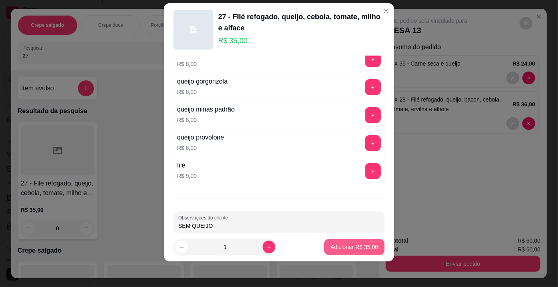
type input "SEM QUEIJO"
click at [338, 244] on p "Adicionar R$ 35,00" at bounding box center [355, 247] width 48 height 8
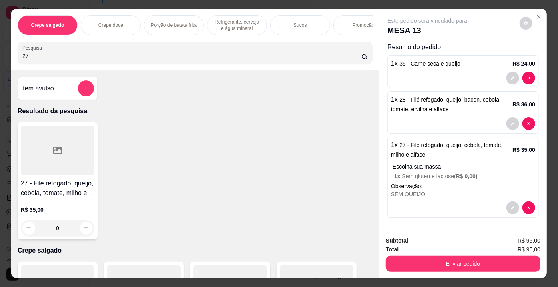
drag, startPoint x: 34, startPoint y: 60, endPoint x: 1, endPoint y: 60, distance: 33.6
click at [1, 60] on div "Crepe salgado Crepe doce Porção de batata frita Refrigerante, cerveja e água mi…" at bounding box center [279, 143] width 558 height 287
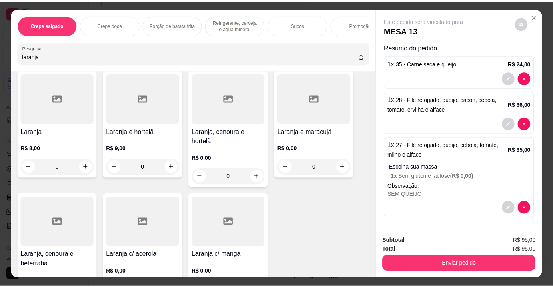
scroll to position [109, 0]
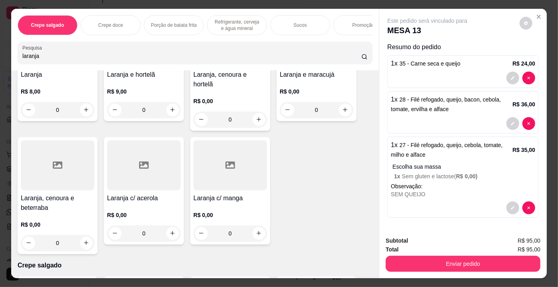
type input "laranja"
click at [59, 178] on div at bounding box center [58, 165] width 74 height 50
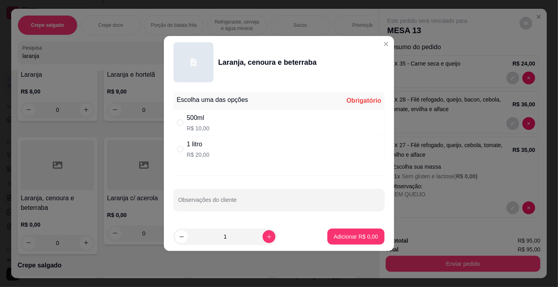
drag, startPoint x: 202, startPoint y: 150, endPoint x: 205, endPoint y: 180, distance: 30.5
click at [202, 152] on div "1 litro R$ 20,00" at bounding box center [198, 149] width 23 height 19
radio input "true"
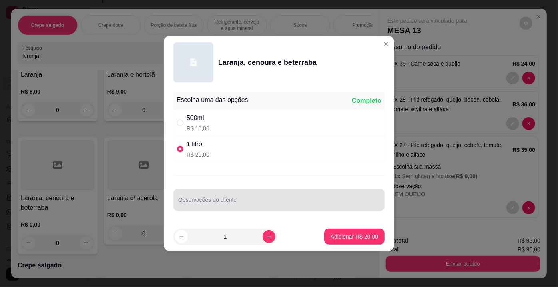
click at [211, 202] on input "Observações do cliente" at bounding box center [279, 203] width 202 height 8
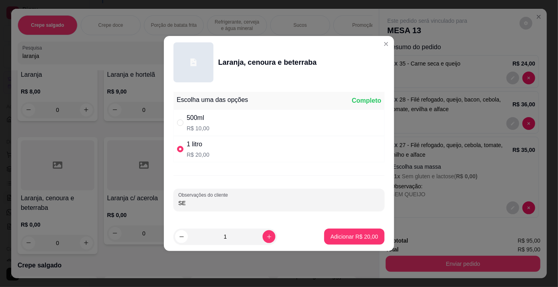
type input "S"
type input "POUCO AÇUCAR 3 COPOS COM GELO"
click at [333, 236] on p "Adicionar R$ 20,00" at bounding box center [355, 237] width 48 height 8
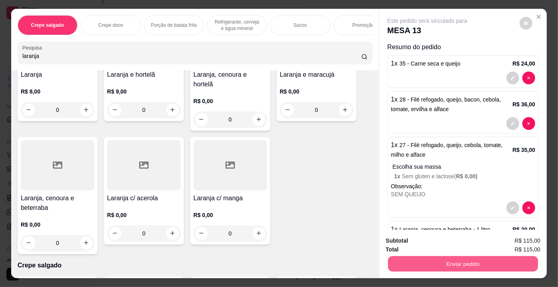
click at [428, 259] on button "Enviar pedido" at bounding box center [463, 264] width 150 height 16
click at [418, 242] on button "Não registrar e enviar pedido" at bounding box center [437, 241] width 83 height 15
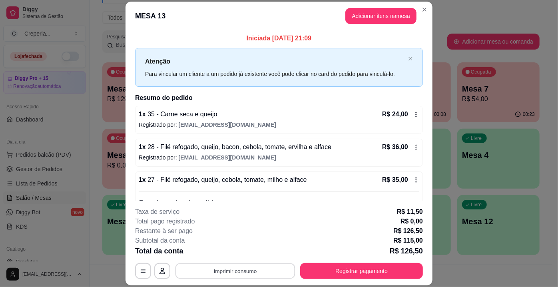
click at [245, 274] on button "Imprimir consumo" at bounding box center [236, 272] width 120 height 16
click at [238, 257] on button "IMPRESSORA" at bounding box center [235, 253] width 58 height 13
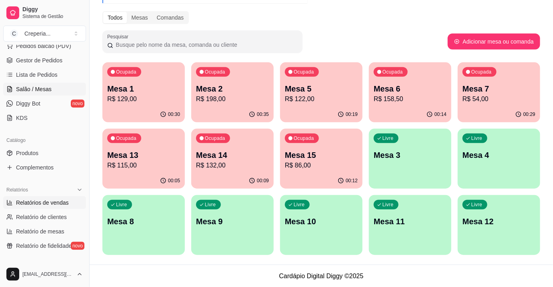
click at [42, 204] on span "Relatórios de vendas" at bounding box center [42, 203] width 53 height 8
select select "ALL"
select select "0"
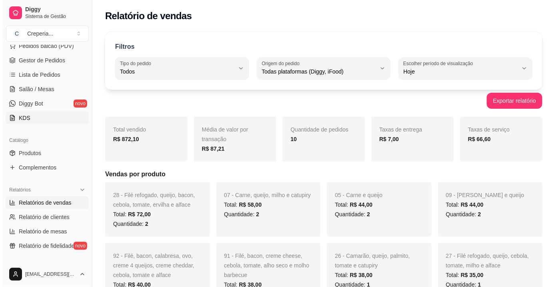
scroll to position [72, 0]
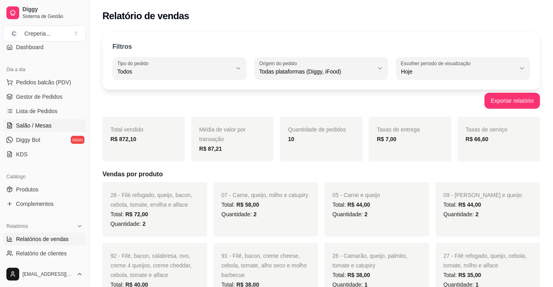
click at [41, 128] on span "Salão / Mesas" at bounding box center [34, 126] width 36 height 8
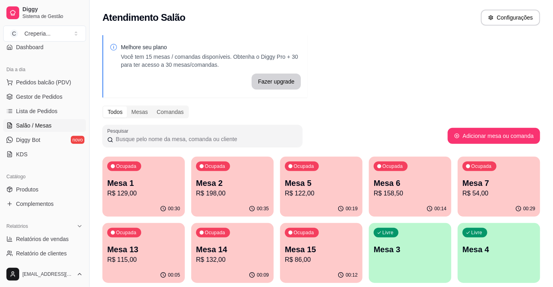
click at [40, 127] on span "Salão / Mesas" at bounding box center [34, 126] width 36 height 8
click at [382, 121] on div "Melhore seu plano Você tem 15 mesas / comandas disponíveis. Obtenha o Diggy Pro…" at bounding box center [321, 194] width 463 height 329
click at [220, 187] on p "Mesa 2" at bounding box center [232, 183] width 71 height 11
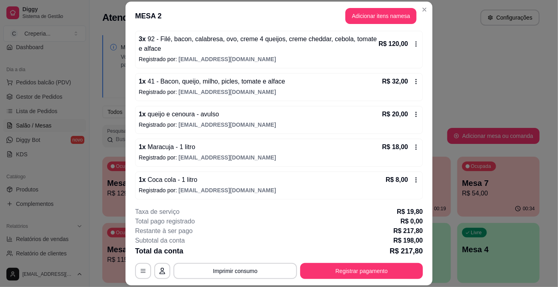
scroll to position [24, 0]
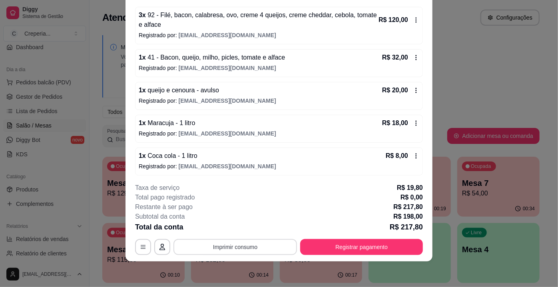
click at [222, 246] on button "Imprimir consumo" at bounding box center [236, 247] width 124 height 16
click at [230, 231] on button "IMPRESSORA" at bounding box center [235, 228] width 58 height 13
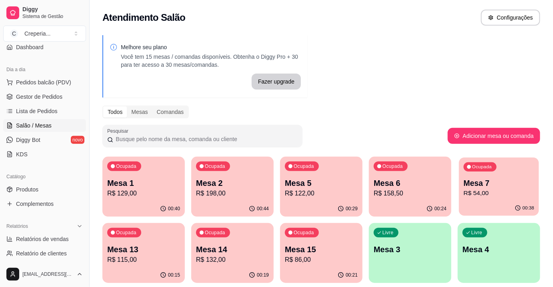
click at [499, 161] on div "Ocupada Mesa 7 R$ 54,00" at bounding box center [499, 179] width 80 height 43
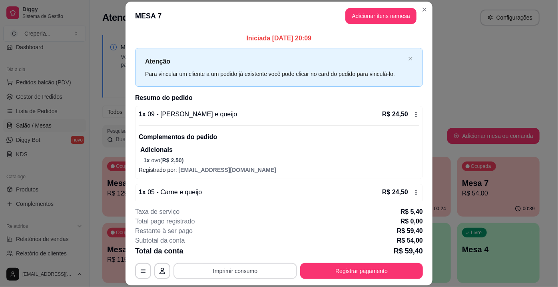
click at [270, 269] on button "Imprimir consumo" at bounding box center [236, 271] width 124 height 16
click at [241, 255] on button "IMPRESSORA" at bounding box center [235, 253] width 58 height 13
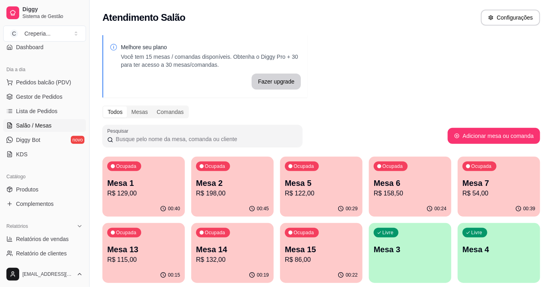
click at [252, 176] on div "Ocupada Mesa 2 R$ 198,00" at bounding box center [232, 179] width 82 height 44
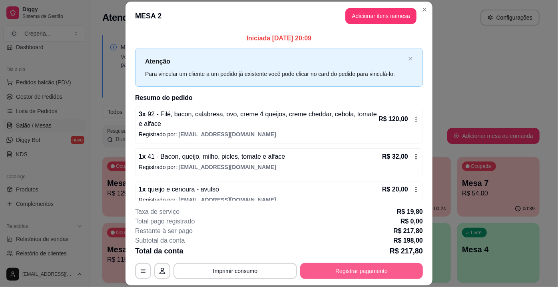
click at [365, 270] on button "Registrar pagamento" at bounding box center [361, 271] width 123 height 16
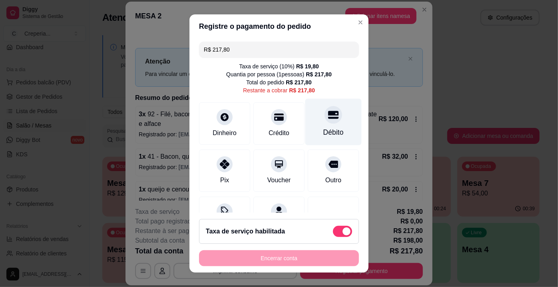
click at [328, 123] on div "Débito" at bounding box center [334, 122] width 56 height 47
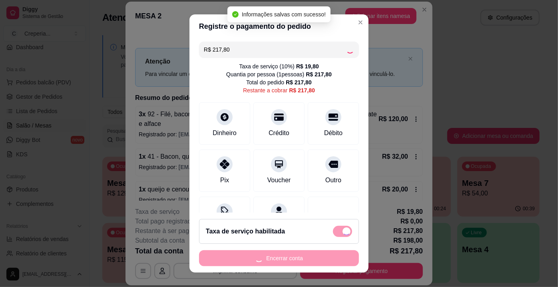
type input "R$ 0,00"
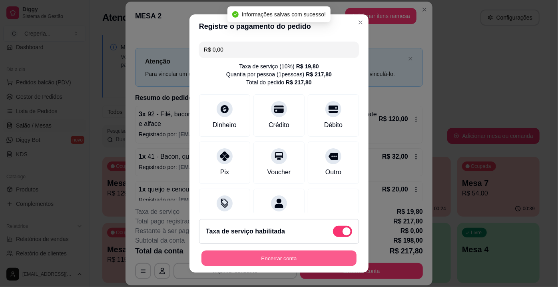
click at [291, 260] on button "Encerrar conta" at bounding box center [279, 259] width 155 height 16
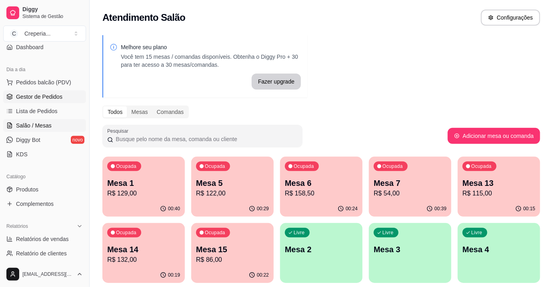
click at [49, 98] on span "Gestor de Pedidos" at bounding box center [39, 97] width 46 height 8
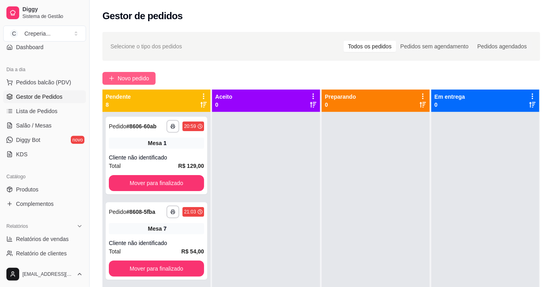
click at [131, 84] on button "Novo pedido" at bounding box center [128, 78] width 53 height 13
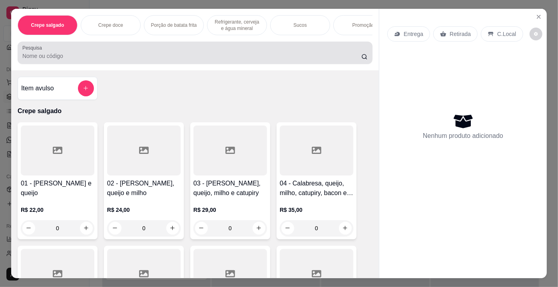
click at [141, 60] on input "Pesquisa" at bounding box center [191, 56] width 339 height 8
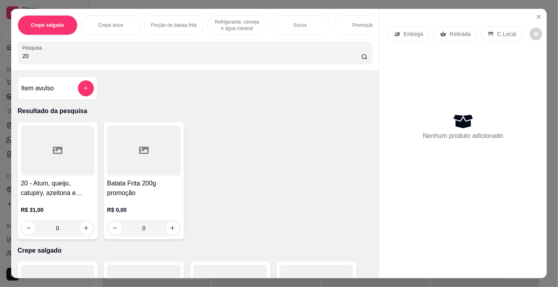
type input "20"
click at [83, 156] on div at bounding box center [58, 151] width 74 height 50
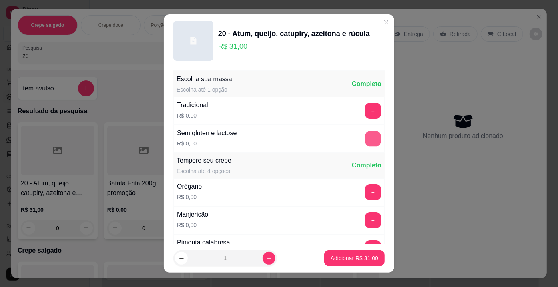
click at [366, 140] on button "+" at bounding box center [374, 139] width 16 height 16
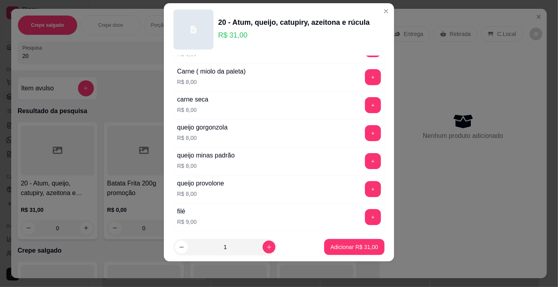
scroll to position [1436, 0]
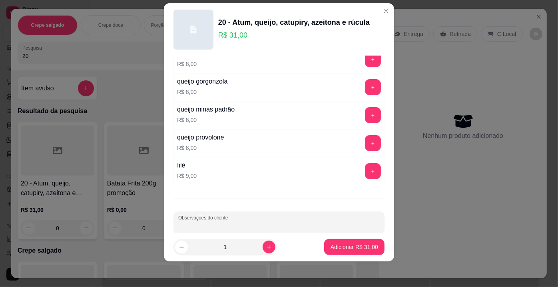
click at [328, 222] on input "Observações do cliente" at bounding box center [279, 226] width 202 height 8
type input "SEM QUEIJO SEM CATUPIRI COM MILHO E PICLES"
click at [332, 251] on p "Adicionar R$ 31,00" at bounding box center [355, 247] width 48 height 8
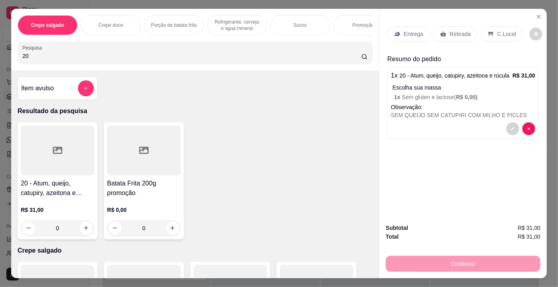
click at [452, 34] on p "Retirada" at bounding box center [460, 34] width 21 height 8
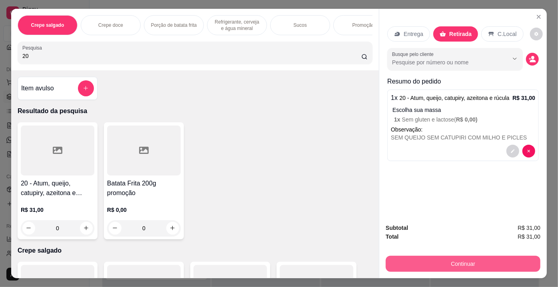
click at [445, 261] on button "Continuar" at bounding box center [463, 264] width 155 height 16
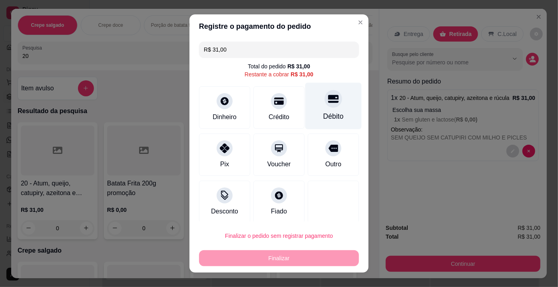
click at [314, 104] on div "Débito" at bounding box center [334, 106] width 56 height 47
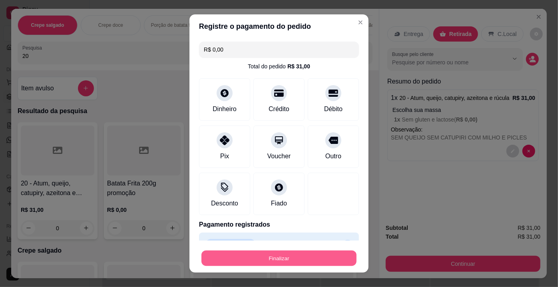
click at [266, 258] on button "Finalizar" at bounding box center [279, 259] width 155 height 16
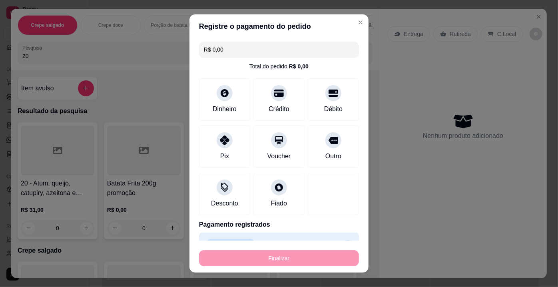
type input "-R$ 31,00"
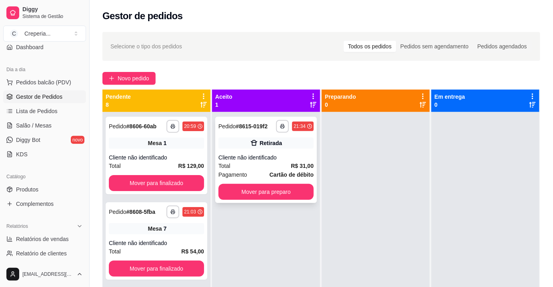
click at [269, 148] on div "Retirada" at bounding box center [265, 143] width 95 height 11
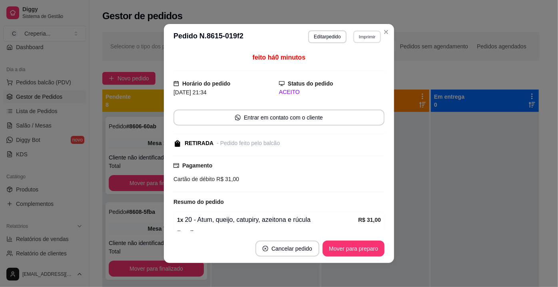
click at [359, 38] on button "Imprimir" at bounding box center [368, 36] width 28 height 12
click at [354, 64] on button "IMPRESSORA" at bounding box center [351, 64] width 58 height 13
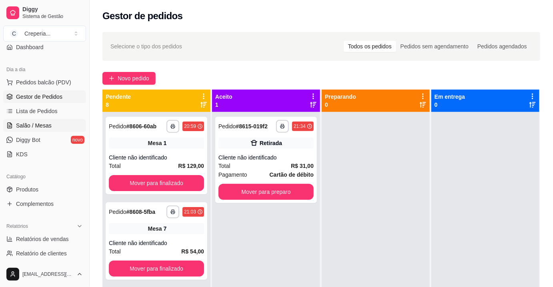
click at [48, 125] on span "Salão / Mesas" at bounding box center [34, 126] width 36 height 8
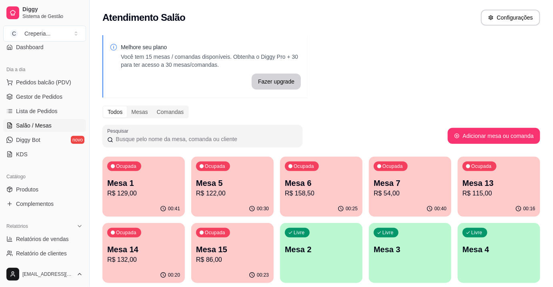
click at [395, 245] on p "Mesa 3" at bounding box center [410, 249] width 73 height 11
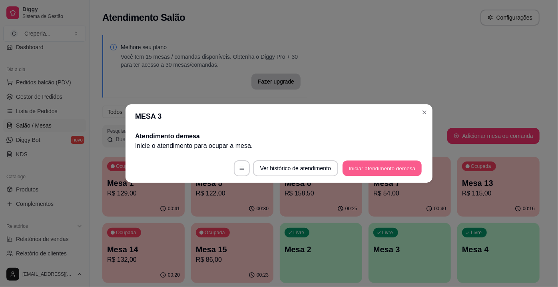
click at [354, 167] on button "Iniciar atendimento de mesa" at bounding box center [382, 169] width 79 height 16
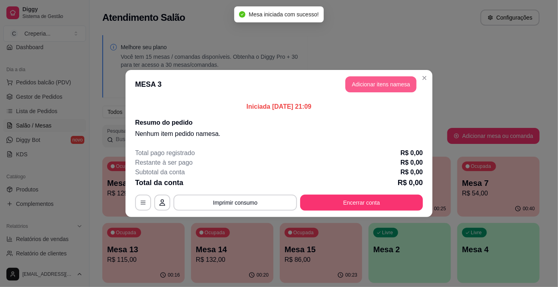
click at [359, 84] on button "Adicionar itens na mesa" at bounding box center [381, 84] width 71 height 16
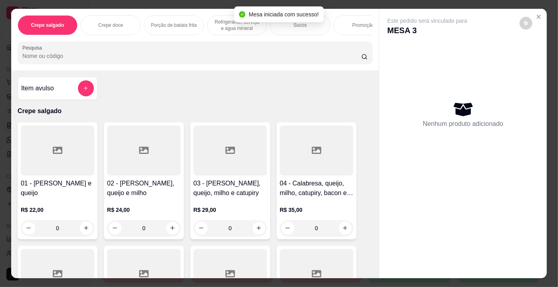
click at [105, 60] on input "Pesquisa" at bounding box center [191, 56] width 339 height 8
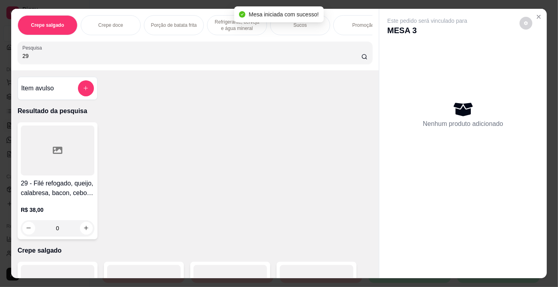
type input "29"
click at [78, 145] on div at bounding box center [58, 151] width 74 height 50
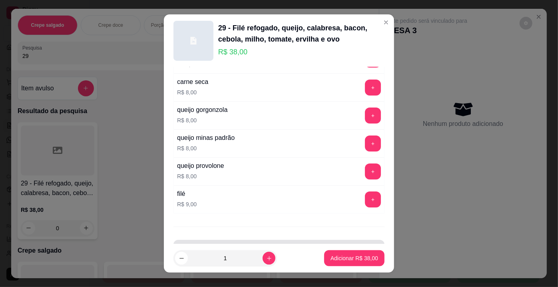
click at [335, 243] on div at bounding box center [279, 251] width 202 height 16
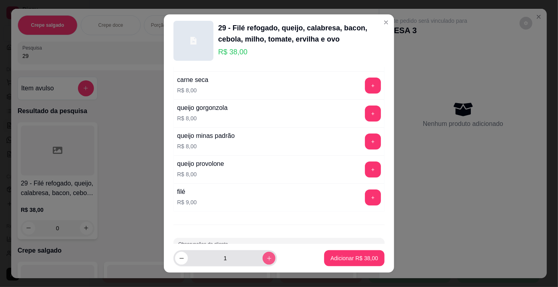
type input "CARNE SECA"
click at [266, 258] on icon "increase-product-quantity" at bounding box center [269, 259] width 6 height 6
type input "2"
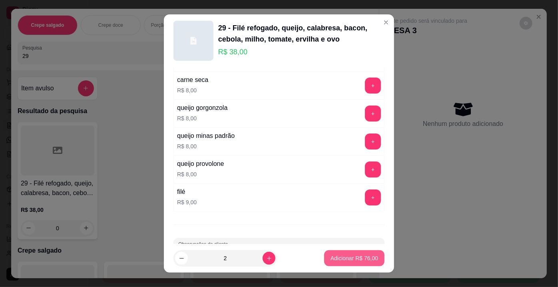
click at [331, 258] on p "Adicionar R$ 76,00" at bounding box center [355, 258] width 48 height 8
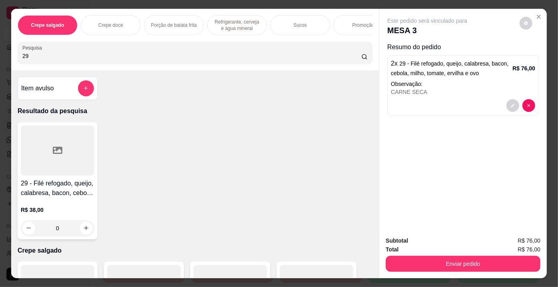
drag, startPoint x: 55, startPoint y: 55, endPoint x: 0, endPoint y: 55, distance: 54.8
click at [0, 55] on div "Crepe salgado Crepe doce Porção de batata frita Refrigerante, cerveja e água mi…" at bounding box center [279, 143] width 558 height 287
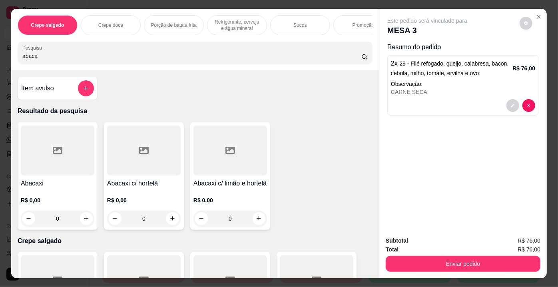
type input "abaca"
click at [227, 165] on div at bounding box center [231, 151] width 74 height 50
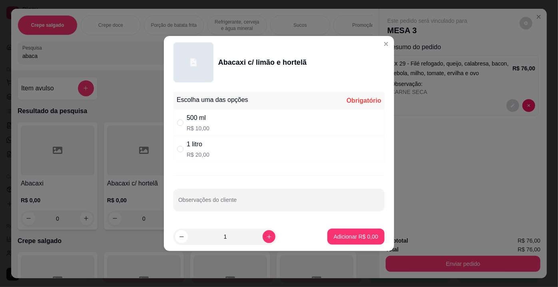
click at [208, 146] on div "1 litro" at bounding box center [198, 145] width 23 height 10
radio input "true"
click at [349, 232] on button "Adicionar R$ 20,00" at bounding box center [354, 237] width 60 height 16
type input "1"
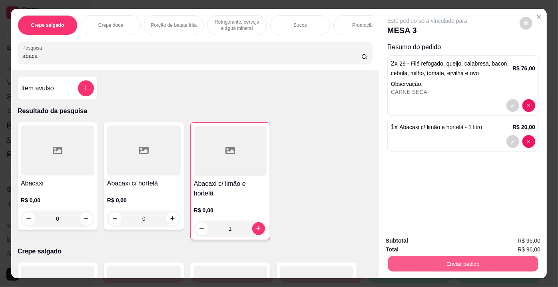
click at [439, 265] on button "Enviar pedido" at bounding box center [463, 264] width 150 height 16
click at [429, 245] on button "Não registrar e enviar pedido" at bounding box center [437, 241] width 81 height 15
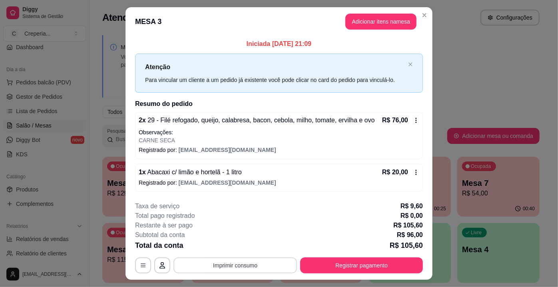
click at [283, 262] on button "Imprimir consumo" at bounding box center [236, 266] width 124 height 16
click at [252, 242] on button "IMPRESSORA" at bounding box center [235, 246] width 56 height 12
drag, startPoint x: 335, startPoint y: 222, endPoint x: 328, endPoint y: 221, distance: 6.5
click at [334, 218] on div "**********" at bounding box center [279, 238] width 288 height 72
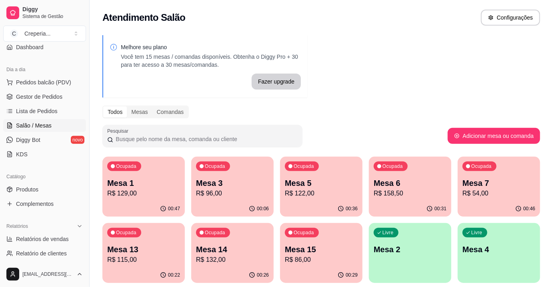
click at [481, 189] on p "R$ 54,00" at bounding box center [498, 194] width 73 height 10
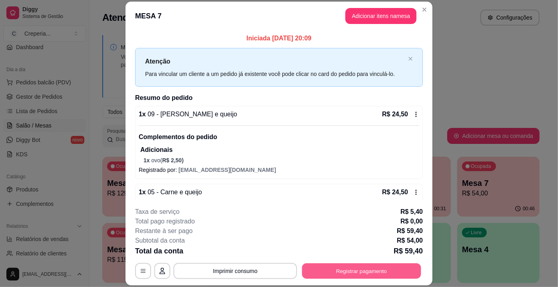
click at [352, 265] on button "Registrar pagamento" at bounding box center [361, 272] width 119 height 16
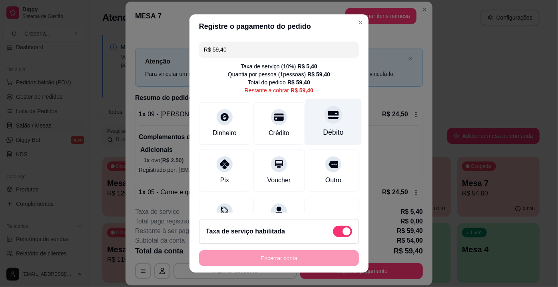
click at [321, 125] on div "Débito" at bounding box center [334, 122] width 56 height 47
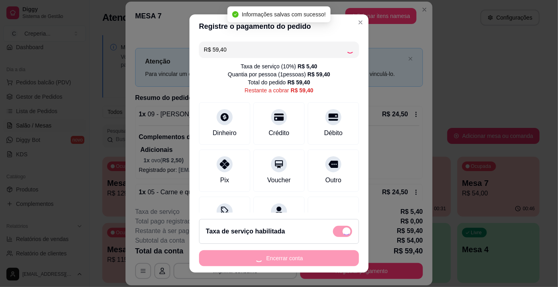
type input "R$ 0,00"
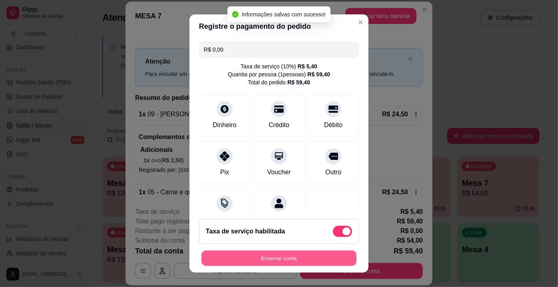
click at [288, 260] on button "Encerrar conta" at bounding box center [279, 259] width 155 height 16
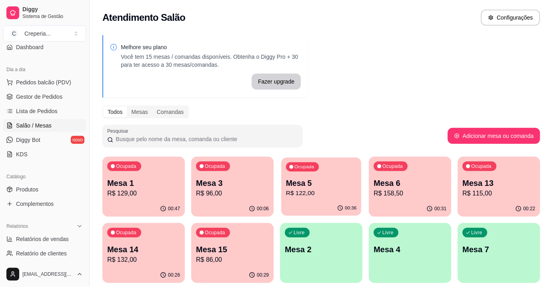
click at [306, 210] on div "00:36" at bounding box center [321, 208] width 80 height 15
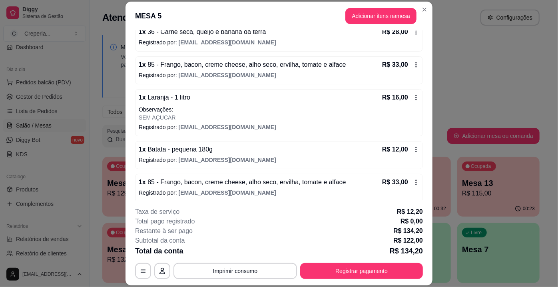
scroll to position [85, 0]
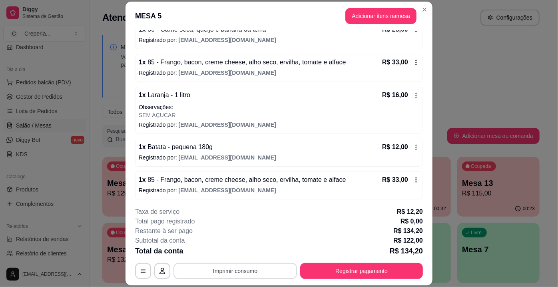
click at [246, 271] on button "Imprimir consumo" at bounding box center [236, 271] width 124 height 16
click at [241, 253] on button "IMPRESSORA" at bounding box center [235, 253] width 56 height 12
click at [357, 269] on button "Registrar pagamento" at bounding box center [361, 271] width 123 height 16
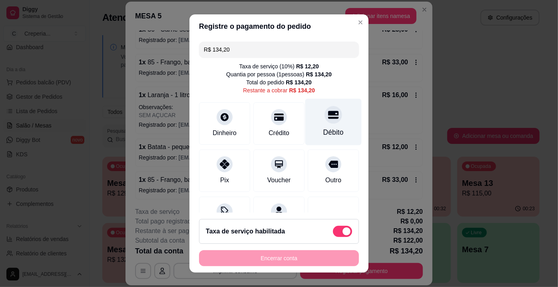
click at [328, 118] on icon at bounding box center [333, 115] width 10 height 8
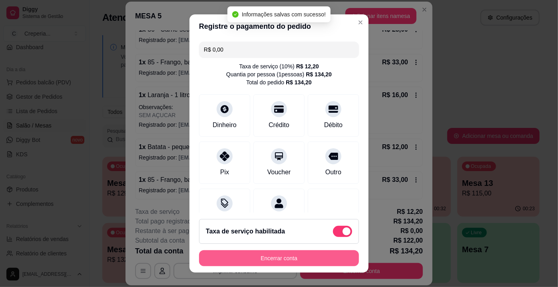
type input "R$ 0,00"
click at [289, 260] on button "Encerrar conta" at bounding box center [279, 258] width 160 height 16
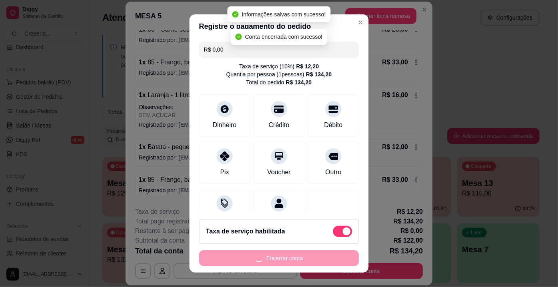
scroll to position [0, 0]
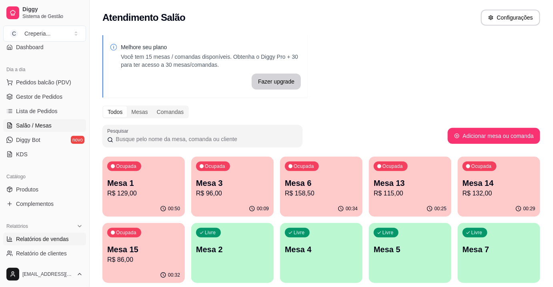
click at [60, 237] on span "Relatórios de vendas" at bounding box center [42, 239] width 53 height 8
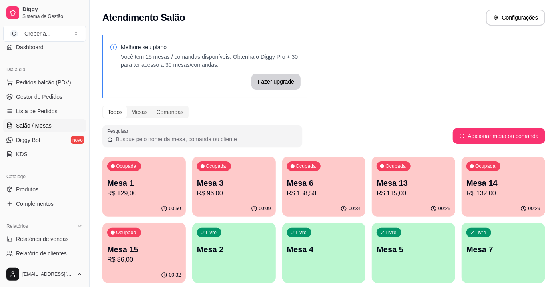
select select "ALL"
select select "0"
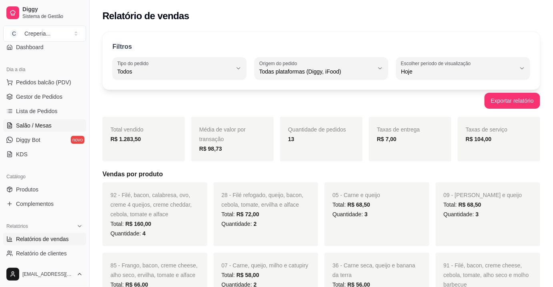
click at [35, 128] on span "Salão / Mesas" at bounding box center [34, 126] width 36 height 8
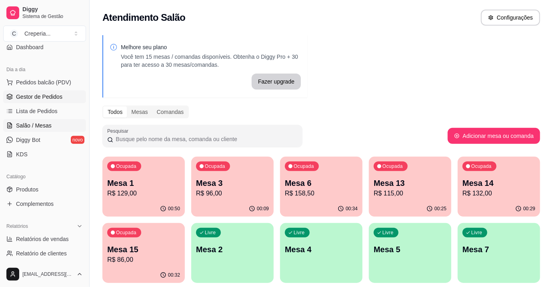
click at [44, 96] on span "Gestor de Pedidos" at bounding box center [39, 97] width 46 height 8
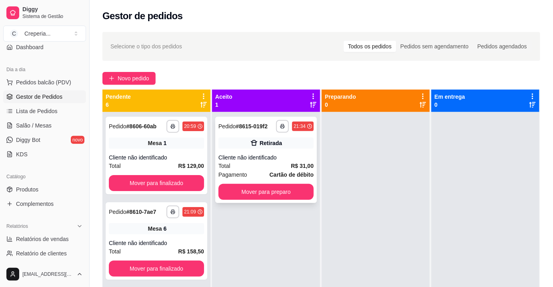
click at [265, 164] on div "Total R$ 31,00" at bounding box center [265, 166] width 95 height 9
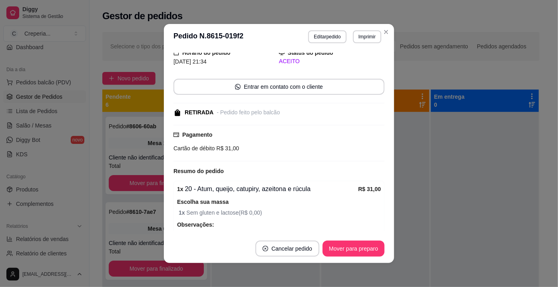
scroll to position [70, 0]
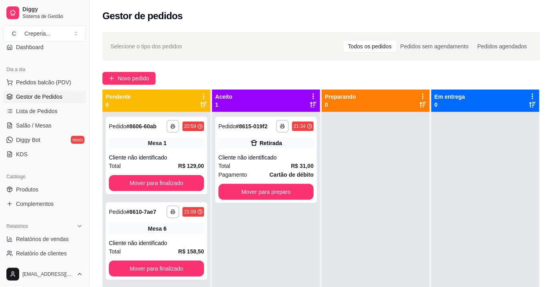
click at [60, 132] on ul "Pedidos balcão (PDV) Gestor de Pedidos Lista de Pedidos Salão / Mesas Diggy Bot…" at bounding box center [44, 118] width 83 height 85
click at [58, 126] on link "Salão / Mesas" at bounding box center [44, 125] width 83 height 13
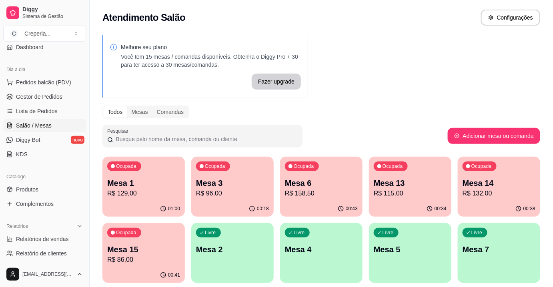
click at [154, 183] on p "Mesa 1" at bounding box center [143, 183] width 73 height 11
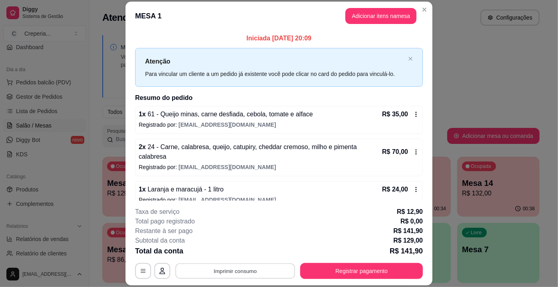
click at [227, 268] on button "Imprimir consumo" at bounding box center [236, 272] width 120 height 16
click at [222, 249] on button "IMPRESSORA" at bounding box center [235, 253] width 58 height 13
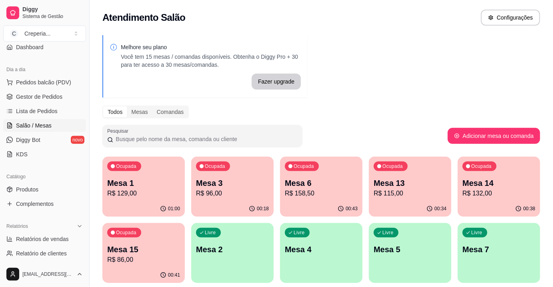
click at [142, 168] on div "Ocupada Mesa 1 R$ 129,00" at bounding box center [143, 179] width 82 height 44
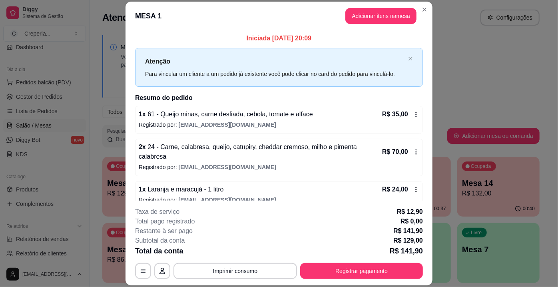
click at [321, 263] on div "**********" at bounding box center [279, 243] width 288 height 72
click at [322, 265] on button "Registrar pagamento" at bounding box center [361, 271] width 123 height 16
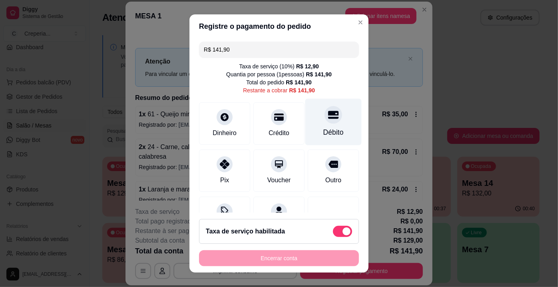
click at [316, 105] on div "Débito" at bounding box center [334, 122] width 56 height 47
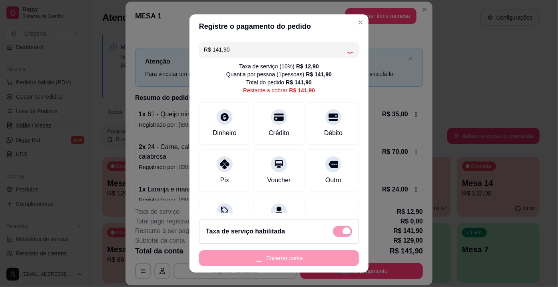
type input "R$ 0,00"
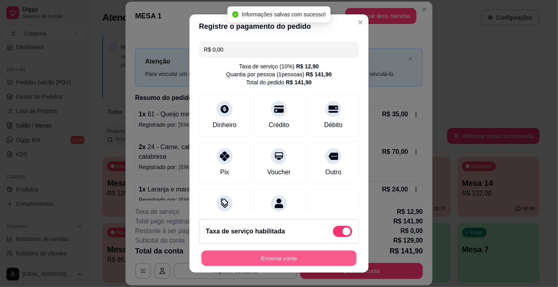
click at [316, 261] on button "Encerrar conta" at bounding box center [279, 259] width 155 height 16
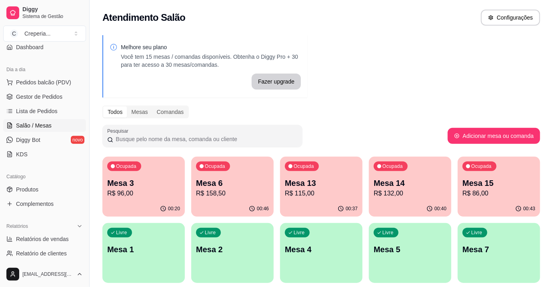
click at [458, 73] on div "Melhore seu plano Você tem 15 mesas / comandas disponíveis. Obtenha o Diggy Pro…" at bounding box center [321, 194] width 463 height 329
click at [206, 196] on p "R$ 158,50" at bounding box center [232, 194] width 73 height 10
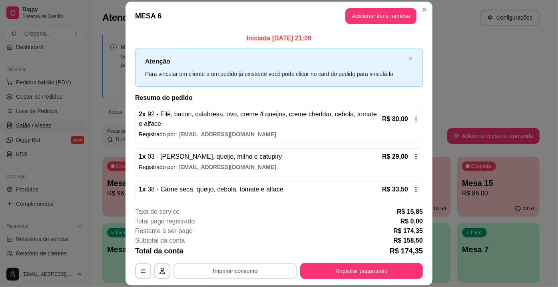
click at [222, 278] on button "Imprimir consumo" at bounding box center [236, 271] width 124 height 16
click at [226, 254] on button "IMPRESSORA" at bounding box center [235, 253] width 56 height 12
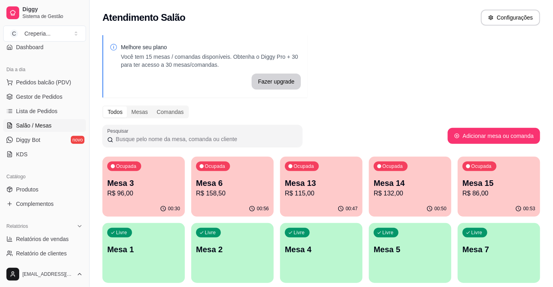
click at [414, 200] on div "Ocupada Mesa 14 R$ 132,00" at bounding box center [410, 179] width 82 height 44
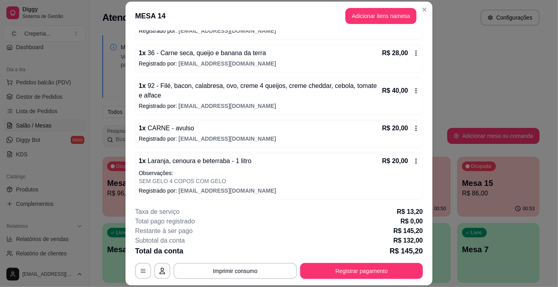
scroll to position [94, 0]
click at [239, 269] on button "Imprimir consumo" at bounding box center [236, 271] width 124 height 16
click at [236, 255] on button "IMPRESSORA" at bounding box center [235, 253] width 56 height 12
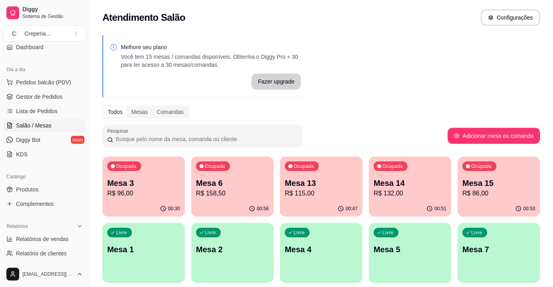
click at [342, 190] on p "R$ 115,00" at bounding box center [321, 194] width 73 height 10
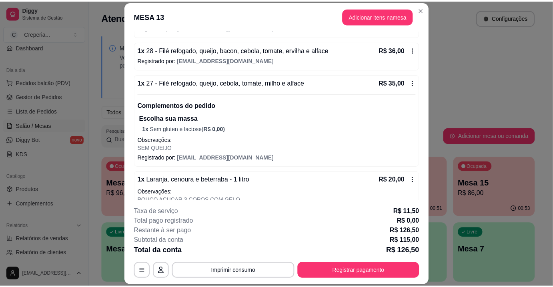
scroll to position [116, 0]
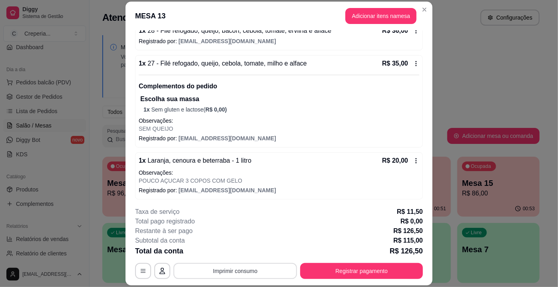
click at [233, 269] on button "Imprimir consumo" at bounding box center [236, 271] width 124 height 16
click at [231, 251] on button "IMPRESSORA" at bounding box center [235, 253] width 56 height 12
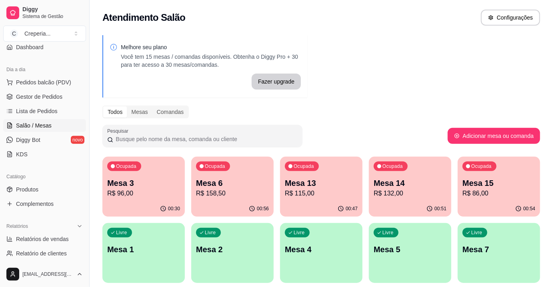
click at [486, 191] on p "R$ 86,00" at bounding box center [498, 194] width 73 height 10
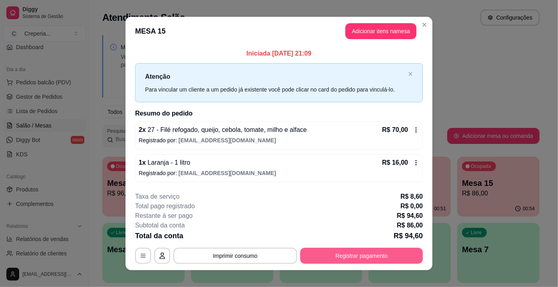
click at [330, 256] on button "Registrar pagamento" at bounding box center [361, 256] width 123 height 16
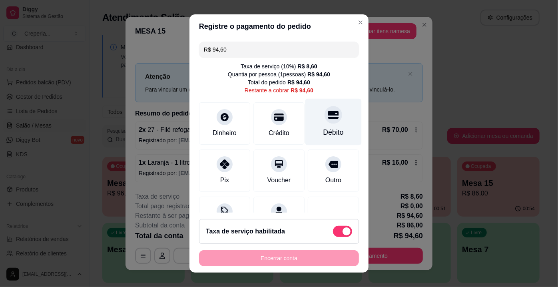
click at [328, 112] on icon at bounding box center [333, 115] width 10 height 8
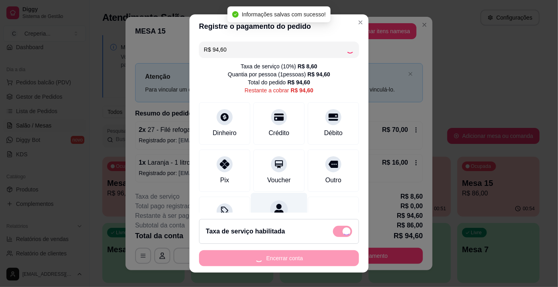
type input "R$ 0,00"
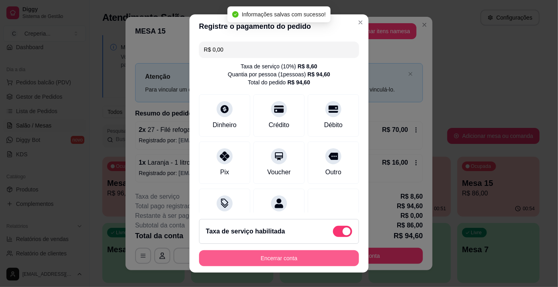
click at [286, 258] on button "Encerrar conta" at bounding box center [279, 258] width 160 height 16
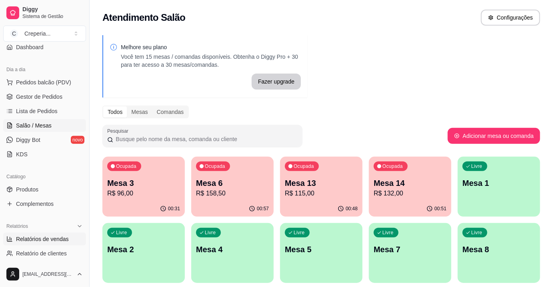
click at [39, 236] on span "Relatórios de vendas" at bounding box center [42, 239] width 53 height 8
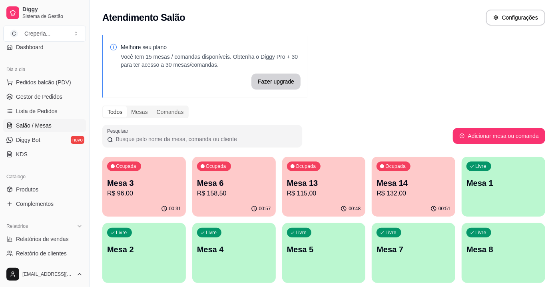
select select "ALL"
select select "0"
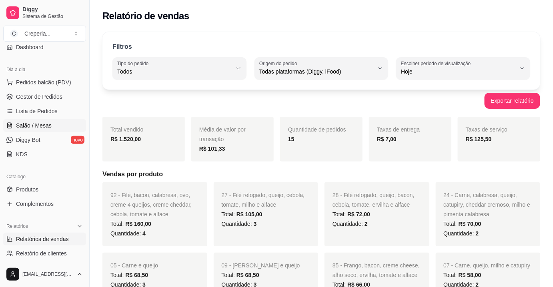
click at [56, 129] on link "Salão / Mesas" at bounding box center [44, 125] width 83 height 13
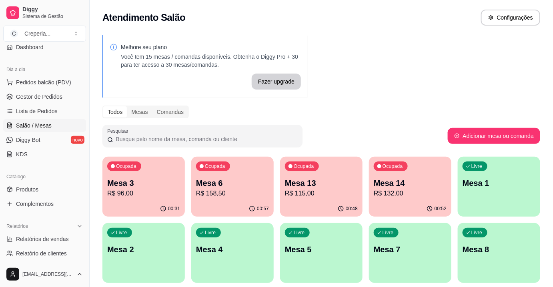
click at [144, 165] on div "Ocupada Mesa 3 R$ 96,00" at bounding box center [143, 179] width 82 height 44
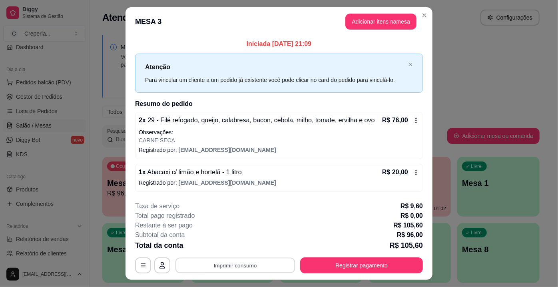
click at [256, 264] on button "Imprimir consumo" at bounding box center [236, 266] width 120 height 16
click at [248, 245] on button "IMPRESSORA" at bounding box center [235, 246] width 56 height 12
click at [389, 259] on button "Registrar pagamento" at bounding box center [361, 266] width 123 height 16
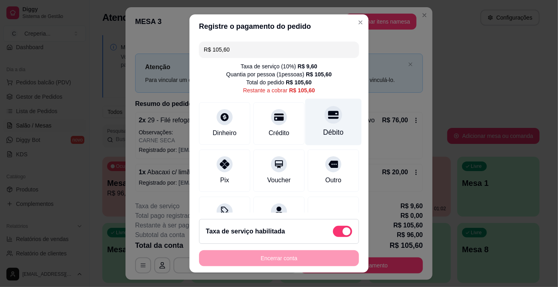
click at [331, 118] on div "Débito" at bounding box center [334, 122] width 56 height 47
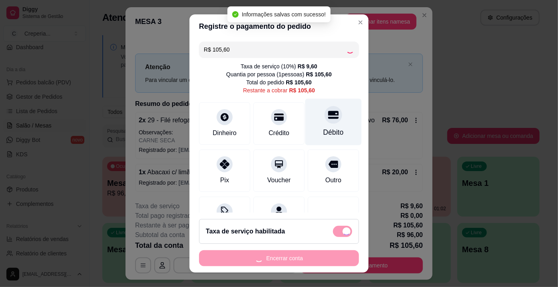
type input "R$ 0,00"
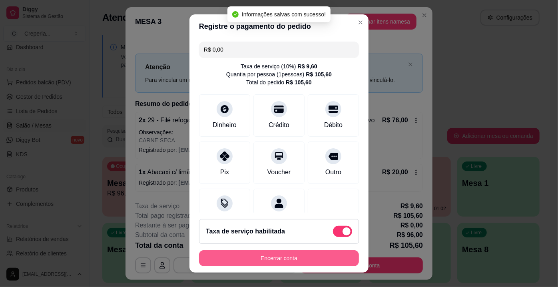
click at [307, 256] on button "Encerrar conta" at bounding box center [279, 258] width 160 height 16
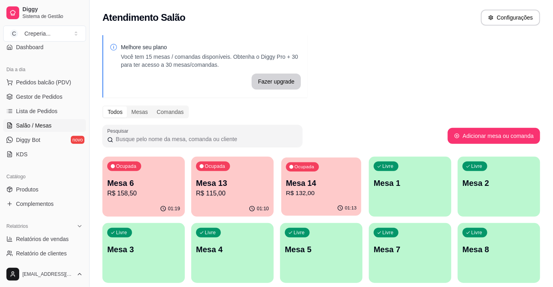
click at [307, 179] on p "Mesa 14" at bounding box center [321, 183] width 71 height 11
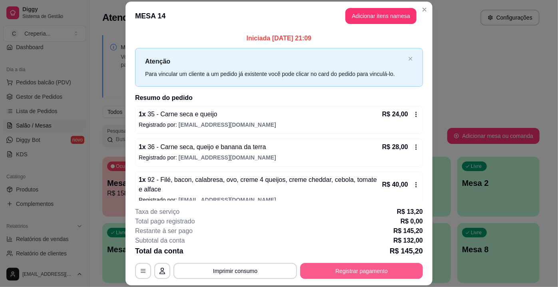
click at [317, 270] on button "Registrar pagamento" at bounding box center [361, 271] width 123 height 16
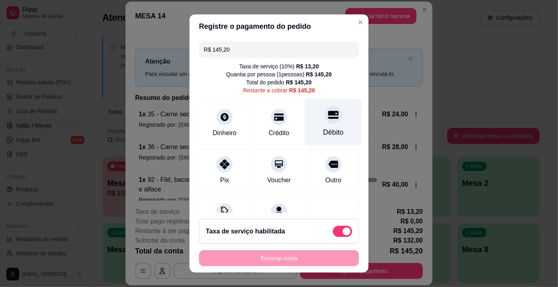
click at [325, 124] on div "Débito" at bounding box center [334, 122] width 56 height 47
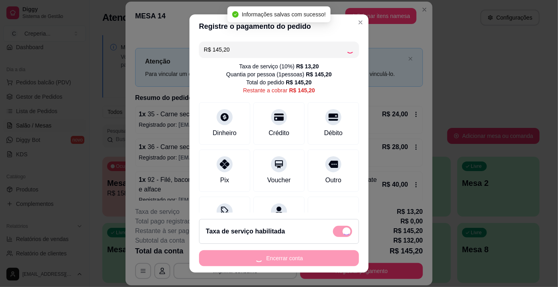
type input "R$ 0,00"
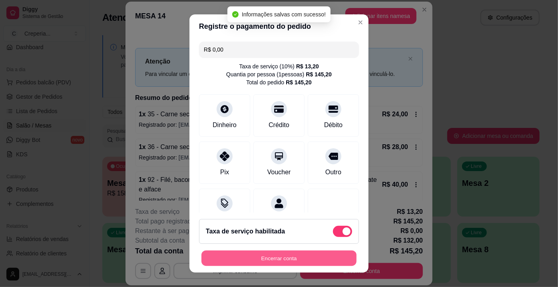
click at [296, 260] on button "Encerrar conta" at bounding box center [279, 259] width 155 height 16
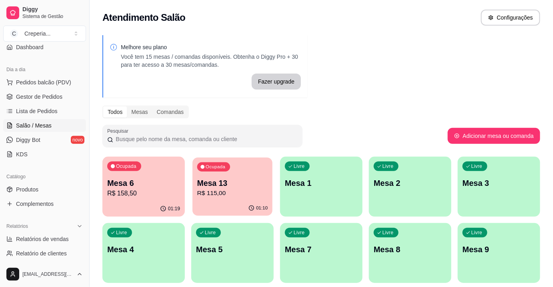
click at [260, 169] on div "Ocupada Mesa 13 R$ 115,00" at bounding box center [232, 179] width 80 height 43
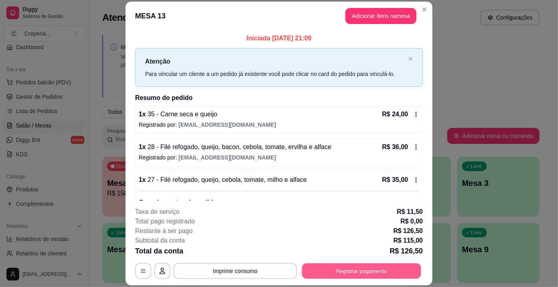
click at [351, 270] on button "Registrar pagamento" at bounding box center [361, 272] width 119 height 16
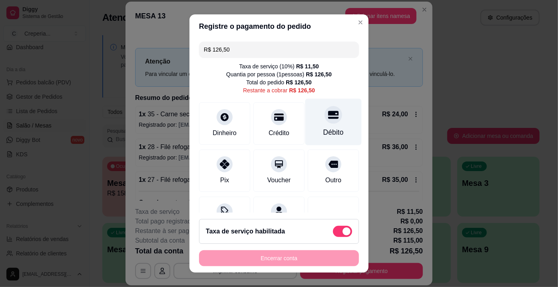
click at [324, 133] on div "Débito" at bounding box center [334, 132] width 20 height 10
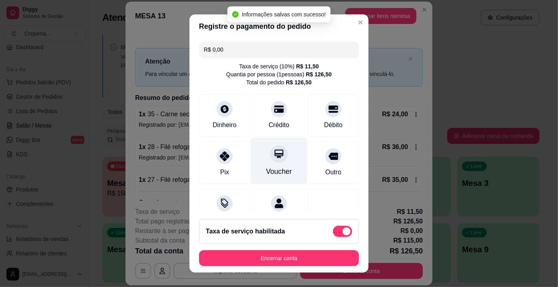
type input "R$ 0,00"
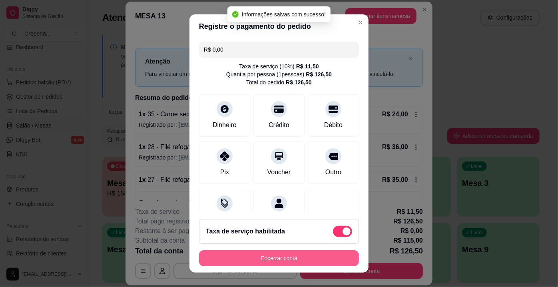
click at [272, 253] on button "Encerrar conta" at bounding box center [279, 258] width 160 height 16
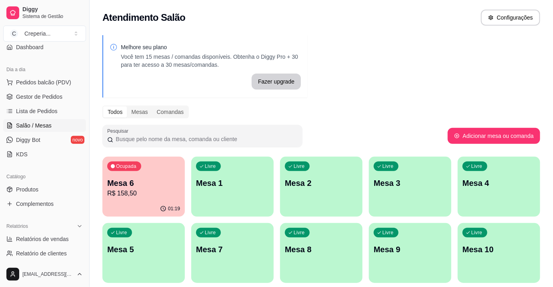
click at [170, 172] on div "Ocupada Mesa 6 R$ 158,50" at bounding box center [143, 179] width 82 height 44
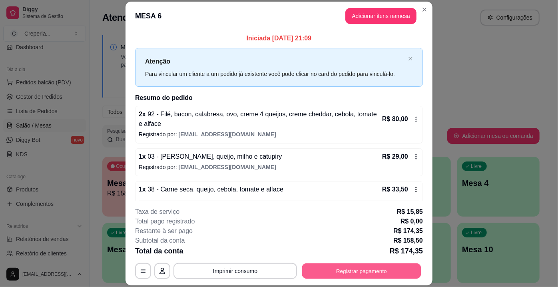
click at [344, 274] on button "Registrar pagamento" at bounding box center [361, 272] width 119 height 16
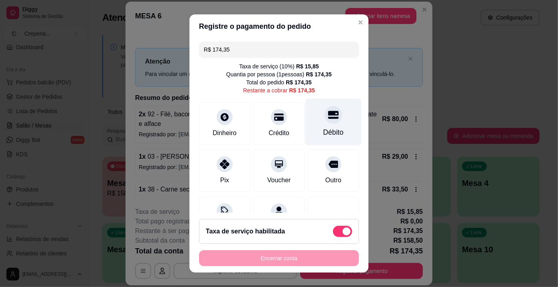
click at [330, 129] on div "Débito" at bounding box center [334, 132] width 20 height 10
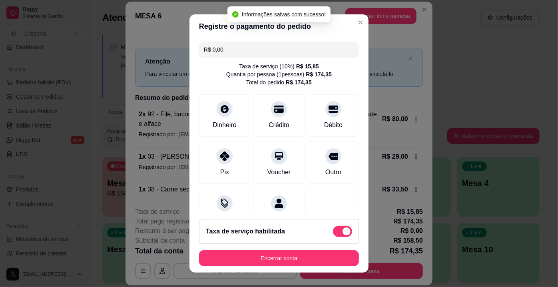
type input "R$ 0,00"
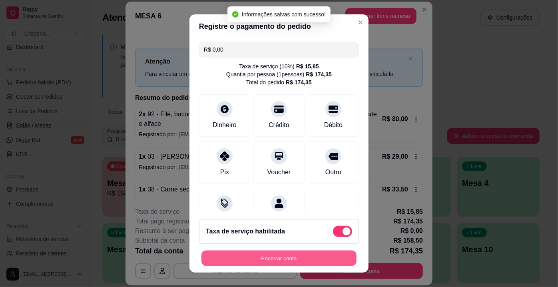
click at [270, 264] on button "Encerrar conta" at bounding box center [279, 259] width 155 height 16
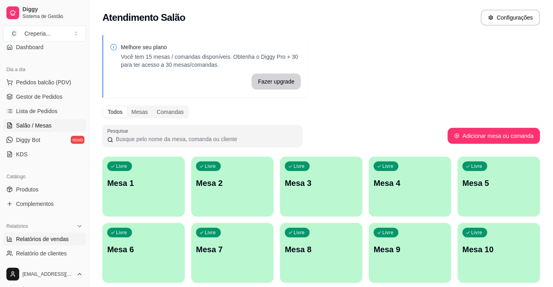
click at [65, 240] on span "Relatórios de vendas" at bounding box center [42, 239] width 53 height 8
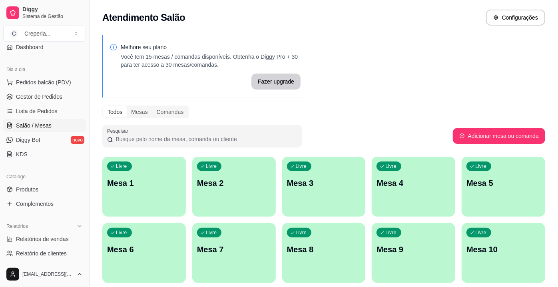
select select "ALL"
select select "0"
